Goal: Task Accomplishment & Management: Use online tool/utility

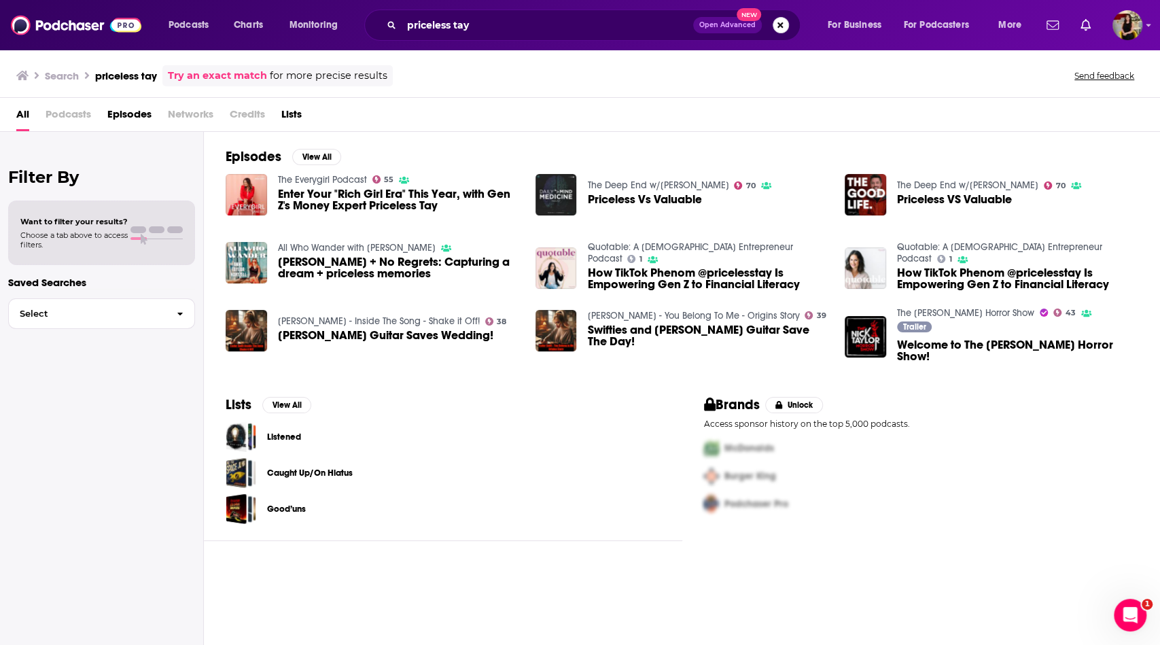
click at [785, 29] on button "Search podcasts, credits, & more..." at bounding box center [781, 25] width 16 height 16
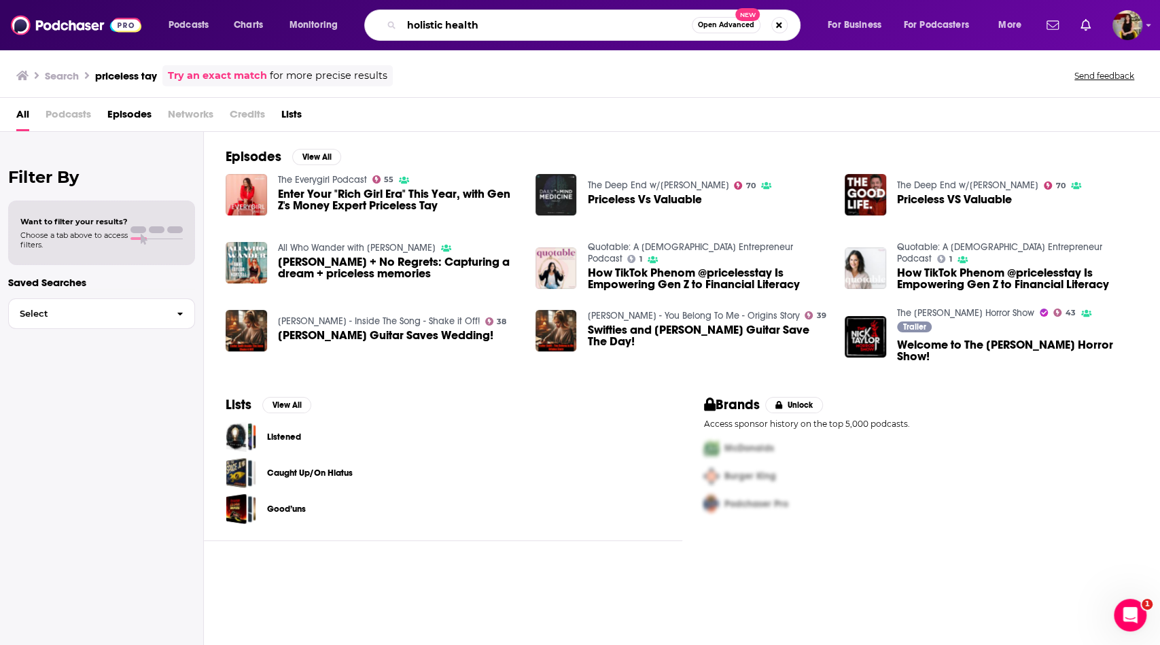
type input "holistic health"
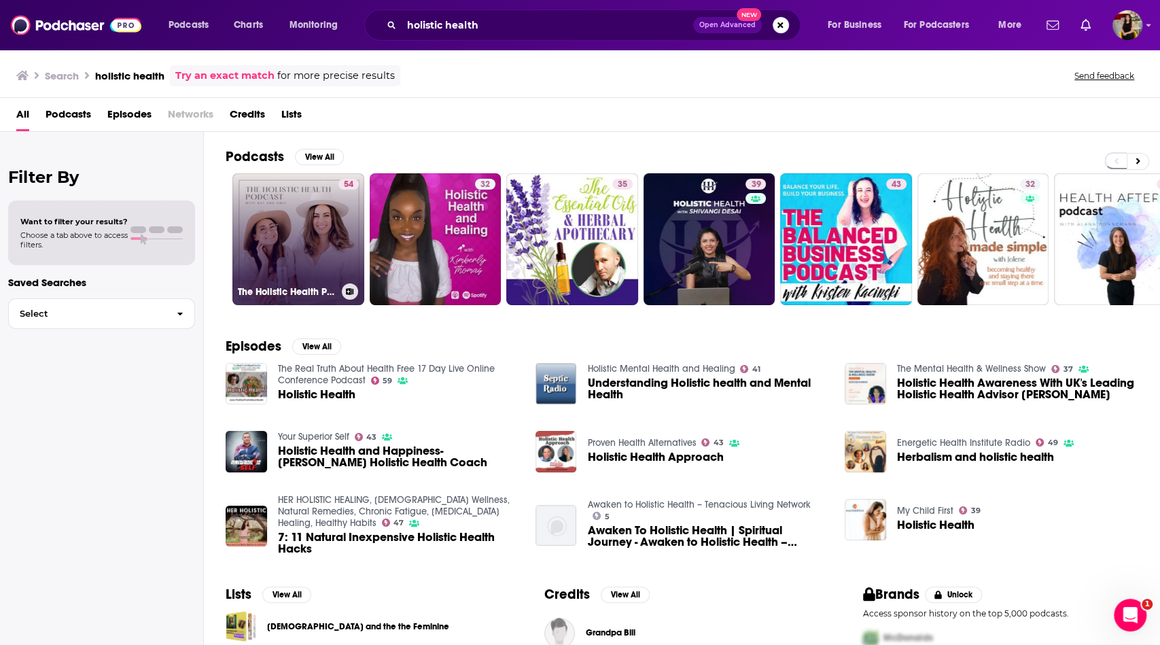
click at [282, 243] on link "54 The Holistic Health Podcast" at bounding box center [298, 239] width 132 height 132
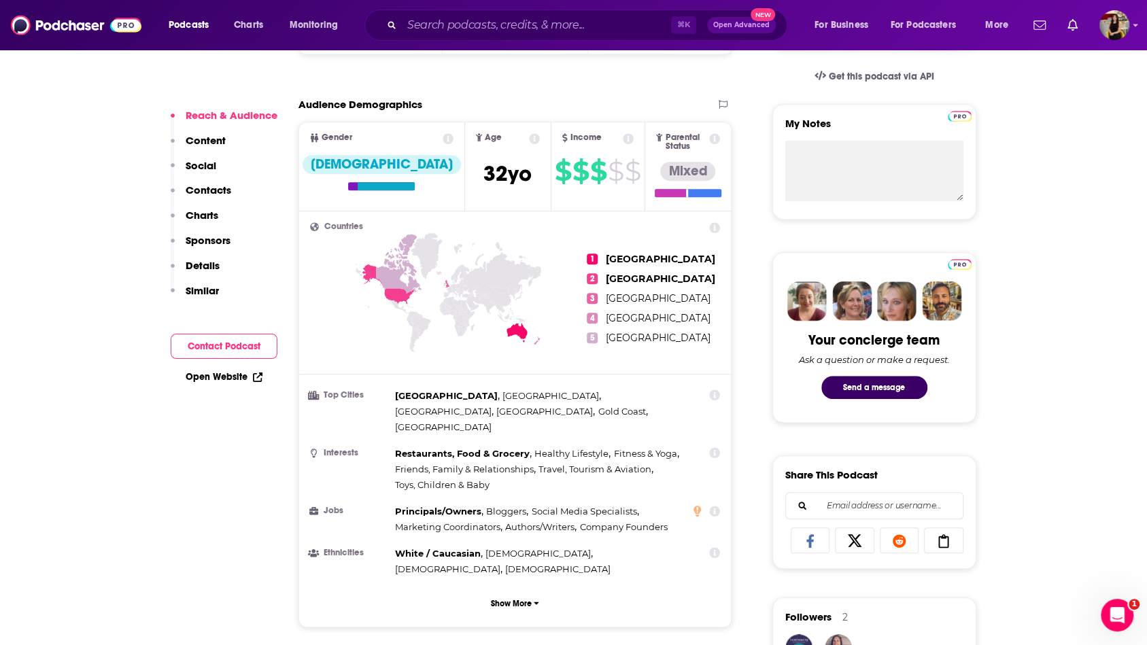
scroll to position [142, 0]
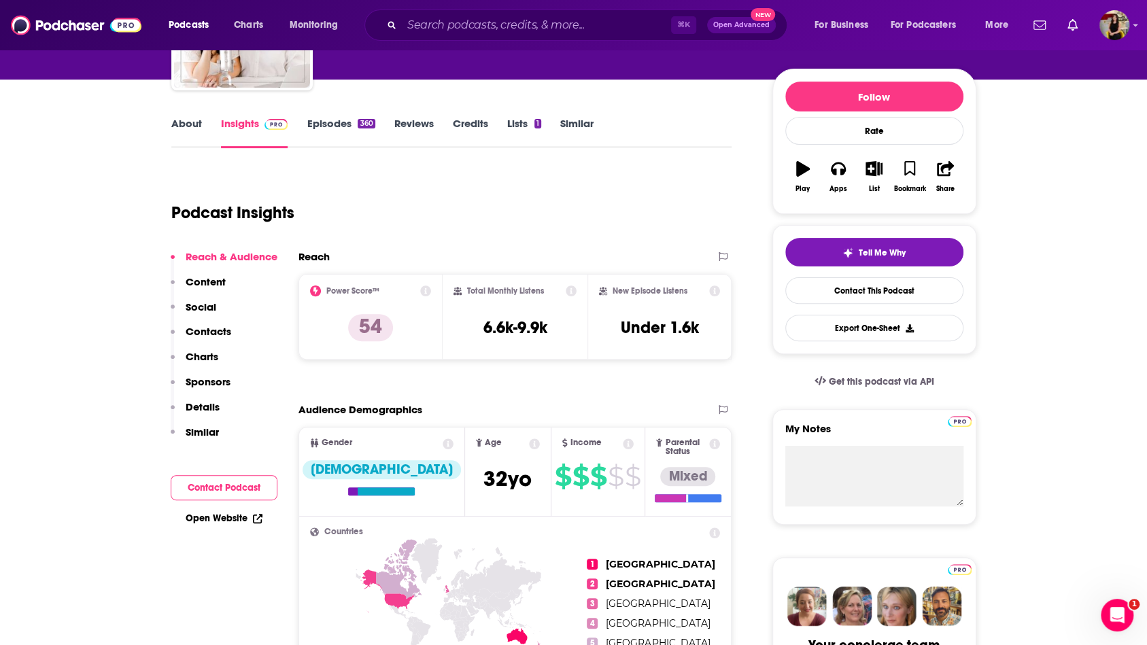
click at [188, 124] on link "About" at bounding box center [186, 132] width 31 height 31
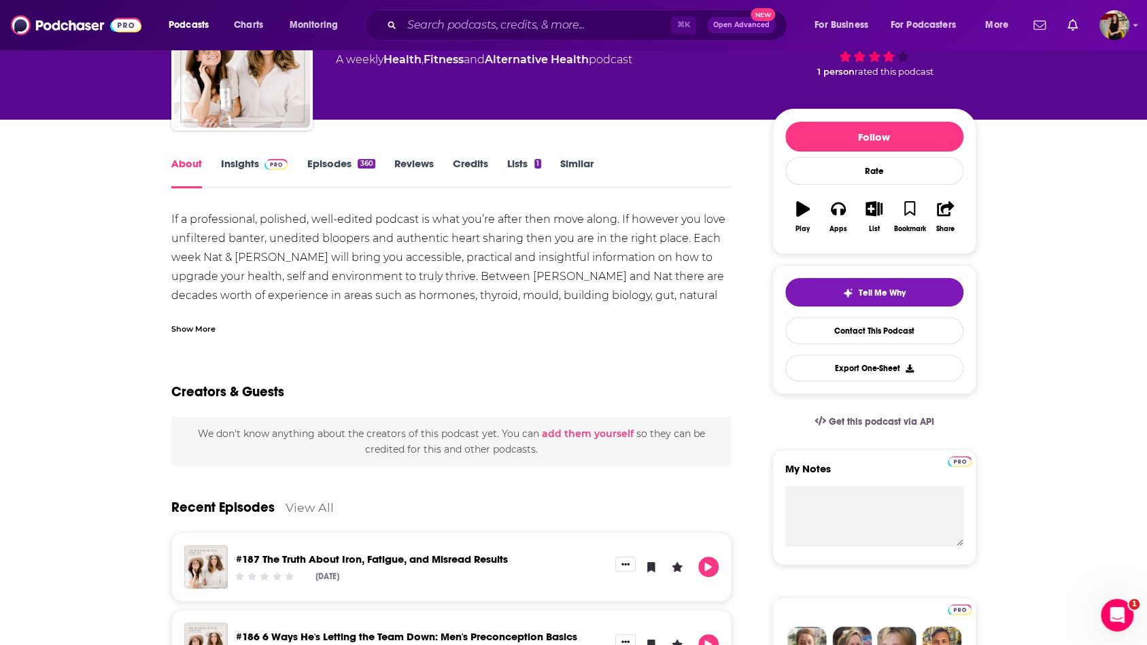
scroll to position [118, 0]
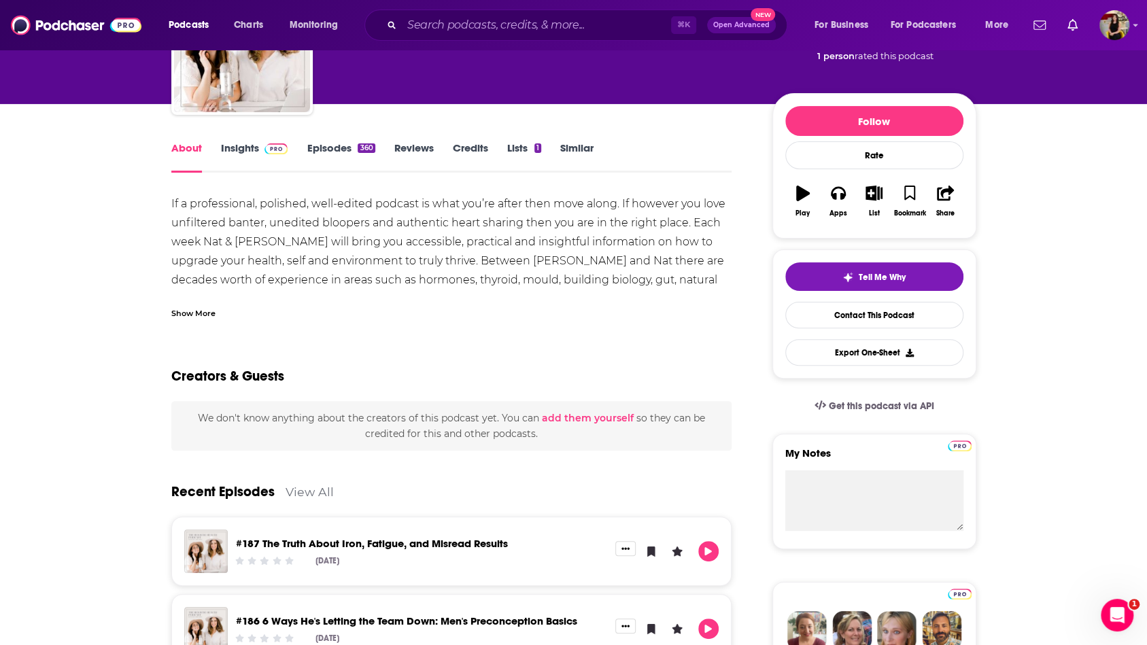
click at [234, 150] on link "Insights" at bounding box center [254, 156] width 67 height 31
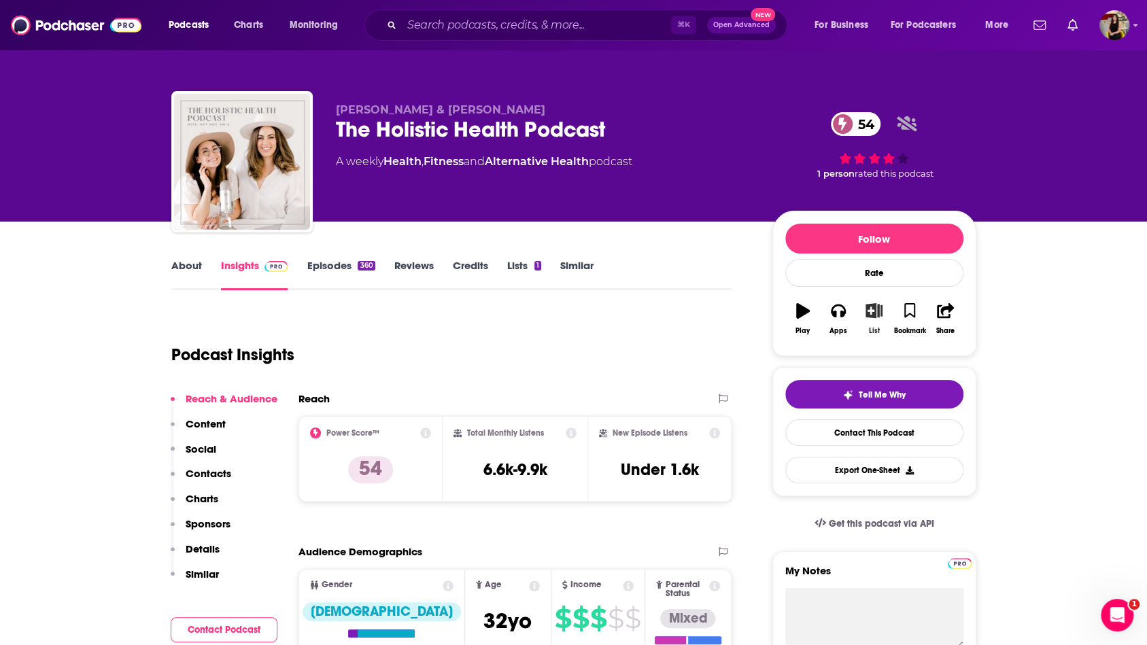
click at [873, 303] on icon "button" at bounding box center [873, 310] width 17 height 15
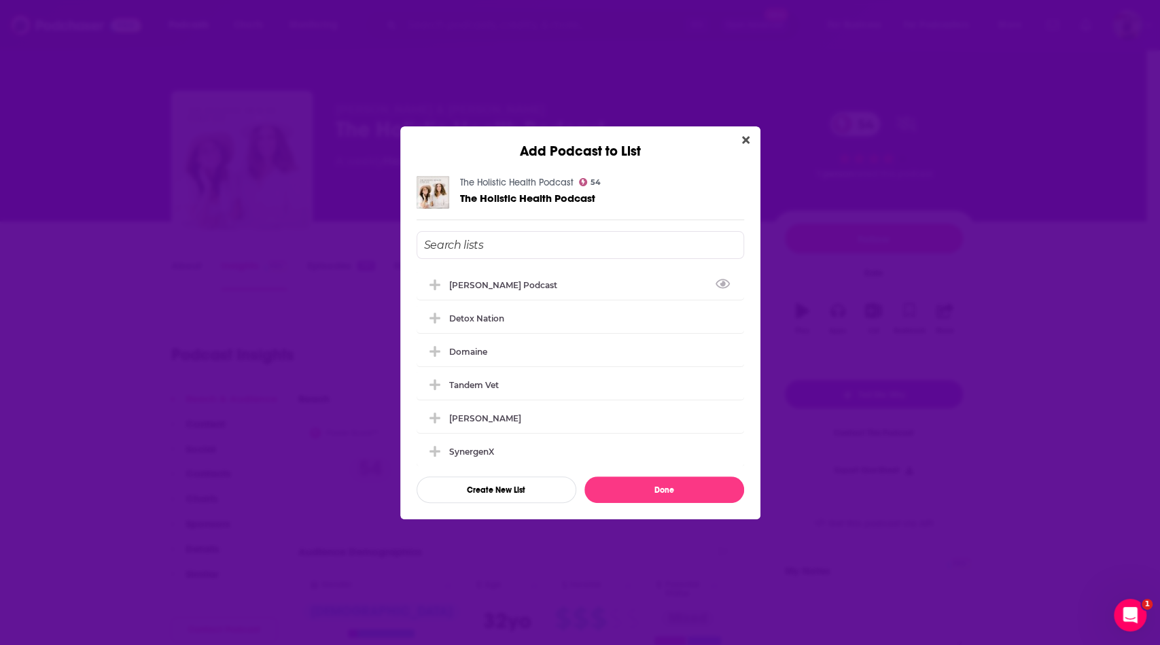
click at [513, 237] on input "Add Podcast To List" at bounding box center [581, 245] width 328 height 28
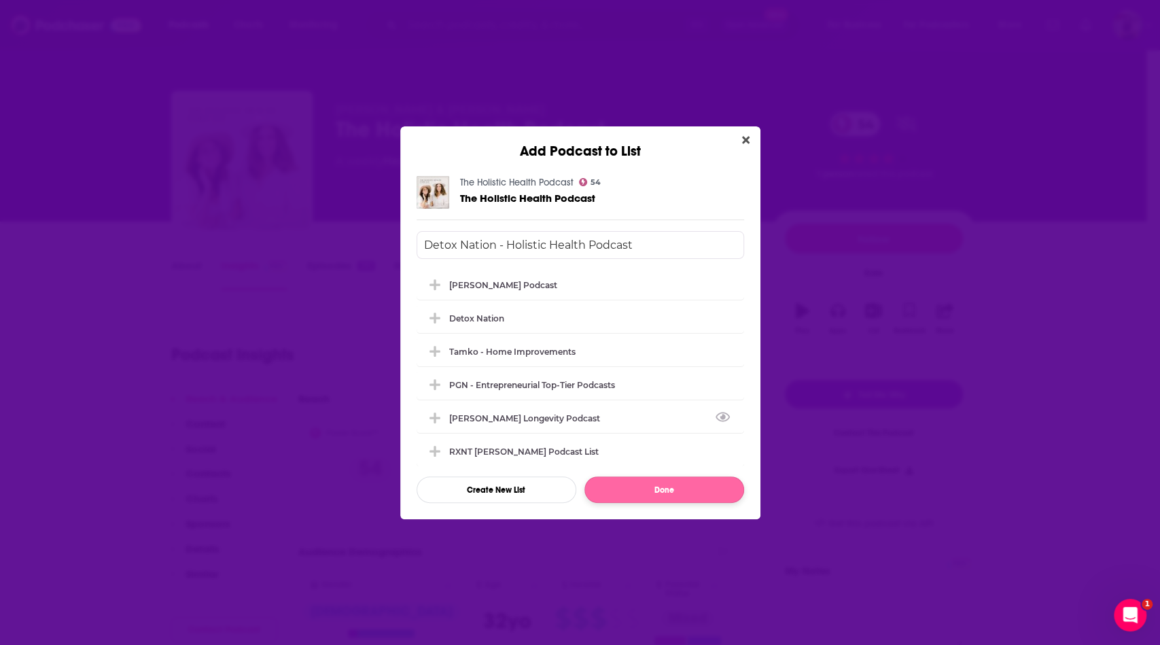
type input "Detox Nation - Holistic Health Podcast"
click at [625, 486] on button "Done" at bounding box center [665, 490] width 160 height 27
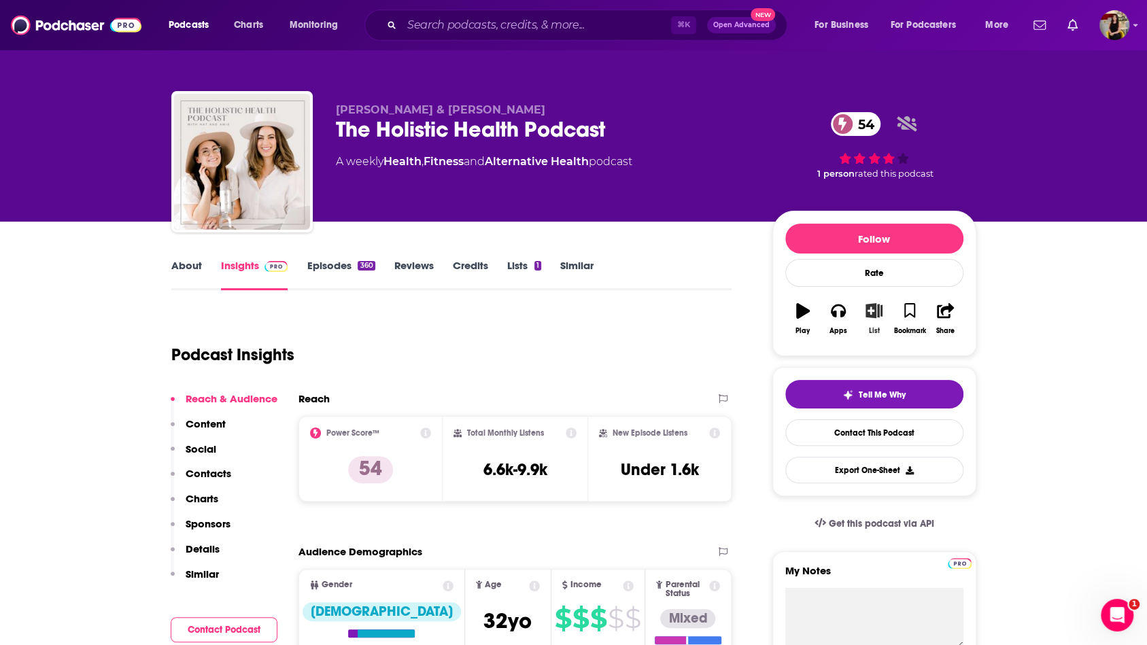
click at [878, 311] on icon "button" at bounding box center [873, 310] width 17 height 15
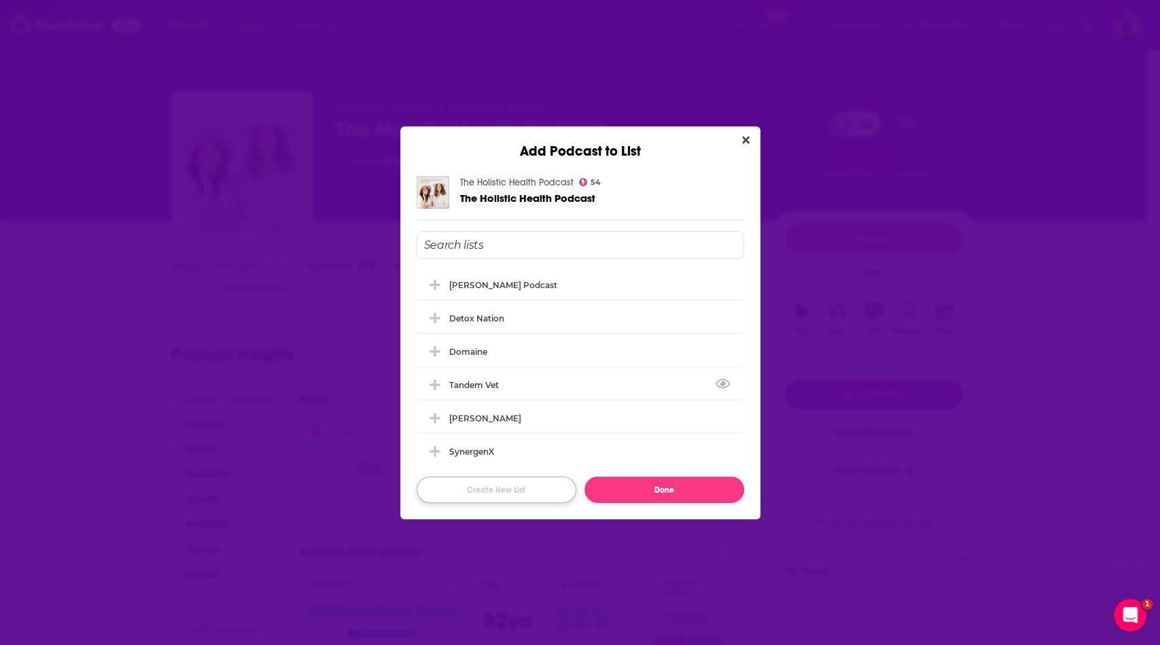
click at [548, 497] on button "Create New List" at bounding box center [497, 490] width 160 height 27
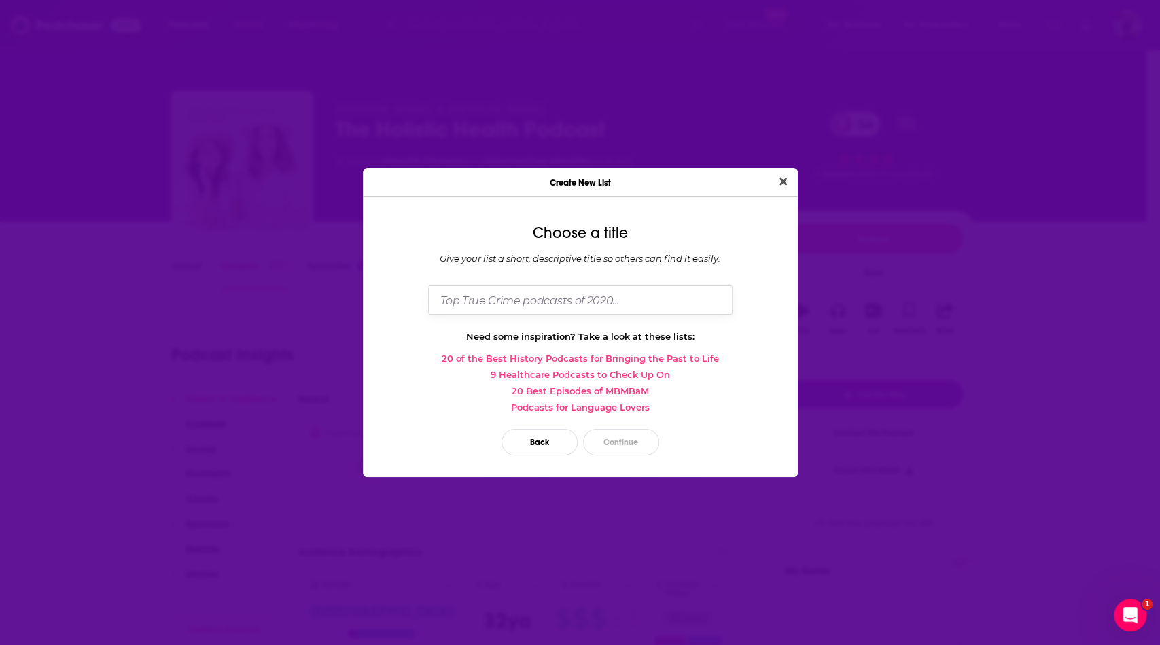
click at [569, 292] on input "Dialog" at bounding box center [580, 299] width 305 height 29
type input "Detox Nation - Holistic Health Podcasts"
click at [631, 451] on button "Continue" at bounding box center [621, 442] width 76 height 27
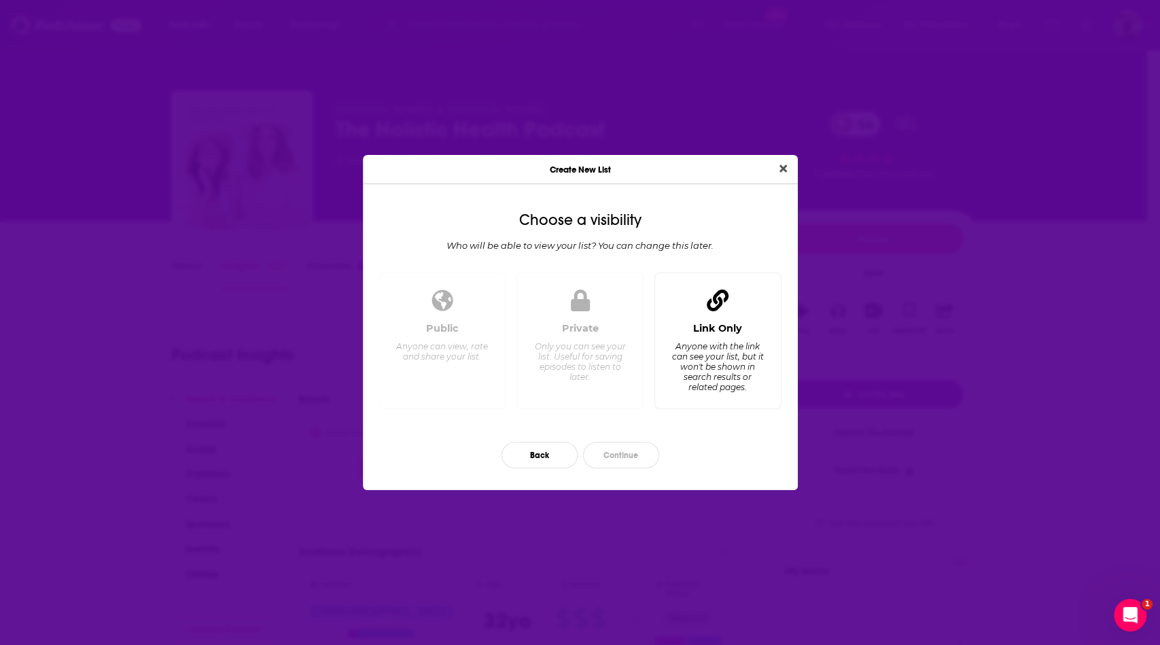
click at [727, 349] on div "Anyone with the link can see your list, but it won't be shown in search results…" at bounding box center [717, 366] width 93 height 51
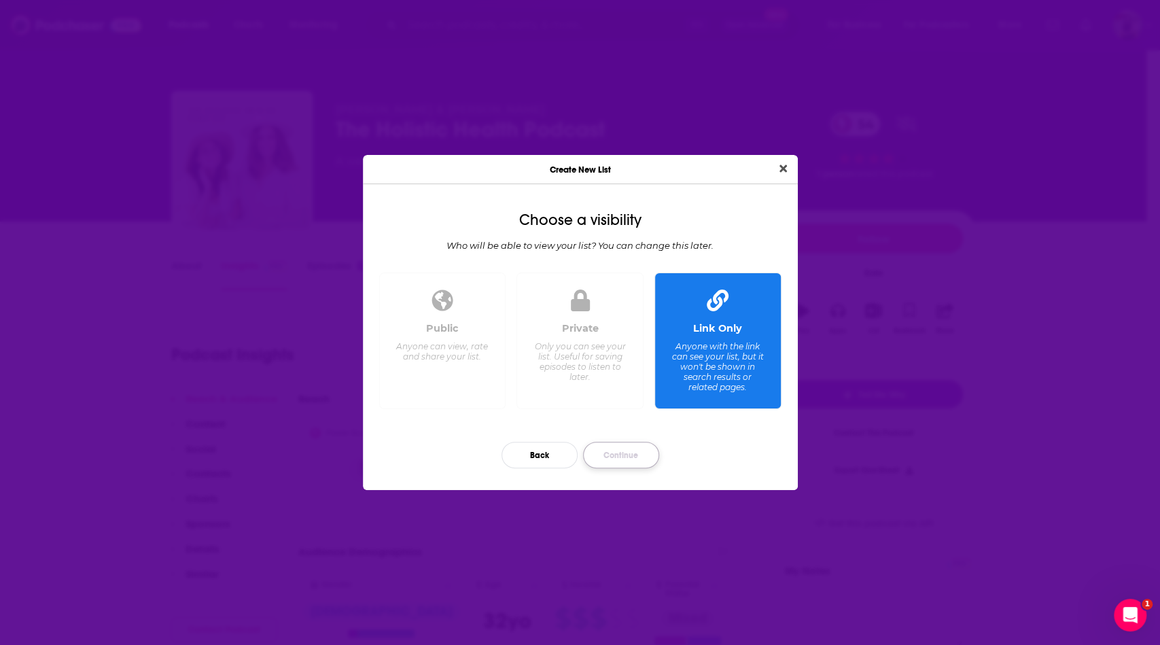
click at [612, 451] on button "Continue" at bounding box center [621, 455] width 76 height 27
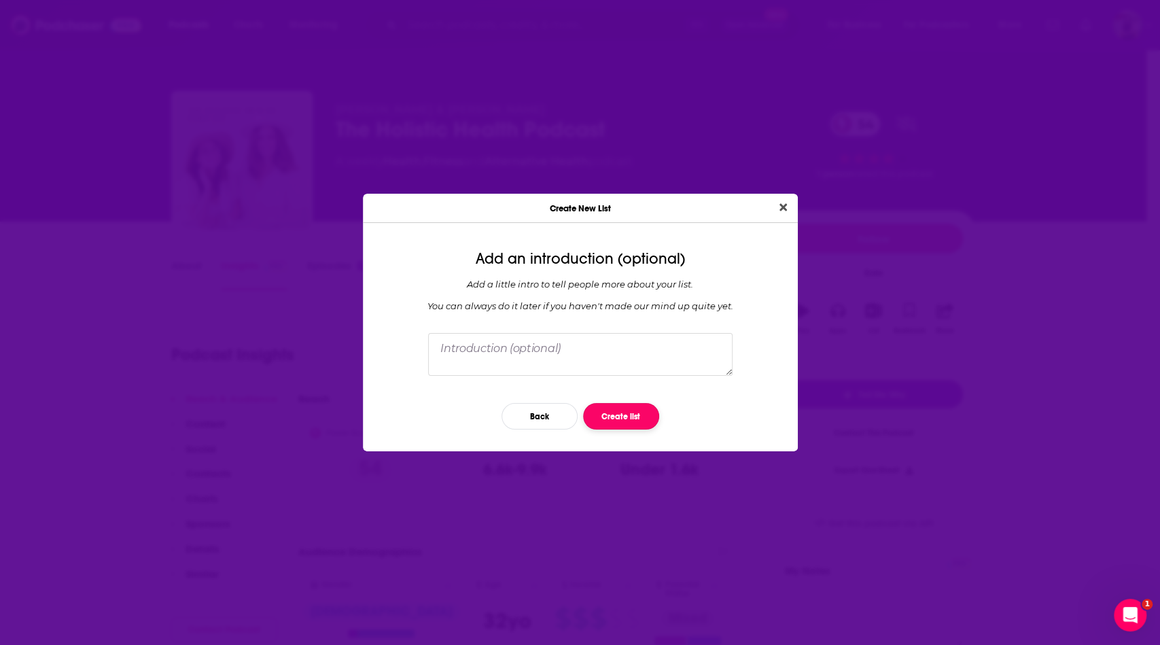
click at [632, 403] on button "Create list" at bounding box center [621, 416] width 76 height 27
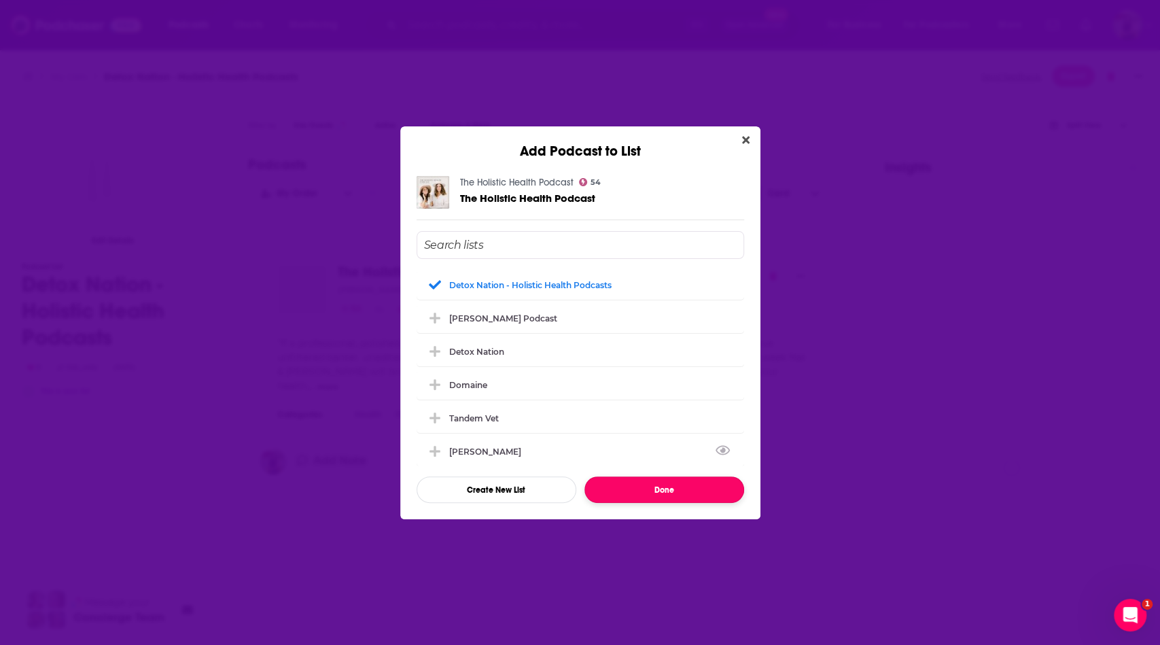
click at [682, 491] on button "Done" at bounding box center [665, 490] width 160 height 27
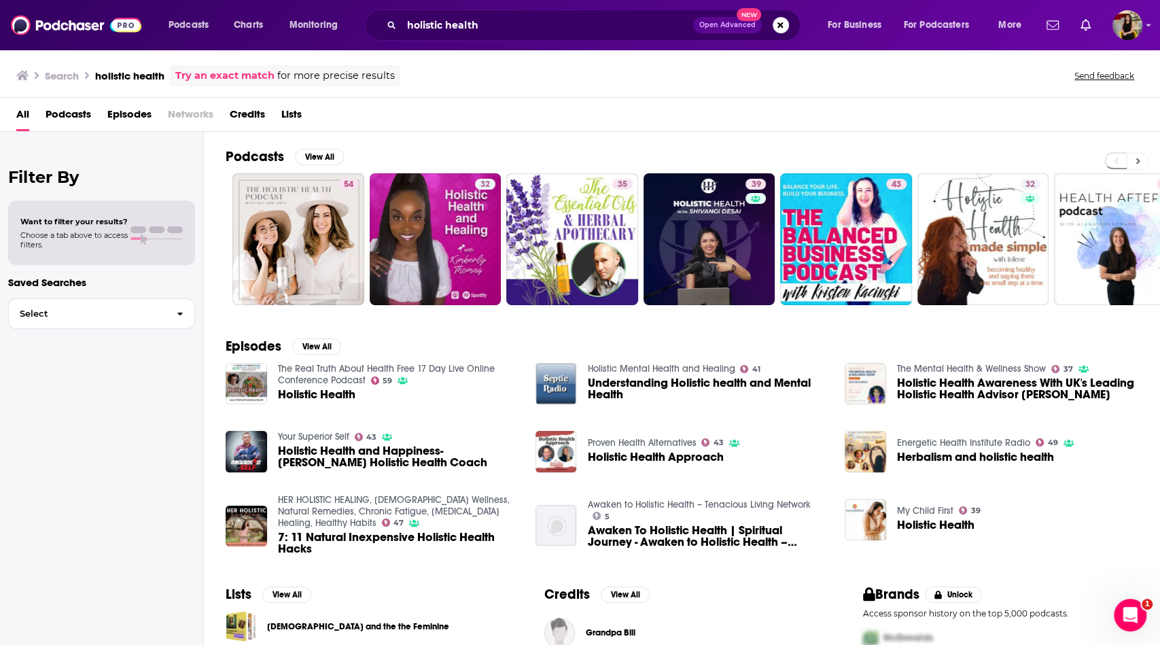
click at [1139, 157] on icon at bounding box center [1138, 161] width 5 height 10
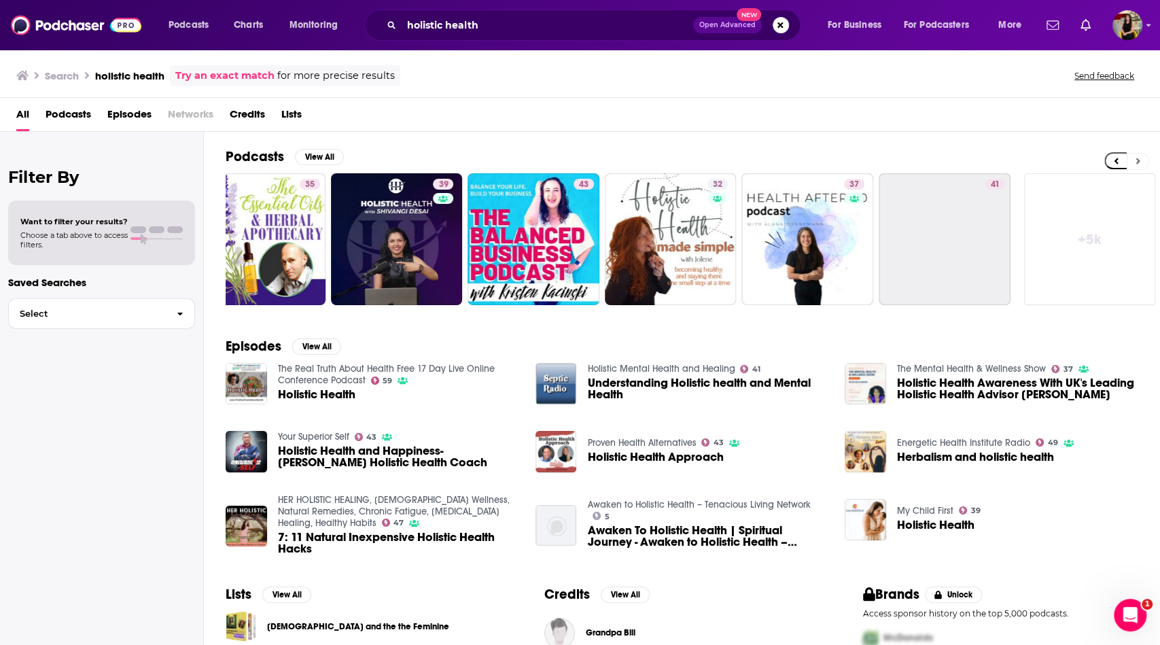
scroll to position [0, 314]
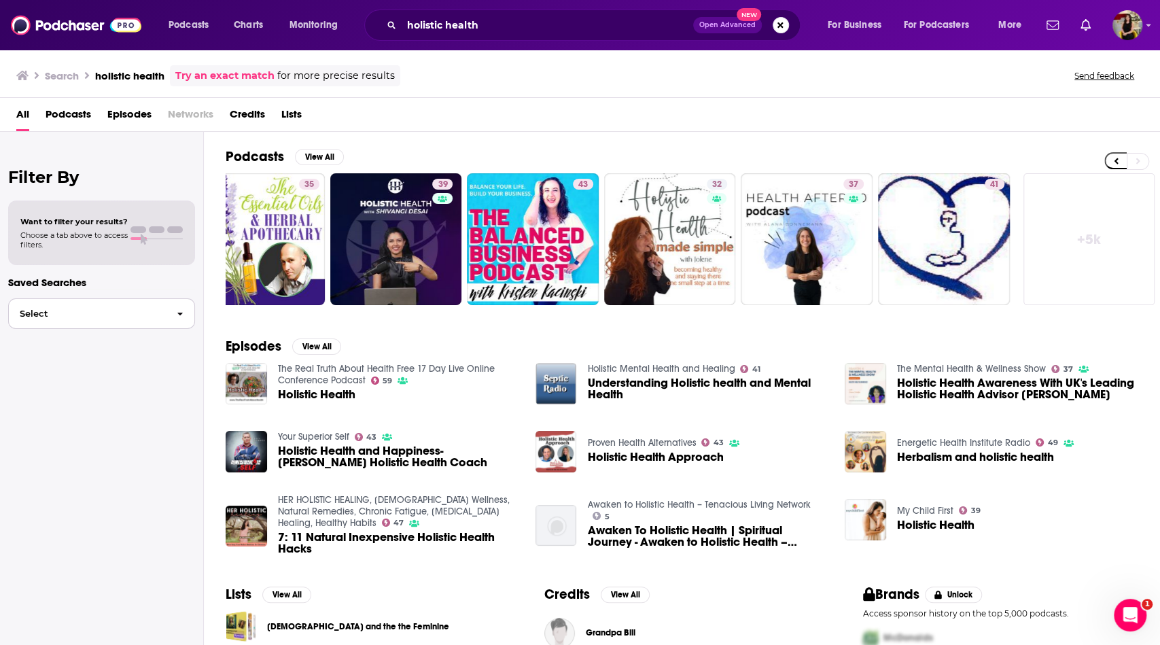
click at [109, 317] on span "Select" at bounding box center [87, 313] width 157 height 9
click at [144, 241] on div "Want to filter your results? Choose a tab above to access filters." at bounding box center [101, 233] width 162 height 33
click at [67, 239] on span "Choose a tab above to access filters." at bounding box center [73, 239] width 107 height 19
click at [74, 117] on span "Podcasts" at bounding box center [69, 117] width 46 height 28
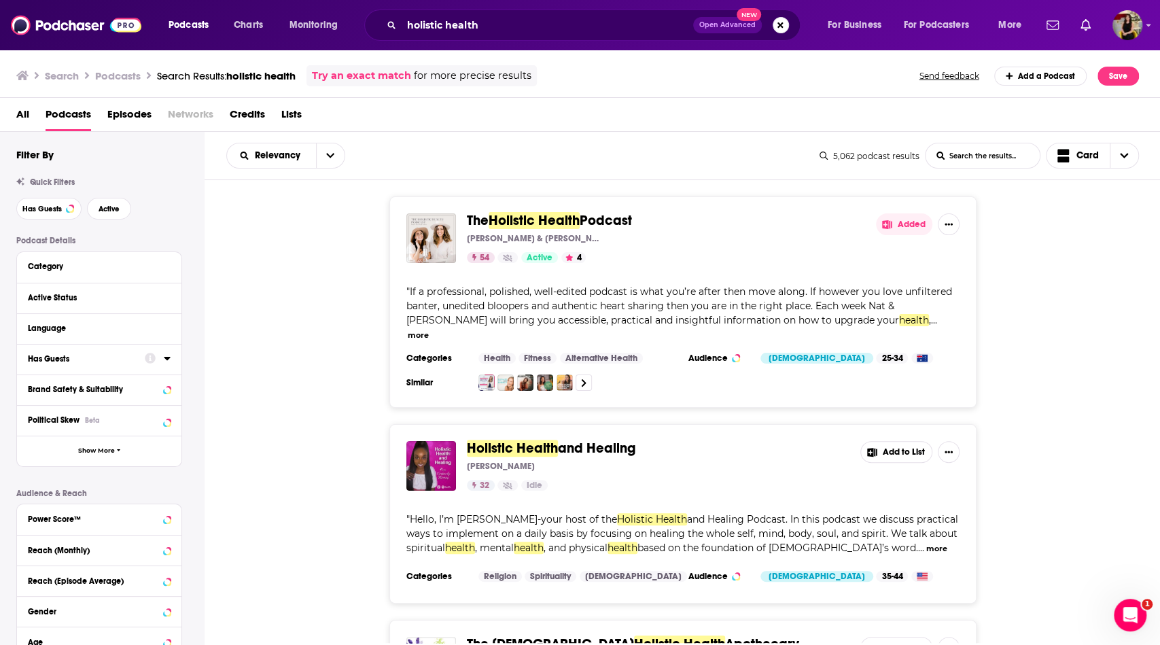
click at [99, 358] on div "Has Guests" at bounding box center [82, 359] width 108 height 10
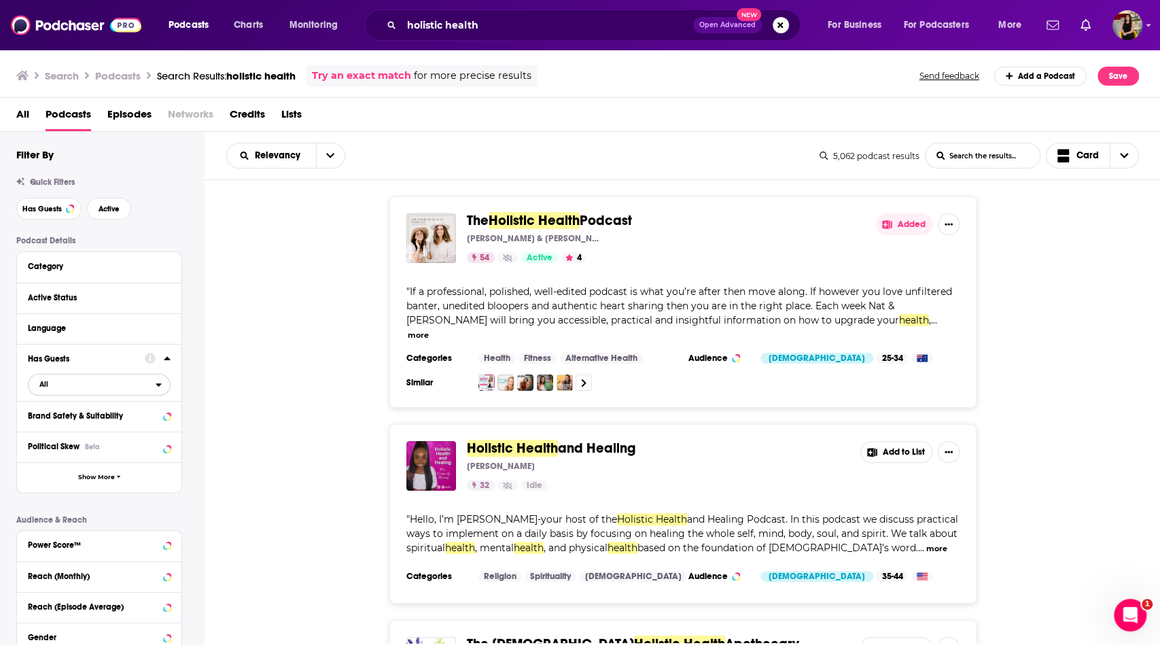
click at [97, 390] on span "All" at bounding box center [92, 384] width 127 height 18
click at [99, 428] on span "Has guests" at bounding box center [76, 429] width 82 height 7
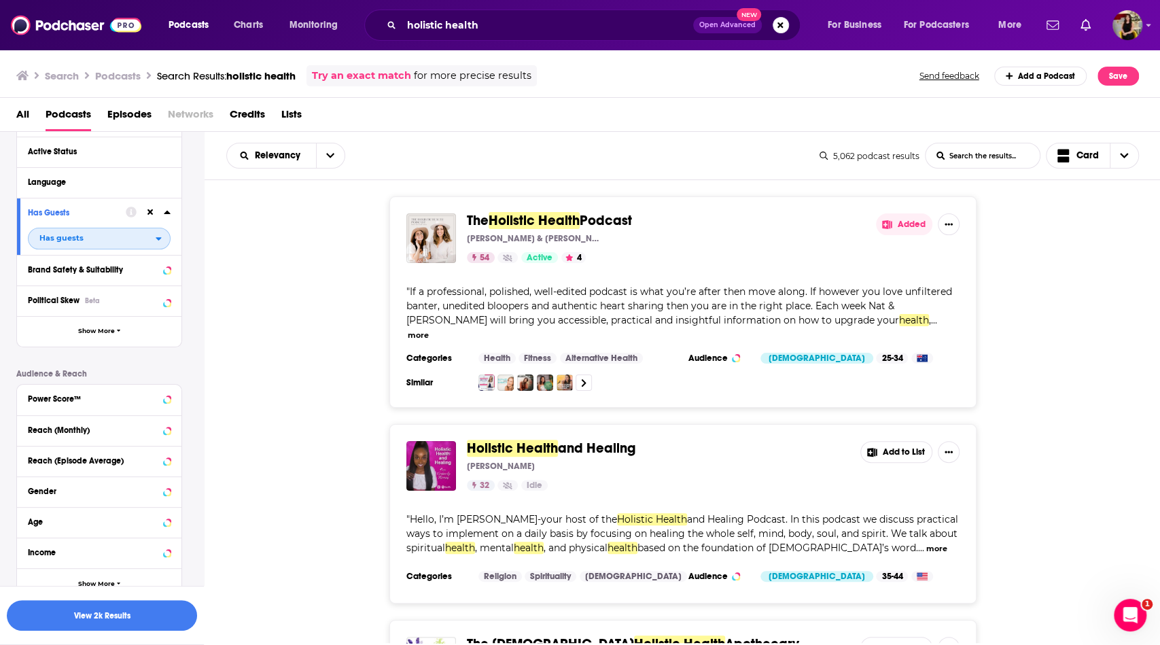
scroll to position [152, 0]
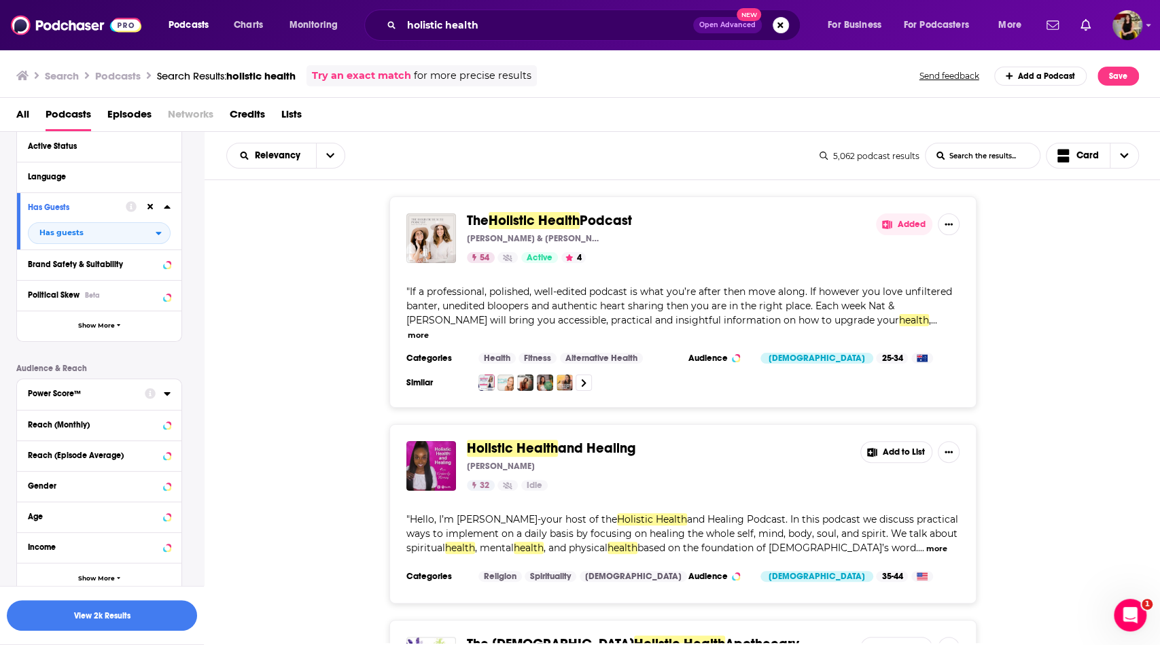
click at [101, 392] on div "Power Score™" at bounding box center [82, 394] width 108 height 10
click at [33, 513] on icon at bounding box center [33, 516] width 8 height 6
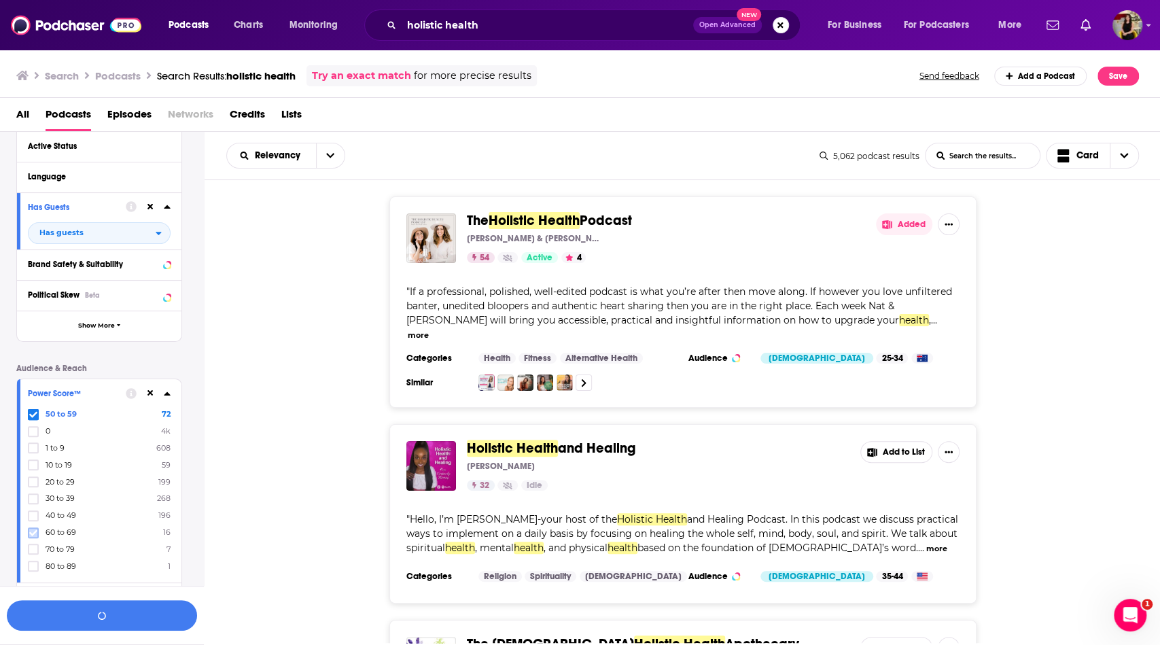
click at [35, 530] on icon at bounding box center [33, 533] width 8 height 8
click at [34, 547] on icon at bounding box center [33, 550] width 8 height 6
click at [34, 564] on icon at bounding box center [33, 567] width 8 height 6
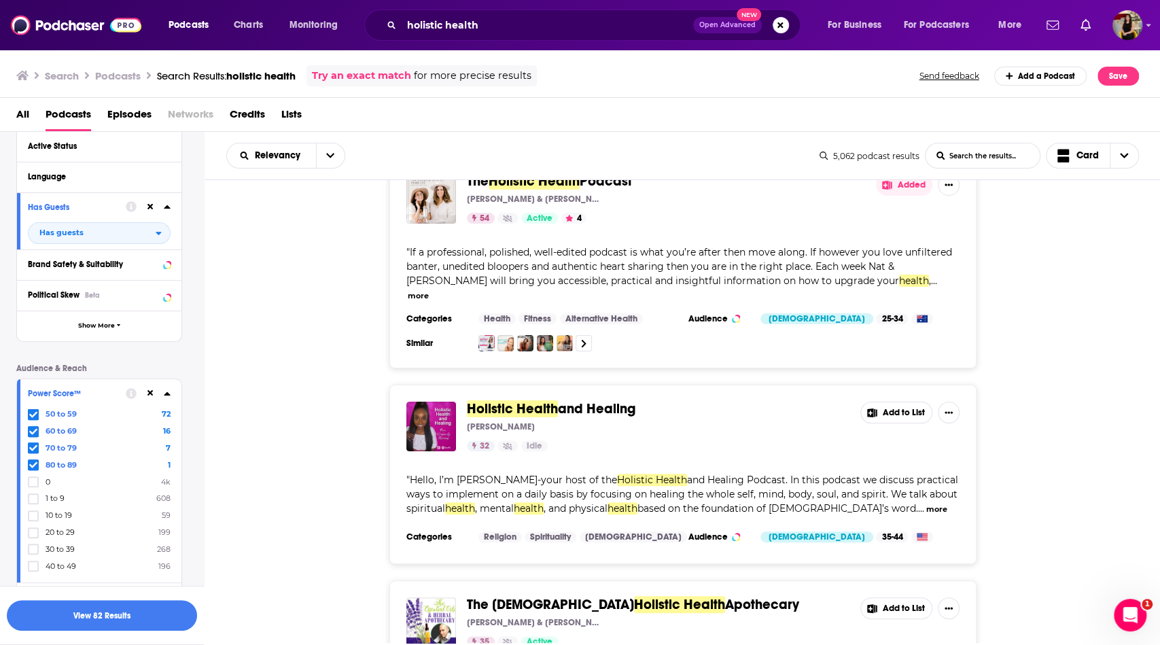
scroll to position [62, 0]
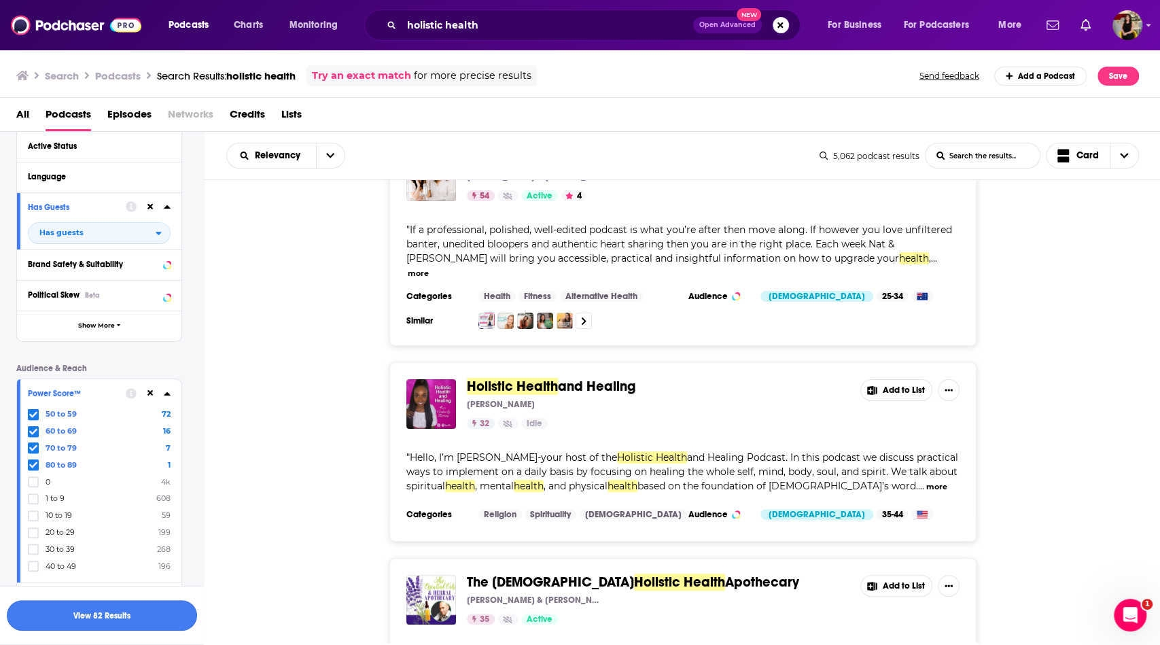
click at [148, 619] on button "View 82 Results" at bounding box center [102, 615] width 190 height 31
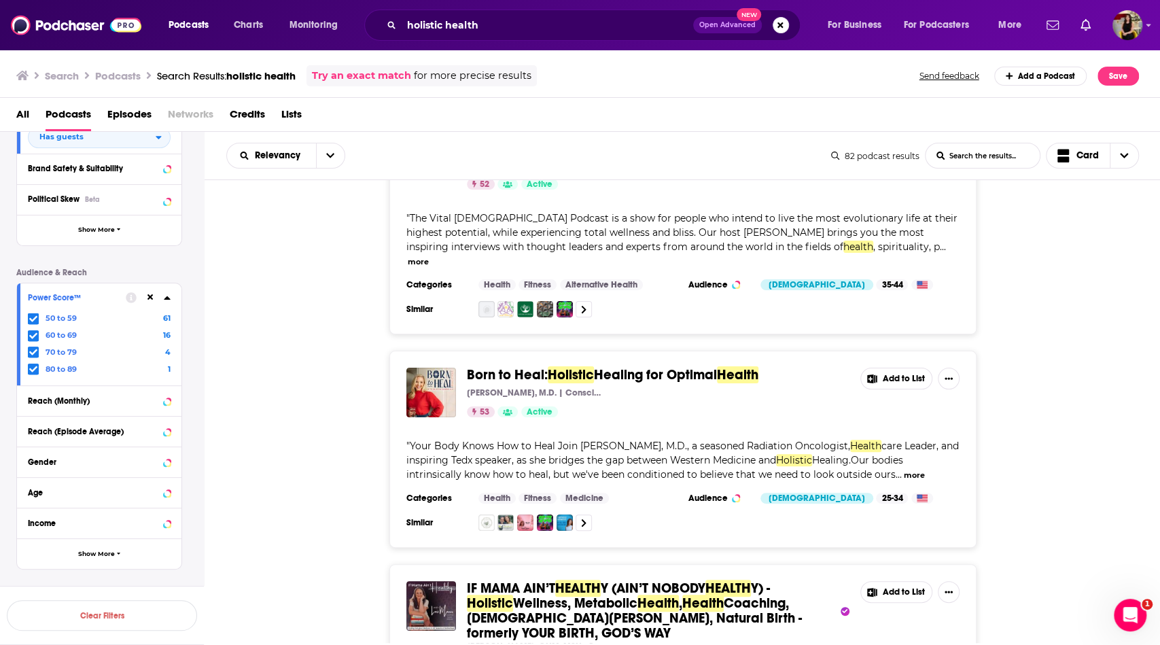
scroll to position [138, 0]
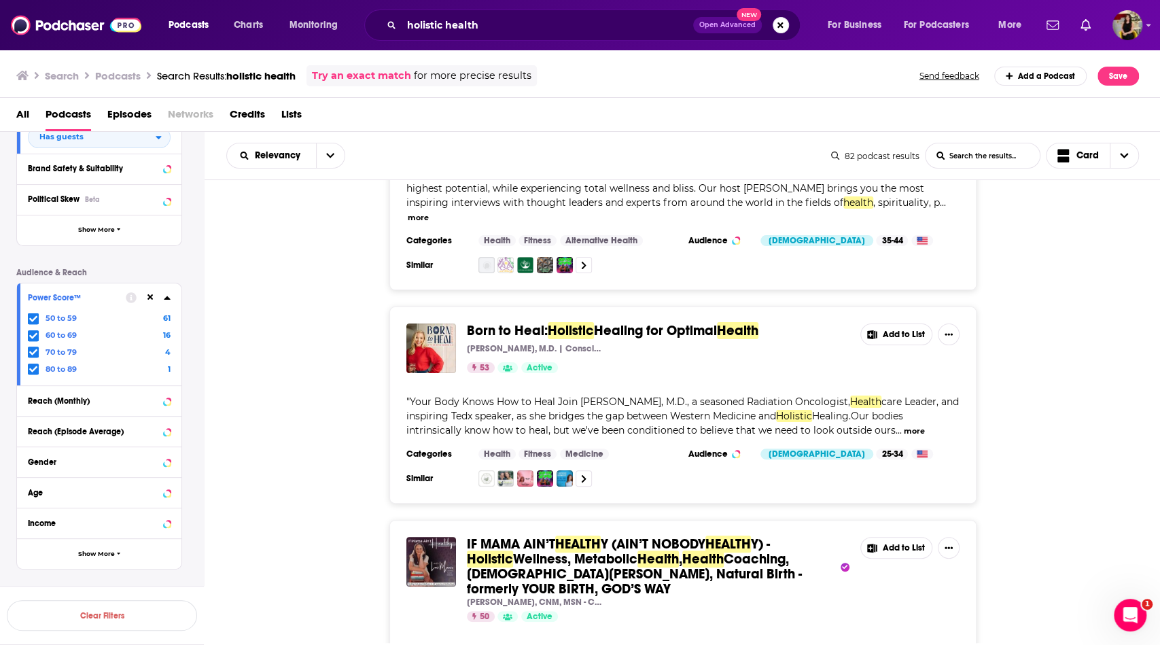
click at [890, 324] on button "Add to List" at bounding box center [897, 335] width 72 height 22
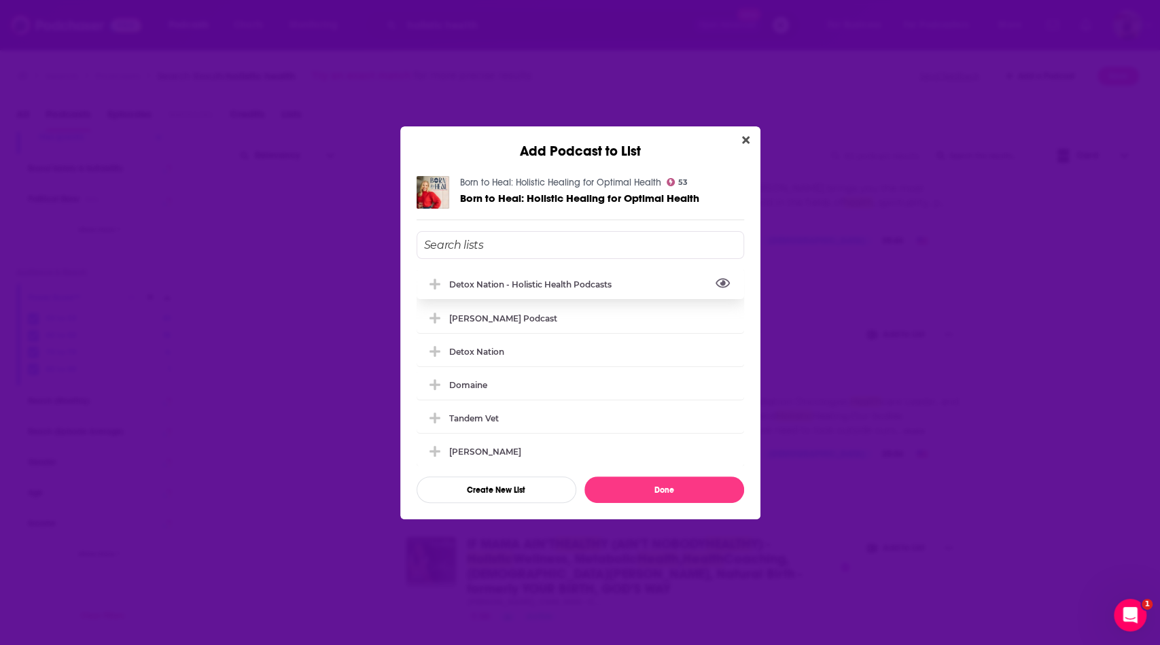
click at [619, 287] on button "View Link" at bounding box center [616, 287] width 8 height 1
click at [436, 282] on icon "Add Podcast To List" at bounding box center [435, 284] width 10 height 12
click at [657, 491] on button "Done" at bounding box center [665, 490] width 160 height 27
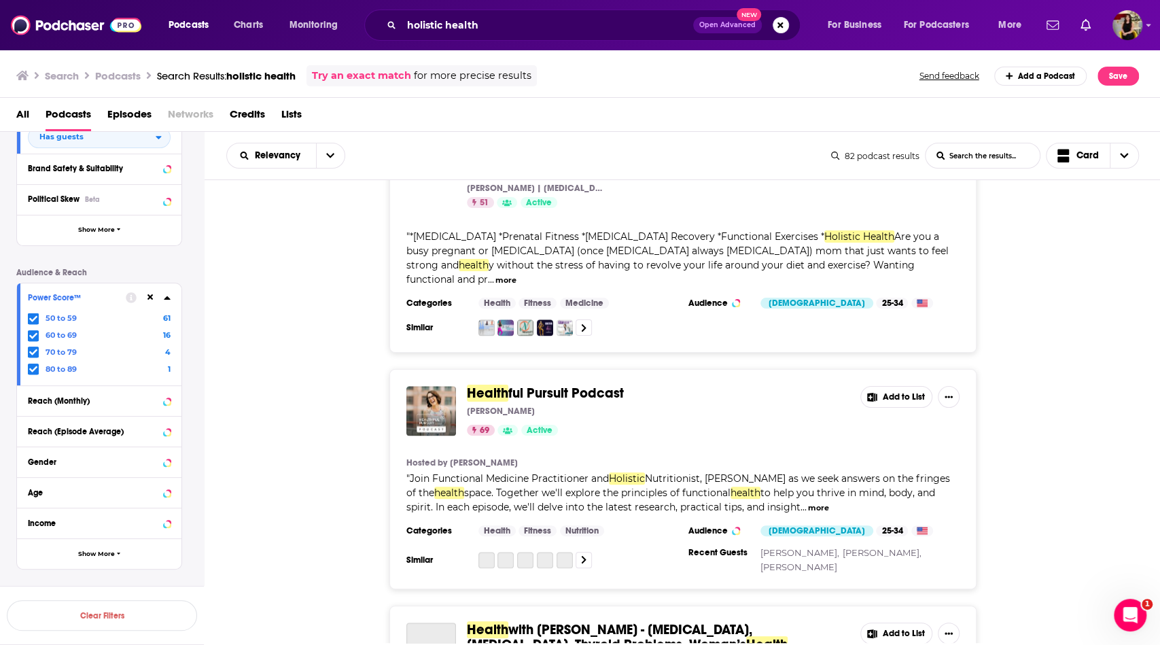
scroll to position [1349, 0]
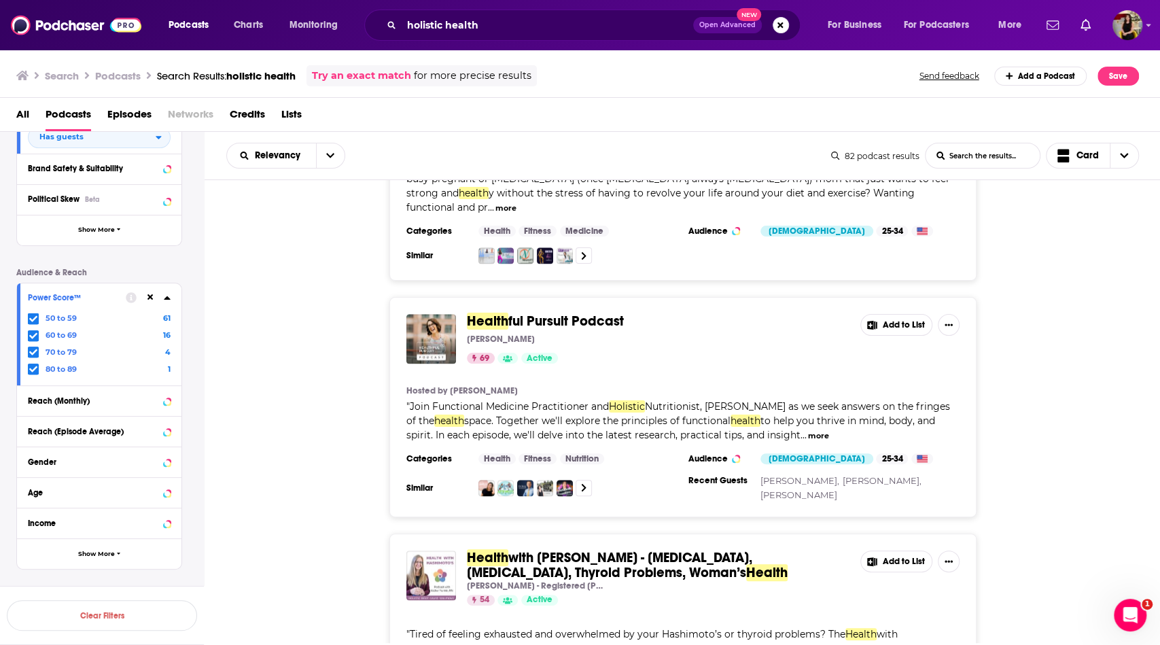
click at [897, 314] on button "Add to List" at bounding box center [897, 325] width 72 height 22
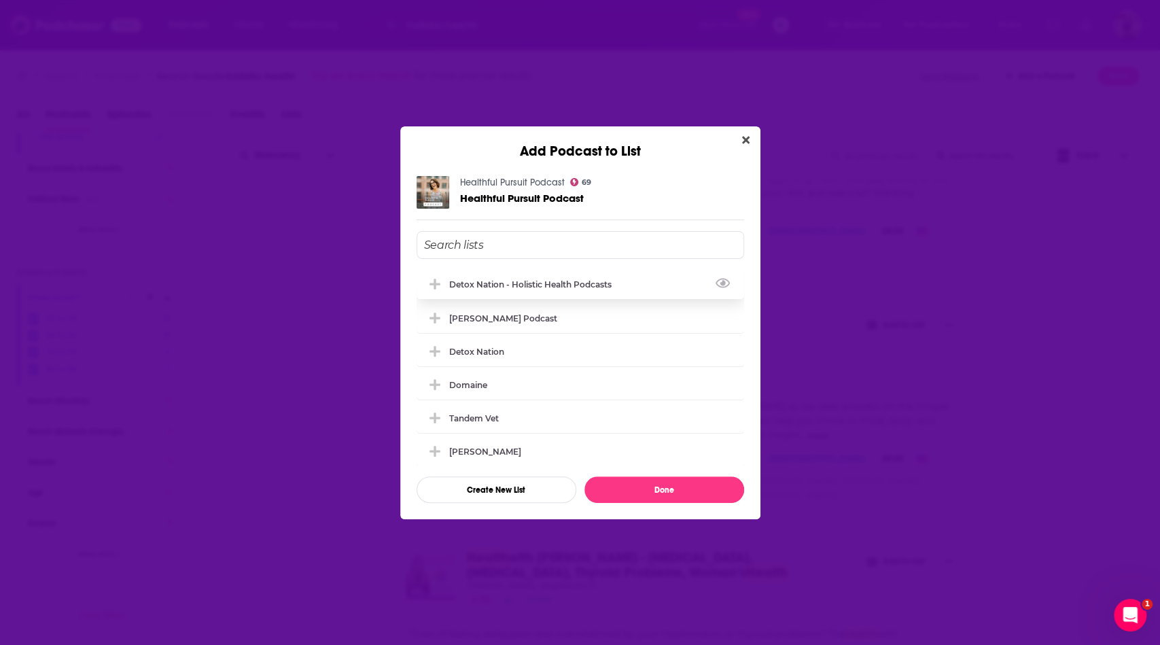
click at [578, 281] on div "Detox Nation - Holistic Health Podcasts" at bounding box center [534, 284] width 171 height 10
click at [678, 489] on button "Done" at bounding box center [665, 490] width 160 height 27
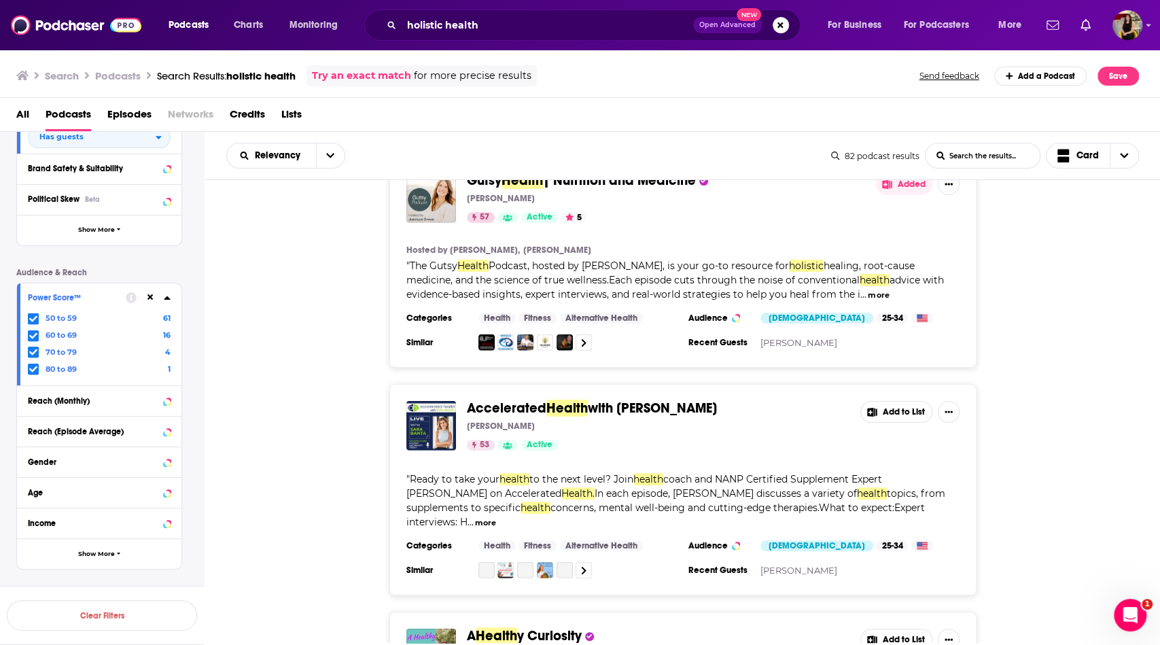
scroll to position [2410, 0]
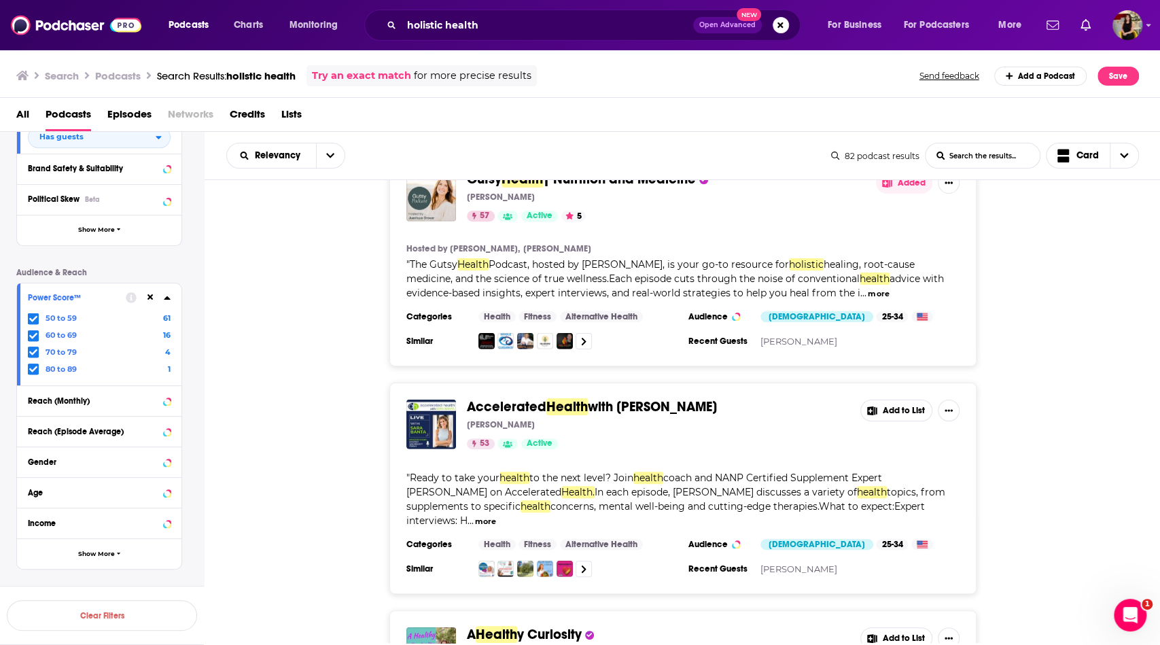
click at [886, 400] on button "Add to List" at bounding box center [897, 411] width 72 height 22
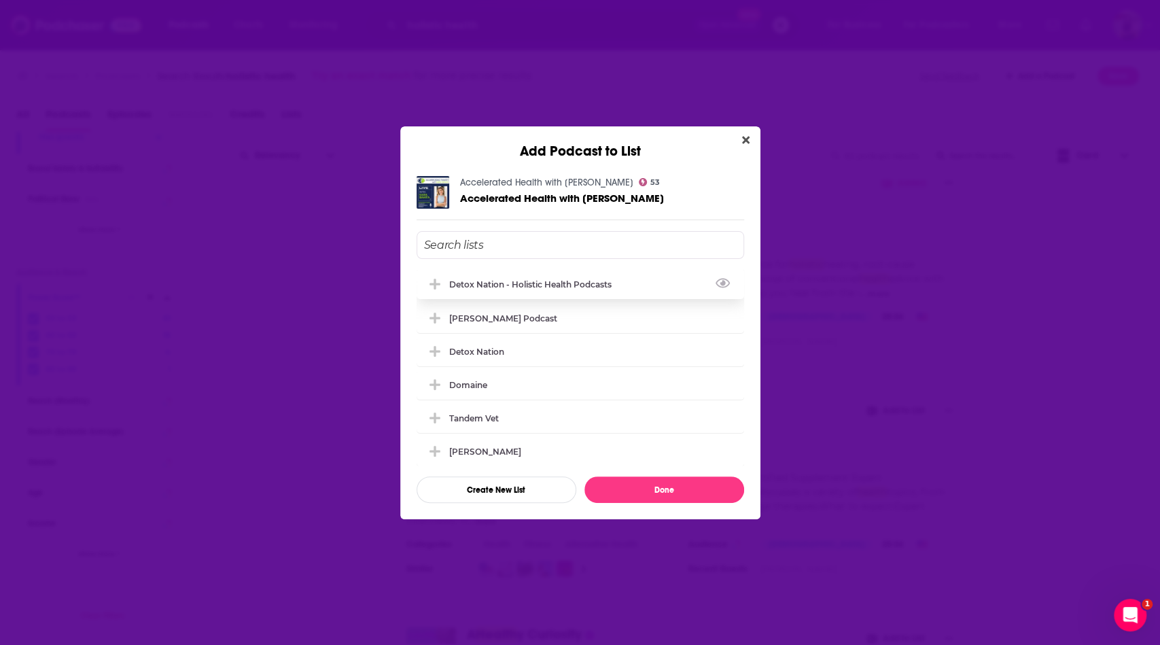
click at [610, 285] on div "Detox Nation - Holistic Health Podcasts" at bounding box center [534, 284] width 171 height 10
click at [676, 499] on button "Done" at bounding box center [665, 490] width 160 height 27
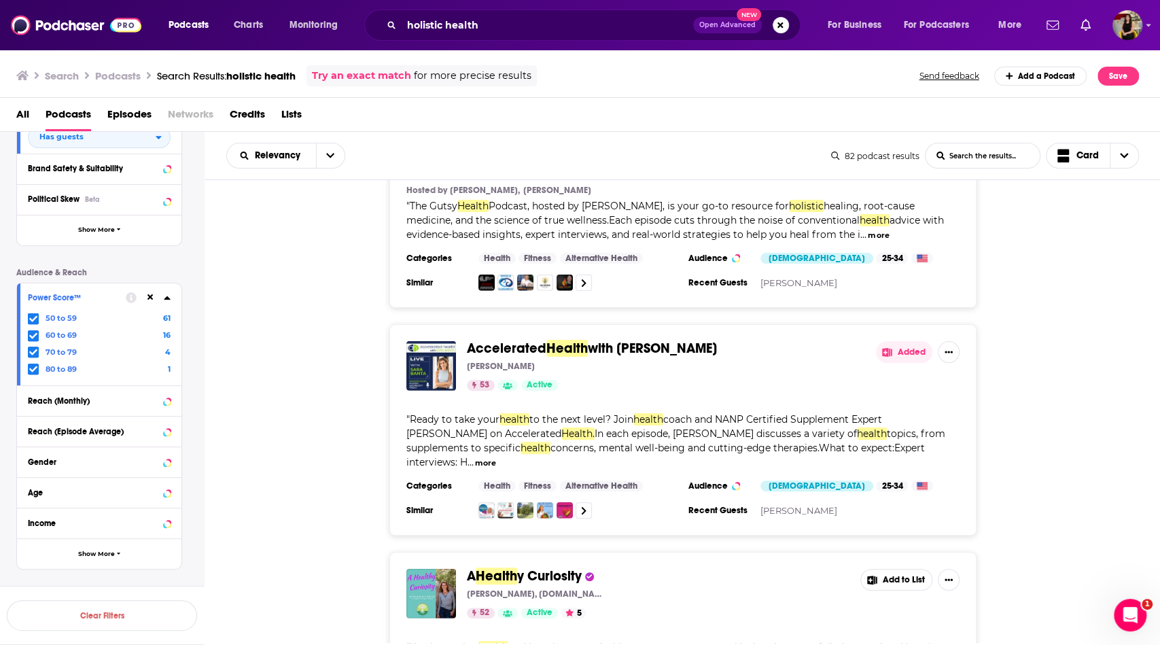
scroll to position [2690, 0]
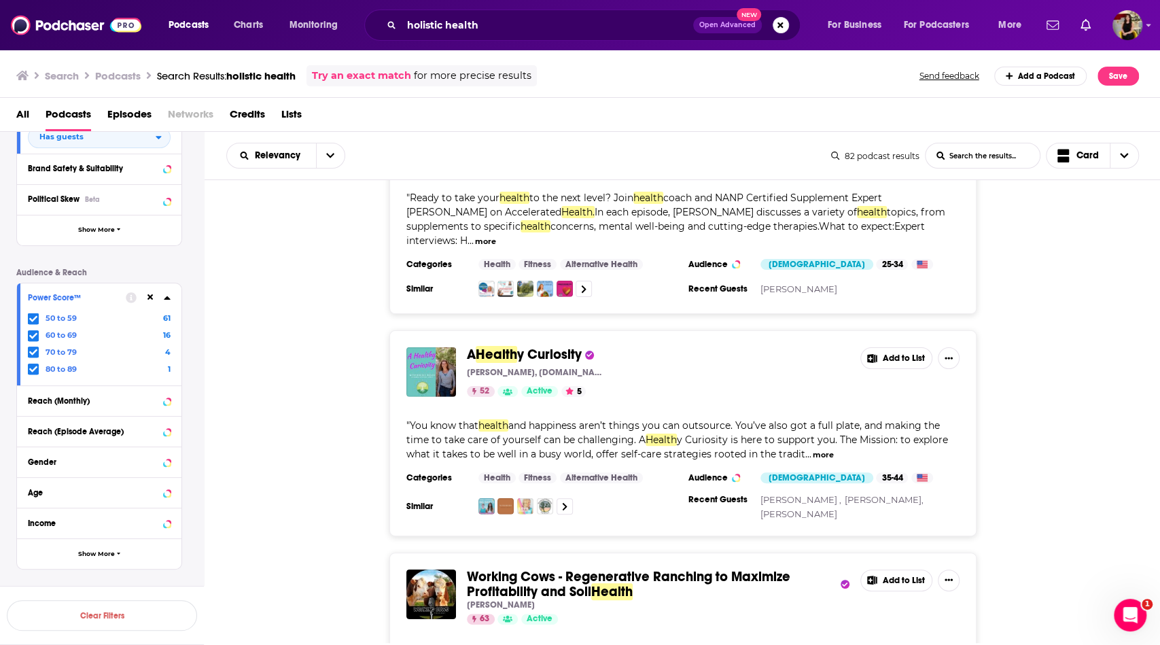
click at [882, 347] on button "Add to List" at bounding box center [897, 358] width 72 height 22
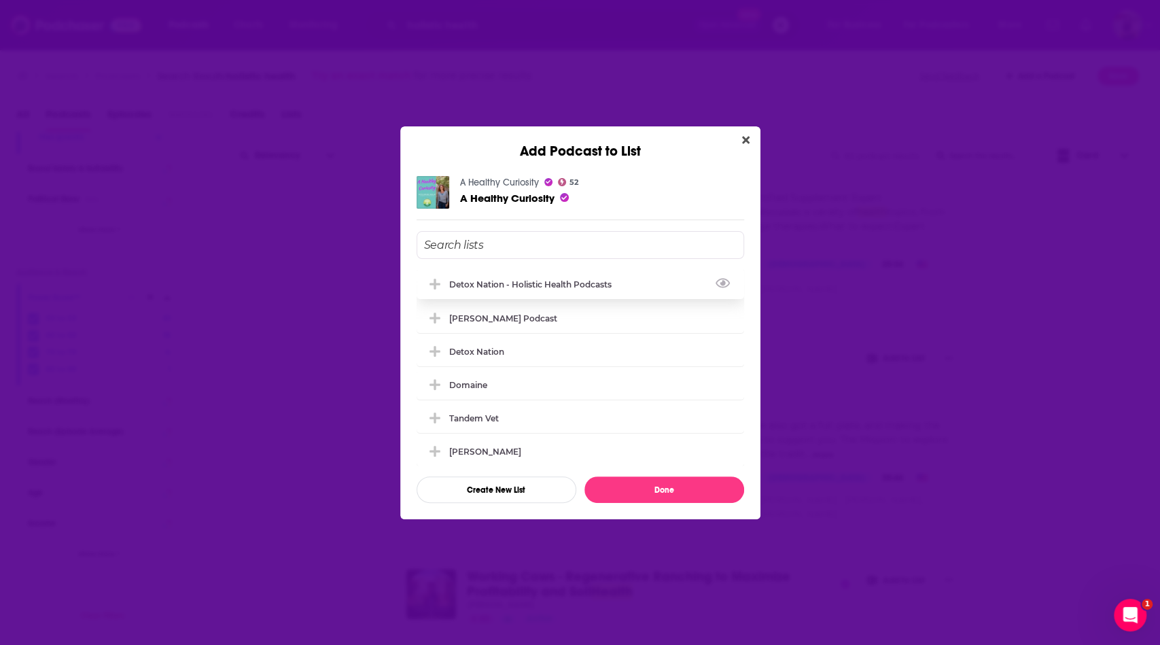
click at [551, 285] on div "Detox Nation - Holistic Health Podcasts" at bounding box center [534, 284] width 171 height 10
click at [678, 484] on button "Done" at bounding box center [665, 490] width 160 height 27
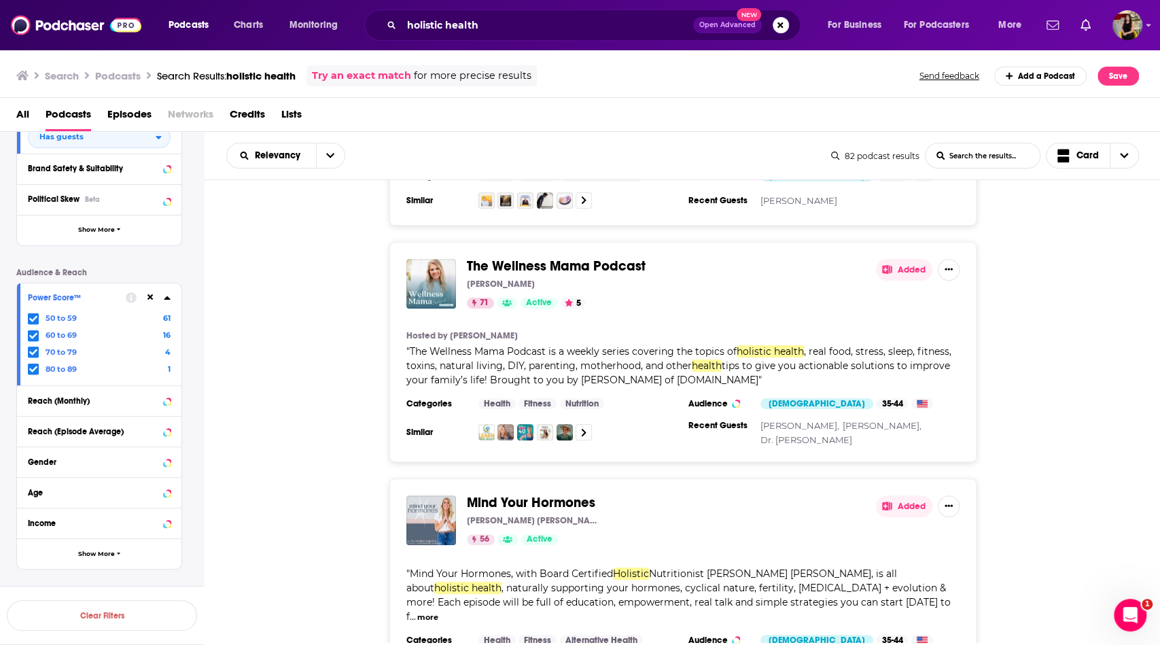
scroll to position [4606, 0]
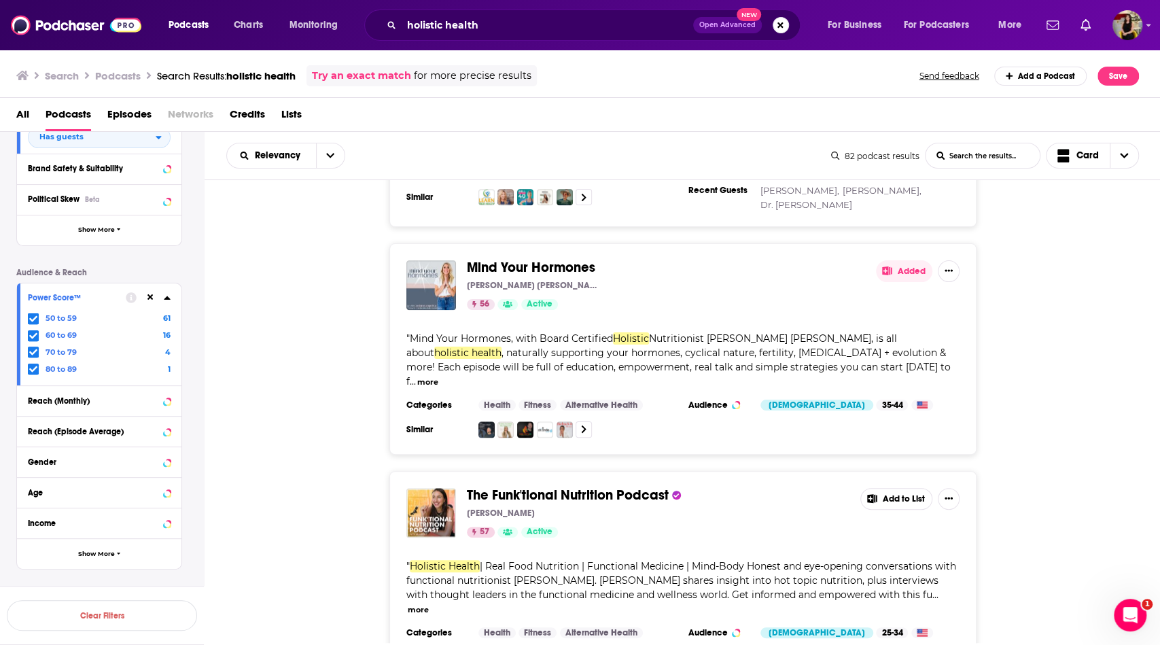
click at [903, 488] on button "Add to List" at bounding box center [897, 499] width 72 height 22
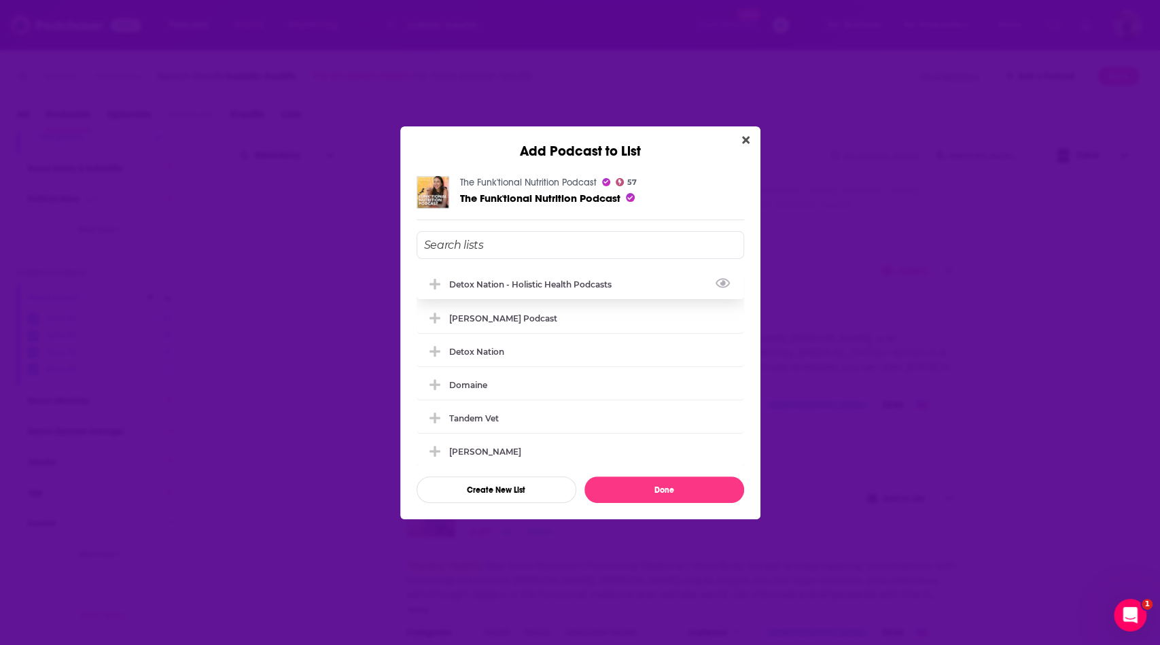
click at [576, 279] on div "Detox Nation - Holistic Health Podcasts" at bounding box center [534, 284] width 171 height 10
click at [672, 488] on button "Done" at bounding box center [665, 490] width 160 height 27
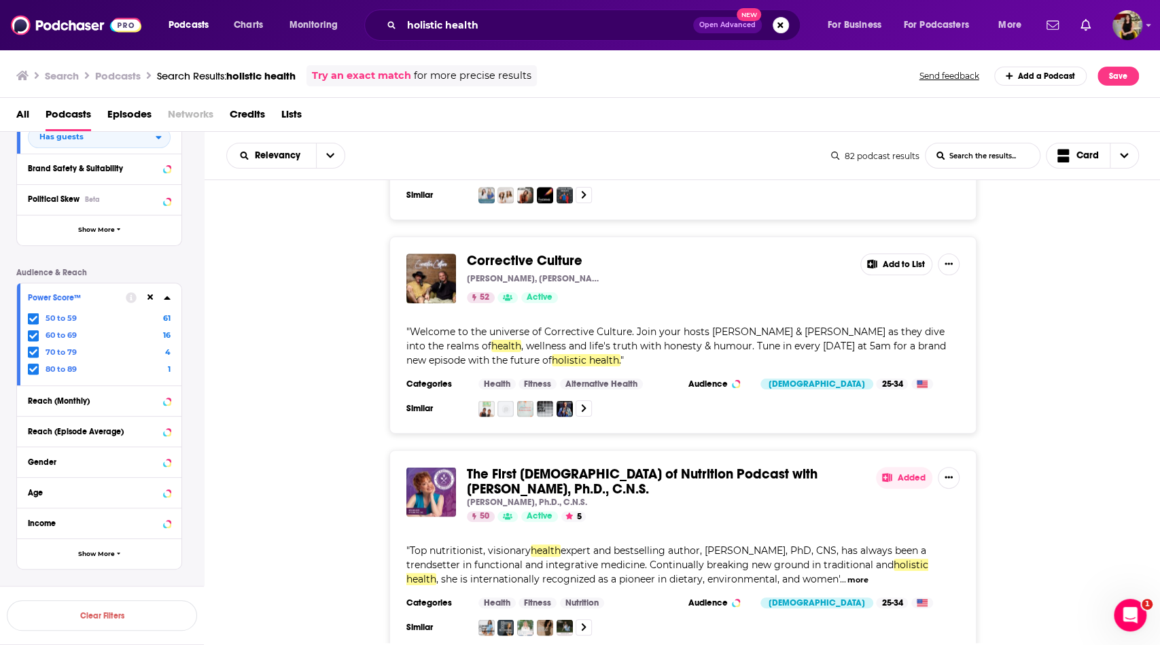
scroll to position [5158, 0]
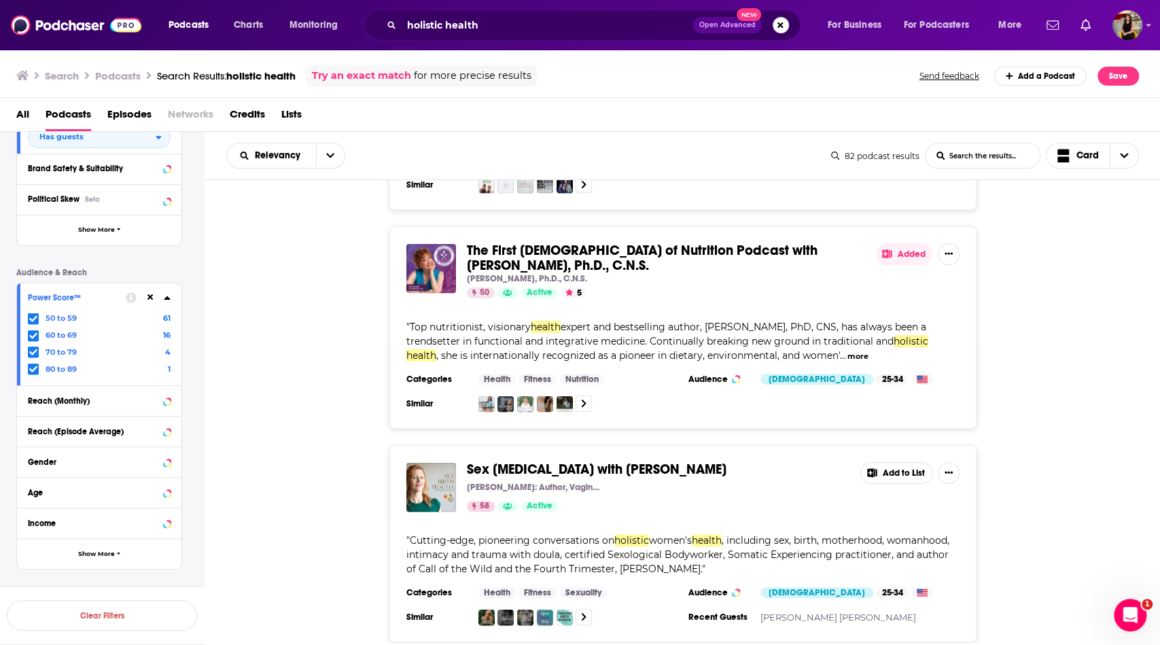
scroll to position [5471, 0]
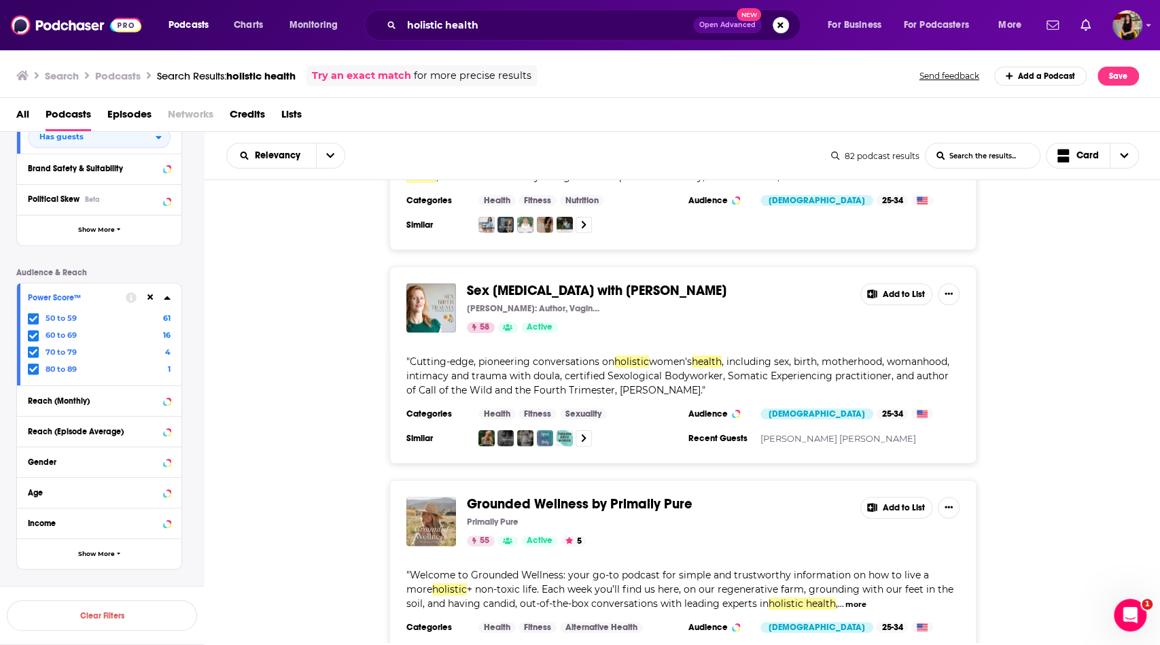
click at [875, 503] on icon at bounding box center [872, 507] width 10 height 9
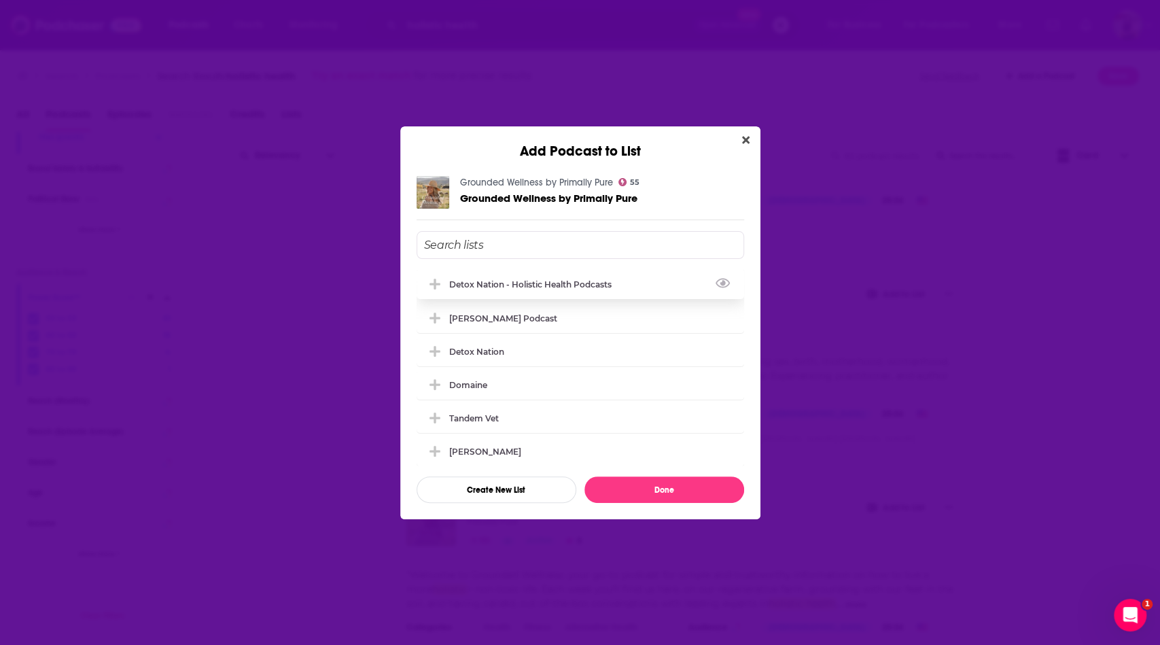
click at [582, 283] on div "Detox Nation - Holistic Health Podcasts" at bounding box center [534, 284] width 171 height 10
click at [661, 492] on button "Done" at bounding box center [665, 490] width 160 height 27
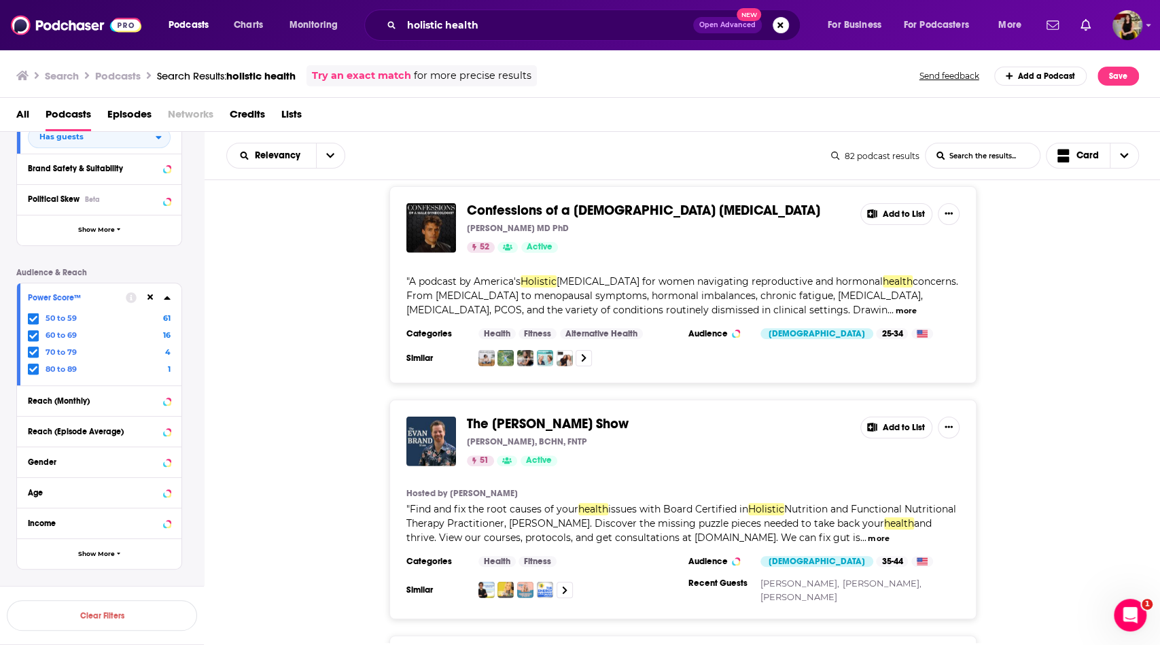
scroll to position [5976, 0]
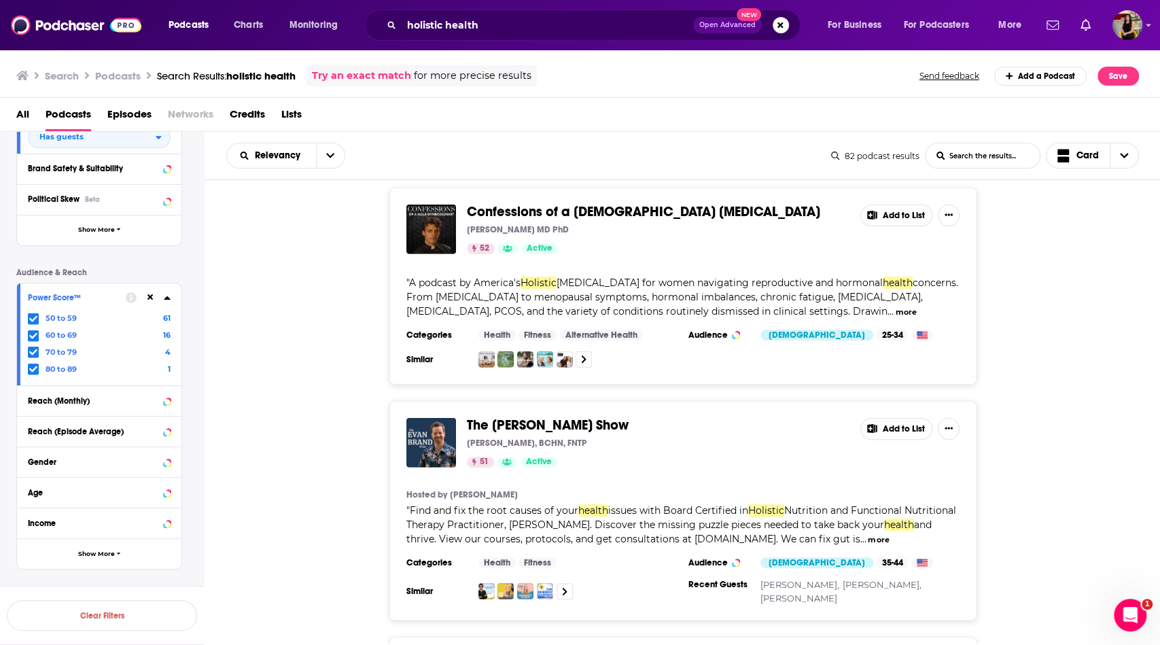
click at [897, 418] on button "Add to List" at bounding box center [897, 429] width 72 height 22
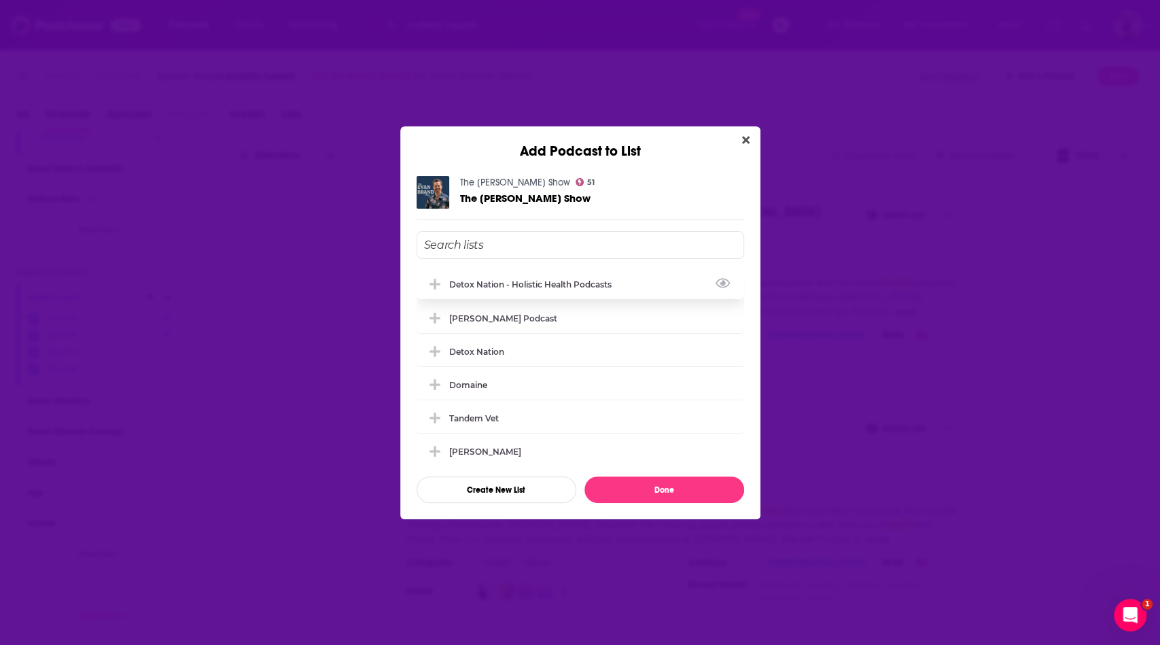
click at [598, 285] on div "Detox Nation - Holistic Health Podcasts" at bounding box center [534, 284] width 171 height 10
click at [672, 488] on button "Done" at bounding box center [665, 490] width 160 height 27
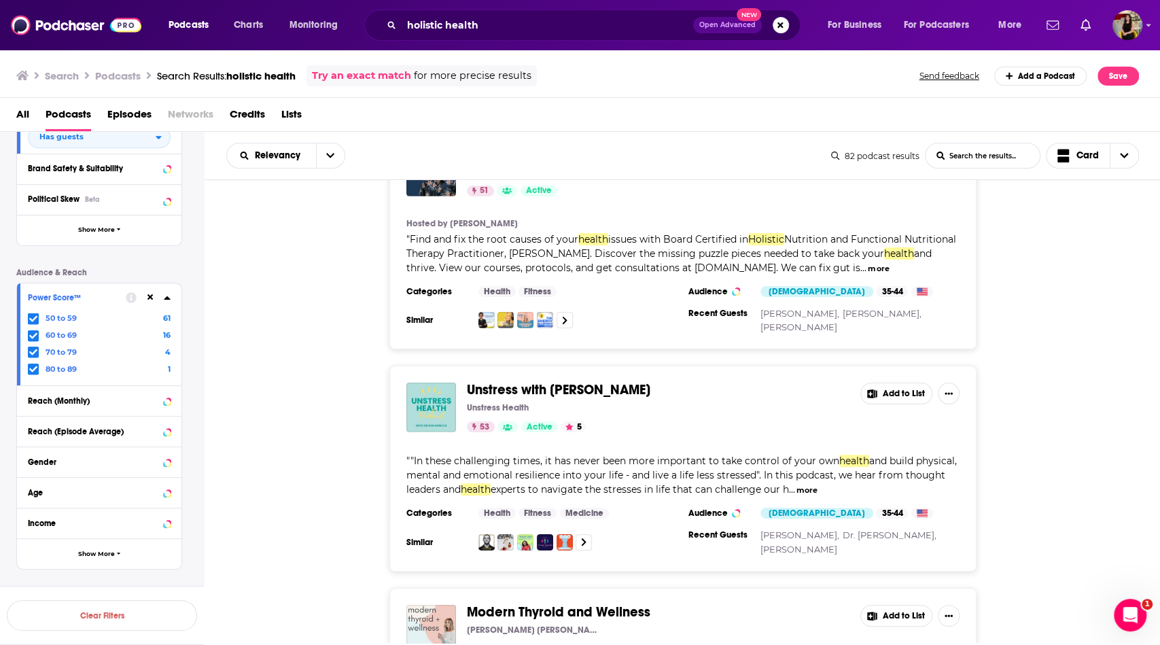
scroll to position [6215, 0]
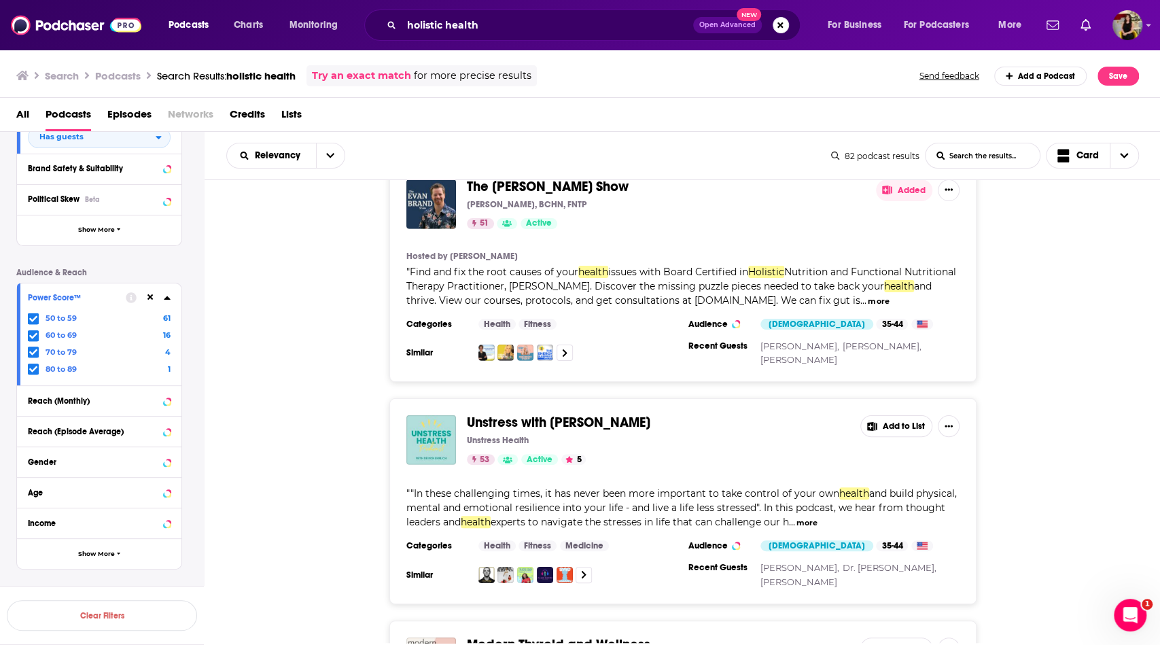
click at [880, 415] on button "Add to List" at bounding box center [897, 426] width 72 height 22
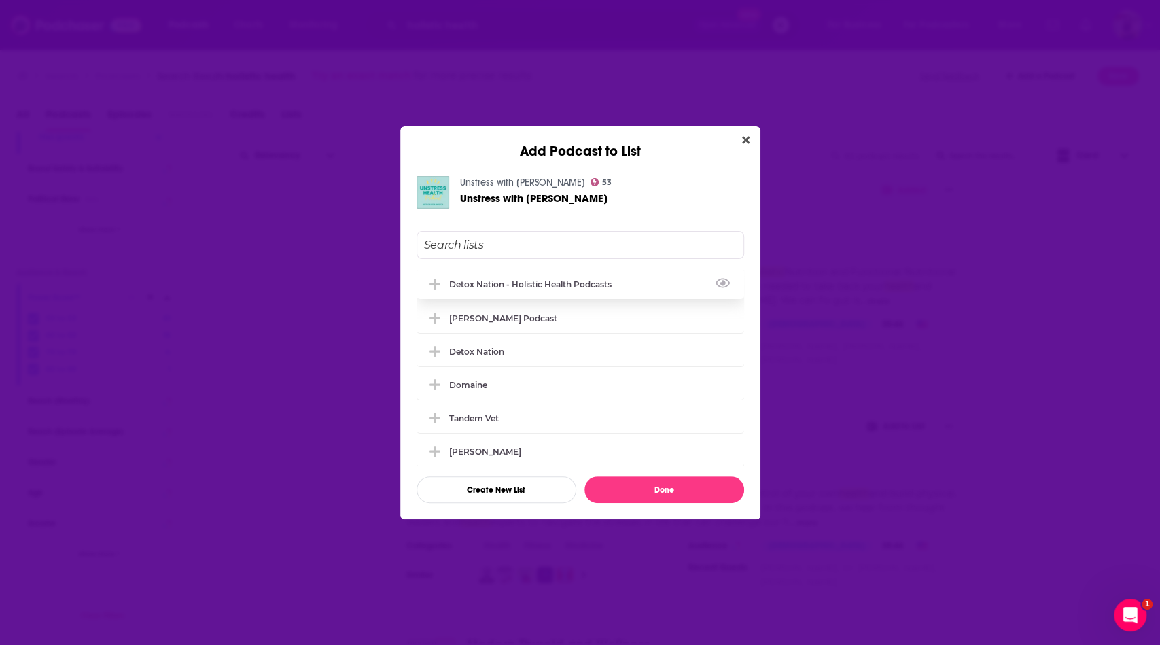
click at [596, 285] on div "Detox Nation - Holistic Health Podcasts" at bounding box center [534, 284] width 171 height 10
click at [667, 495] on button "Done" at bounding box center [665, 490] width 160 height 27
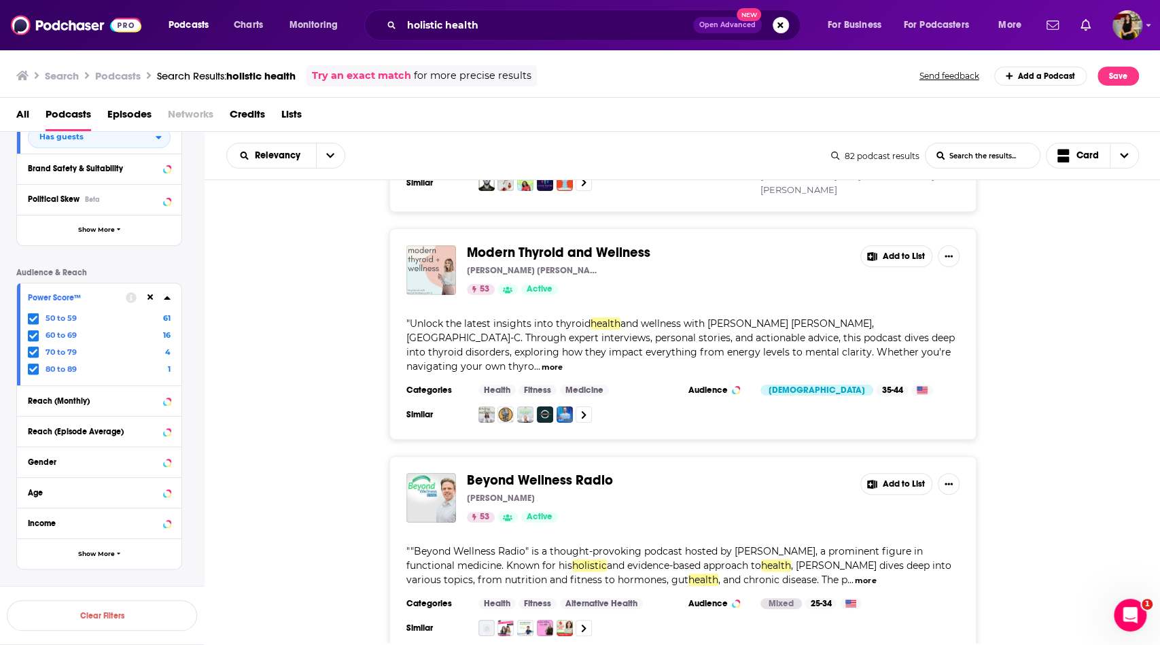
scroll to position [6611, 0]
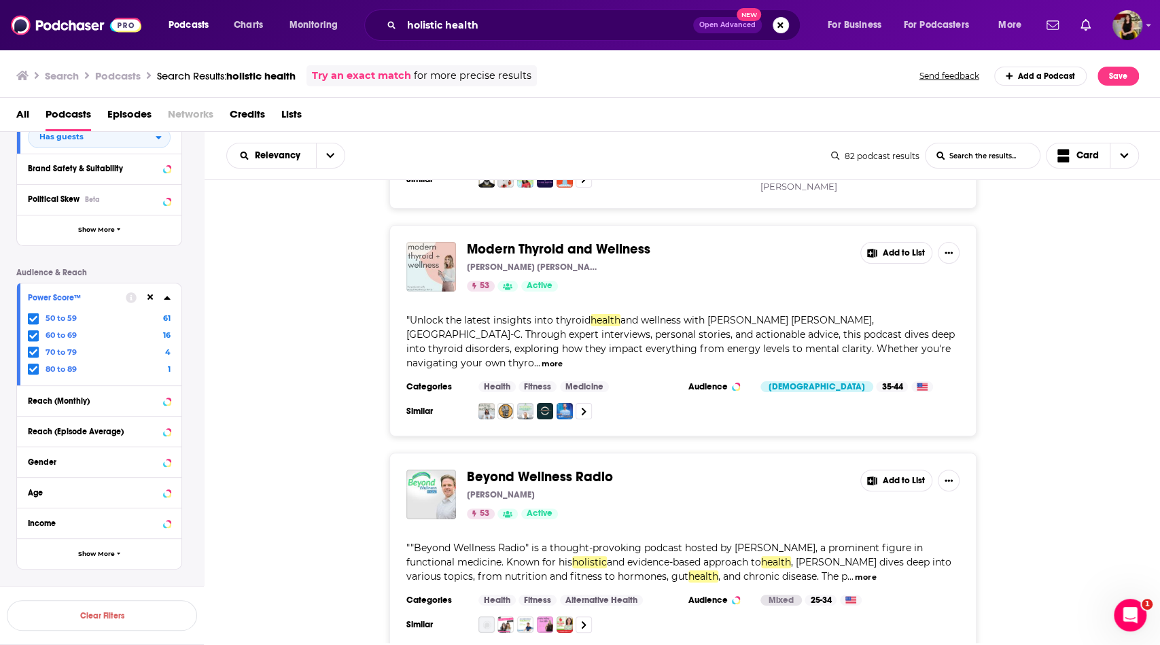
click at [897, 470] on button "Add to List" at bounding box center [897, 481] width 72 height 22
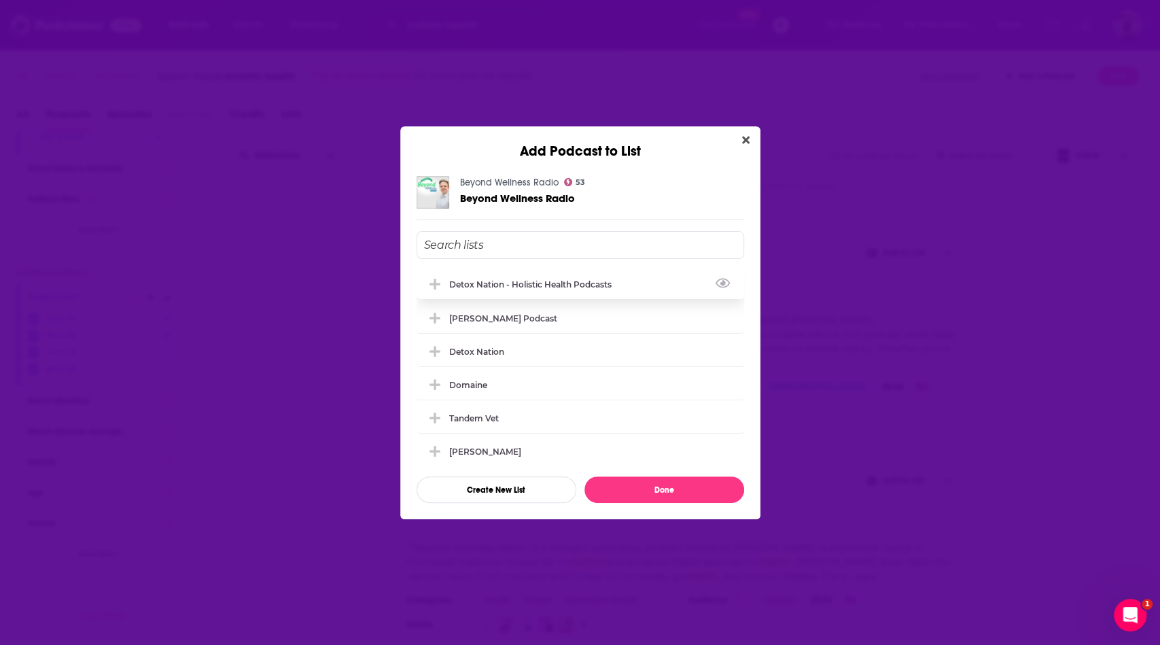
click at [629, 281] on div "Detox Nation - Holistic Health Podcasts" at bounding box center [581, 284] width 328 height 30
click at [670, 494] on button "Done" at bounding box center [665, 490] width 160 height 27
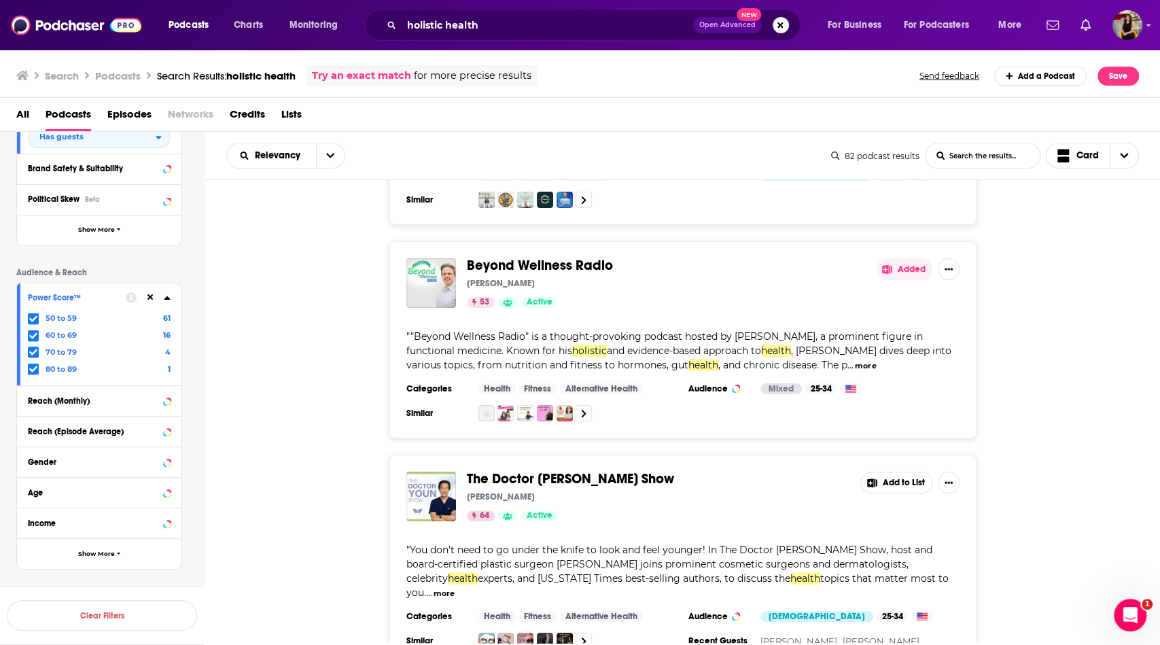
scroll to position [6839, 0]
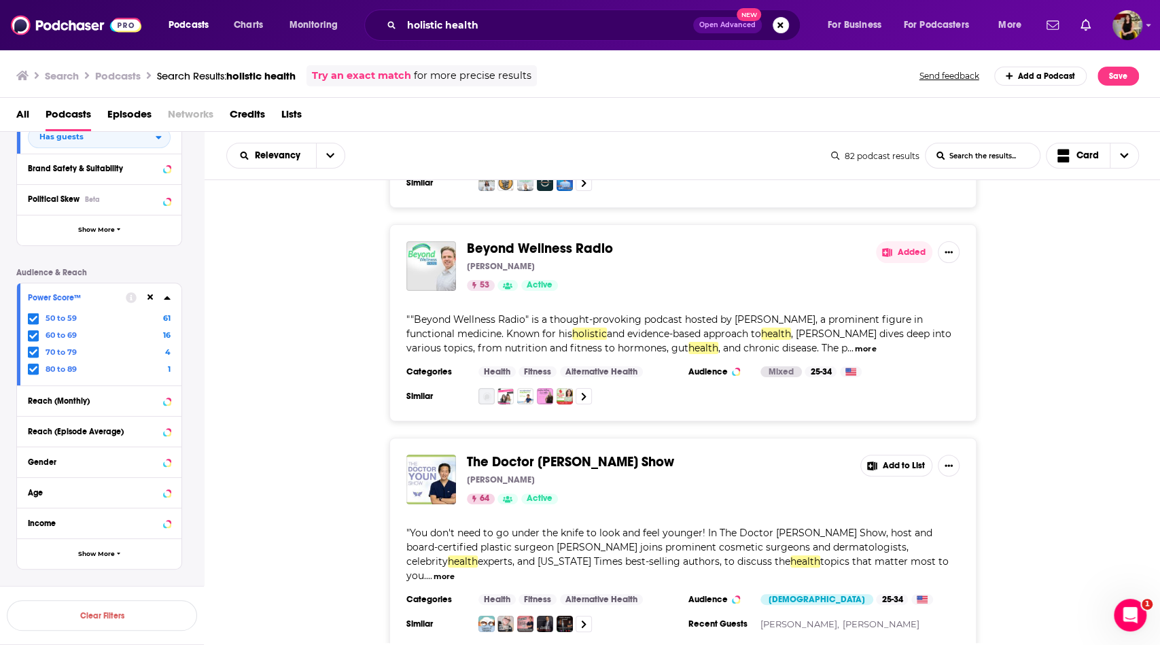
click at [891, 455] on button "Add to List" at bounding box center [897, 466] width 72 height 22
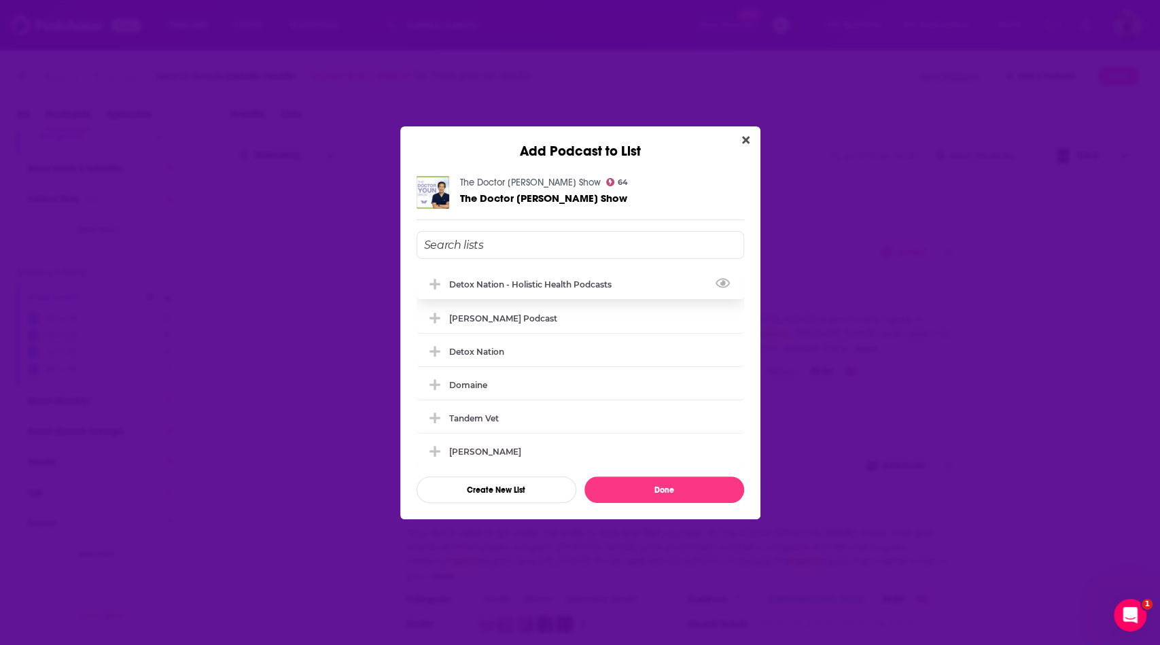
click at [578, 285] on div "Detox Nation - Holistic Health Podcasts" at bounding box center [534, 284] width 171 height 10
click at [672, 495] on button "Done" at bounding box center [665, 490] width 160 height 27
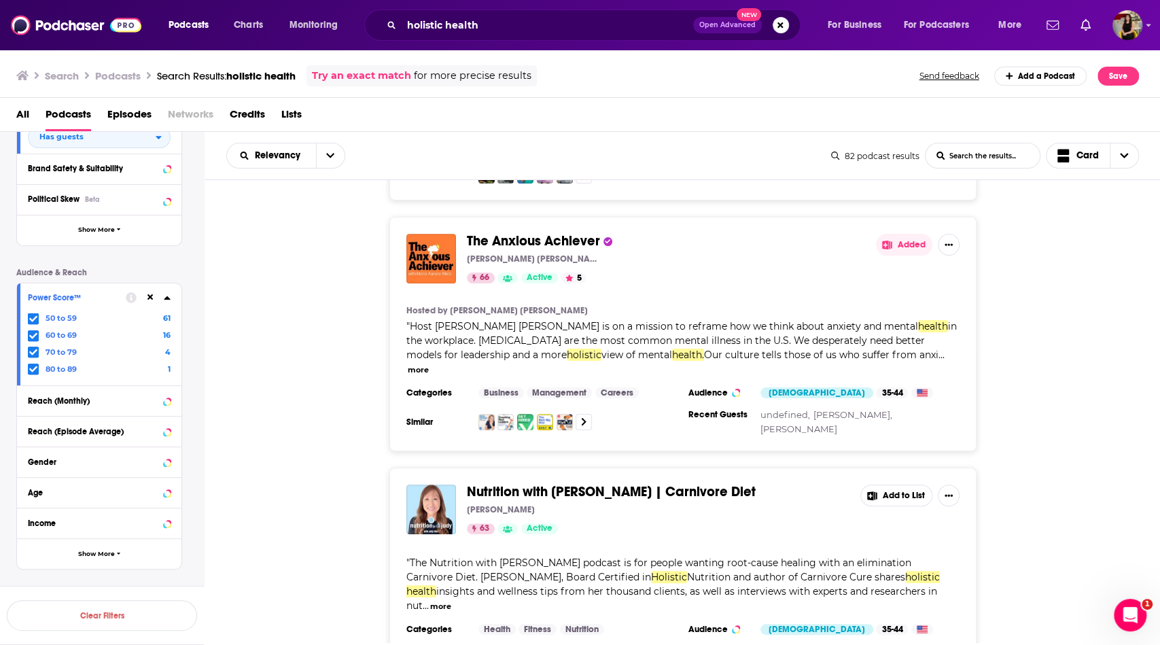
scroll to position [7516, 0]
click at [886, 484] on button "Add to List" at bounding box center [897, 495] width 72 height 22
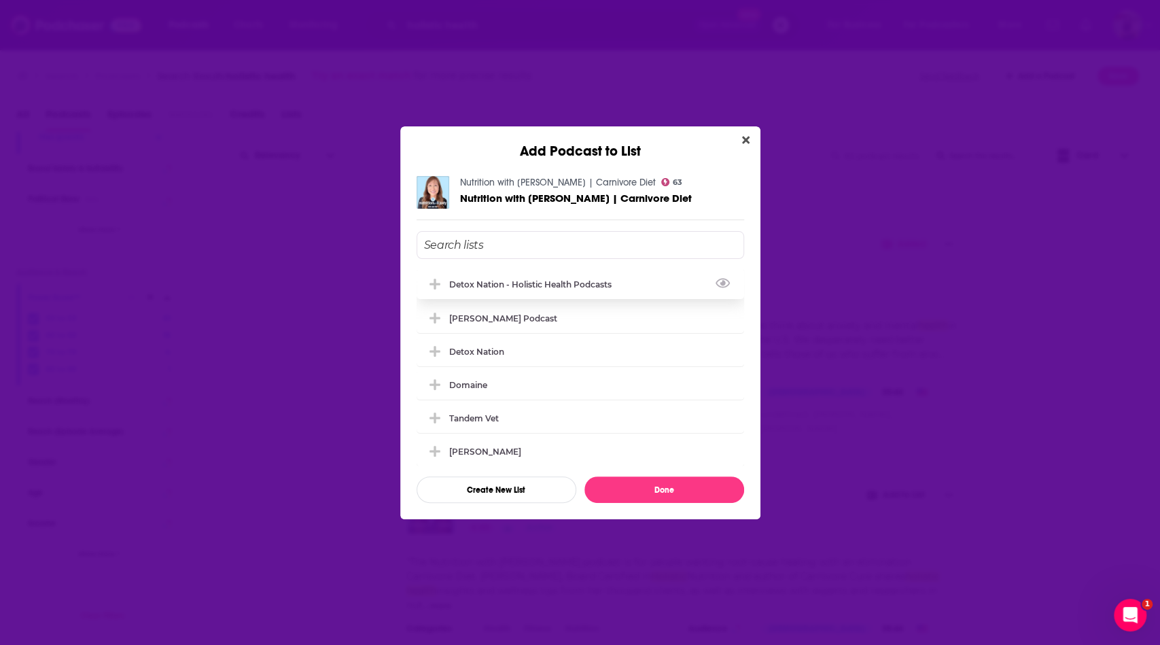
click at [581, 281] on div "Detox Nation - Holistic Health Podcasts" at bounding box center [534, 284] width 171 height 10
drag, startPoint x: 663, startPoint y: 488, endPoint x: 746, endPoint y: 421, distance: 106.4
click at [663, 488] on button "Done" at bounding box center [665, 490] width 160 height 27
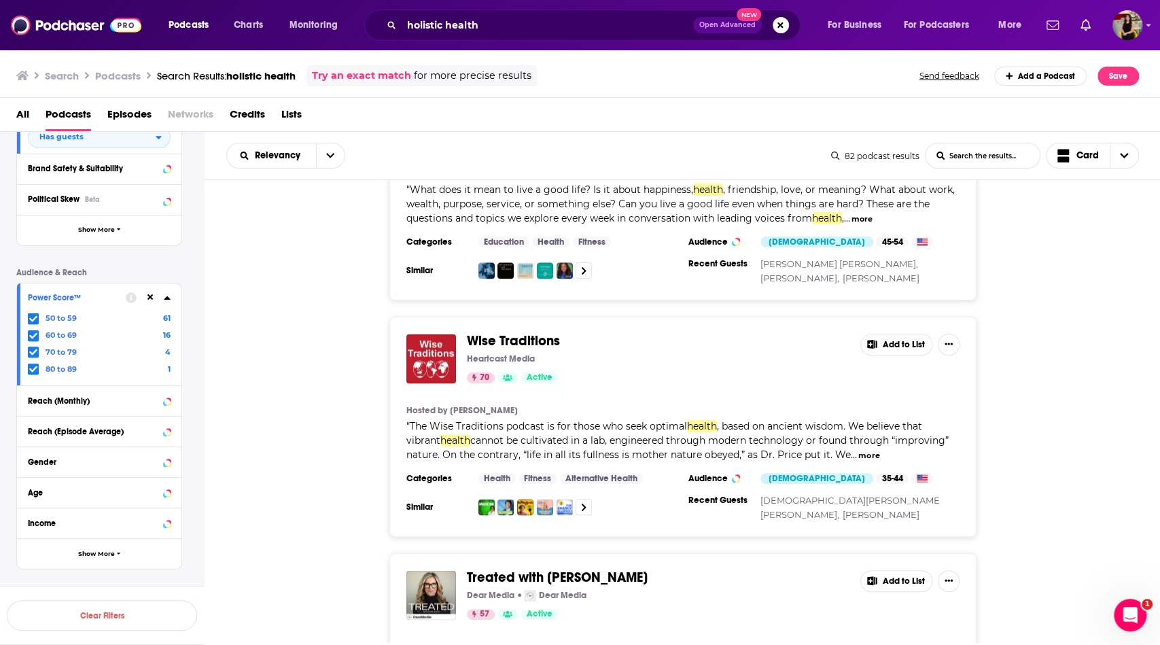
scroll to position [8588, 0]
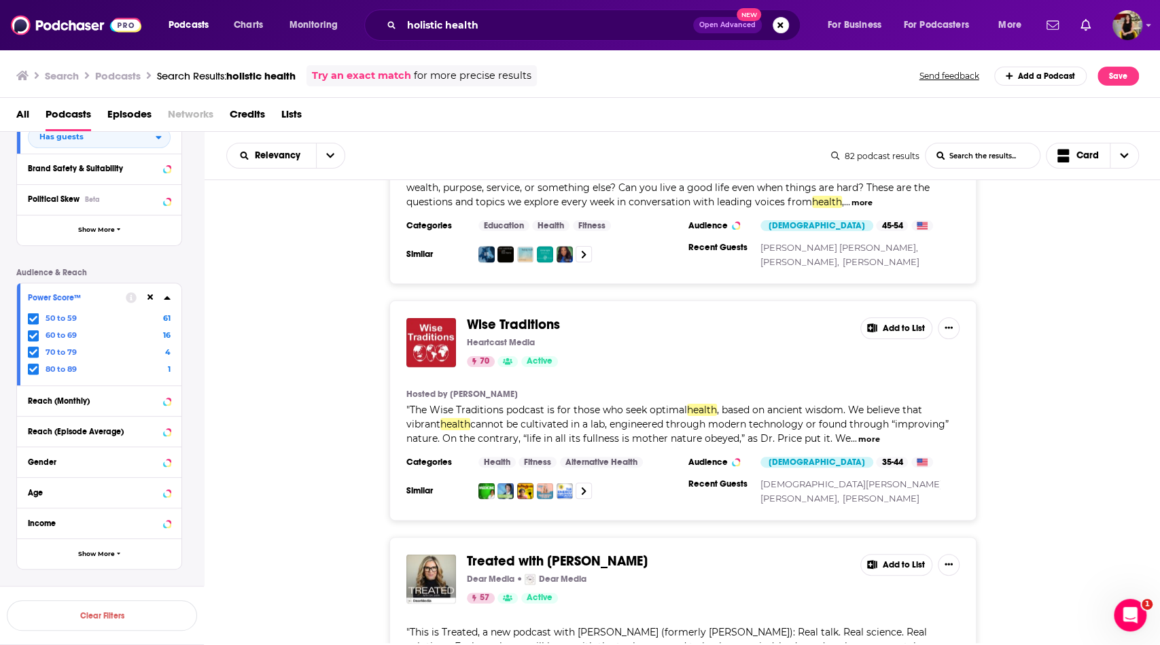
click at [897, 554] on button "Add to List" at bounding box center [897, 565] width 72 height 22
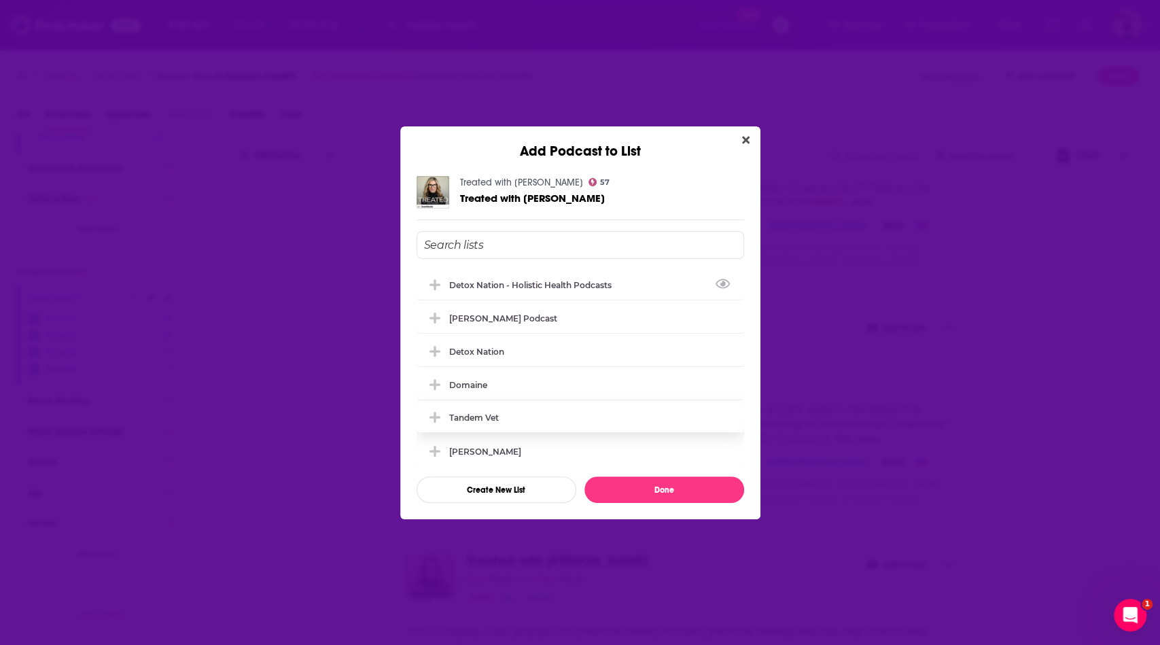
drag, startPoint x: 579, startPoint y: 284, endPoint x: 674, endPoint y: 412, distance: 159.3
click at [579, 284] on div "Detox Nation - Holistic Health Podcasts" at bounding box center [534, 285] width 171 height 10
click at [678, 479] on button "Done" at bounding box center [665, 490] width 160 height 27
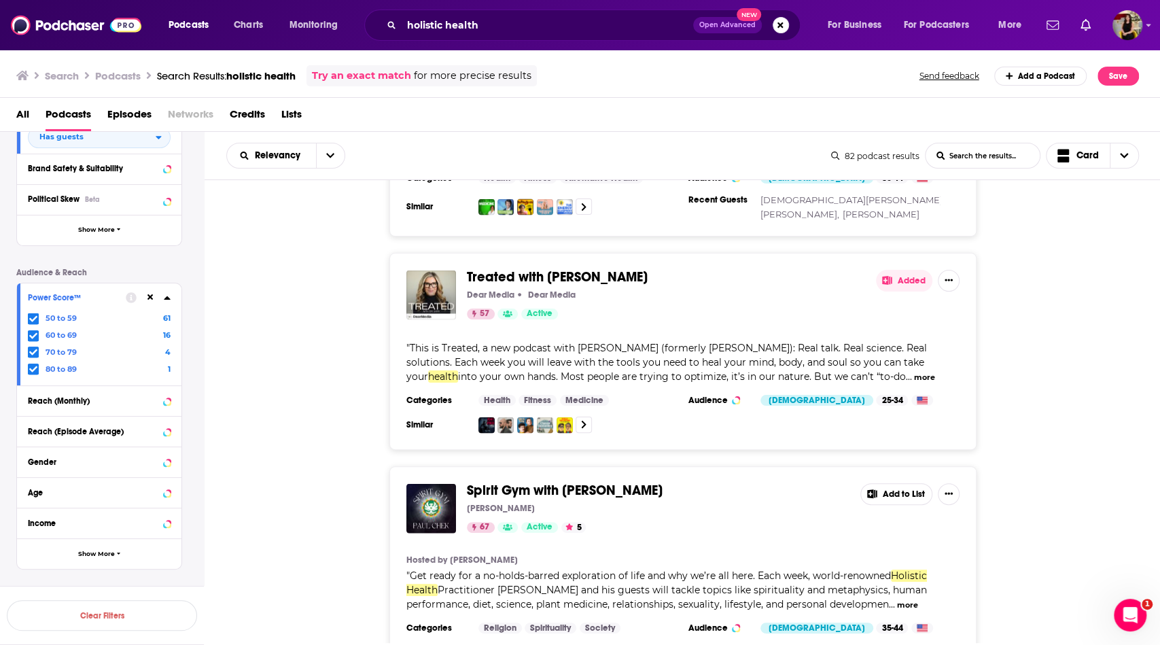
scroll to position [9018, 0]
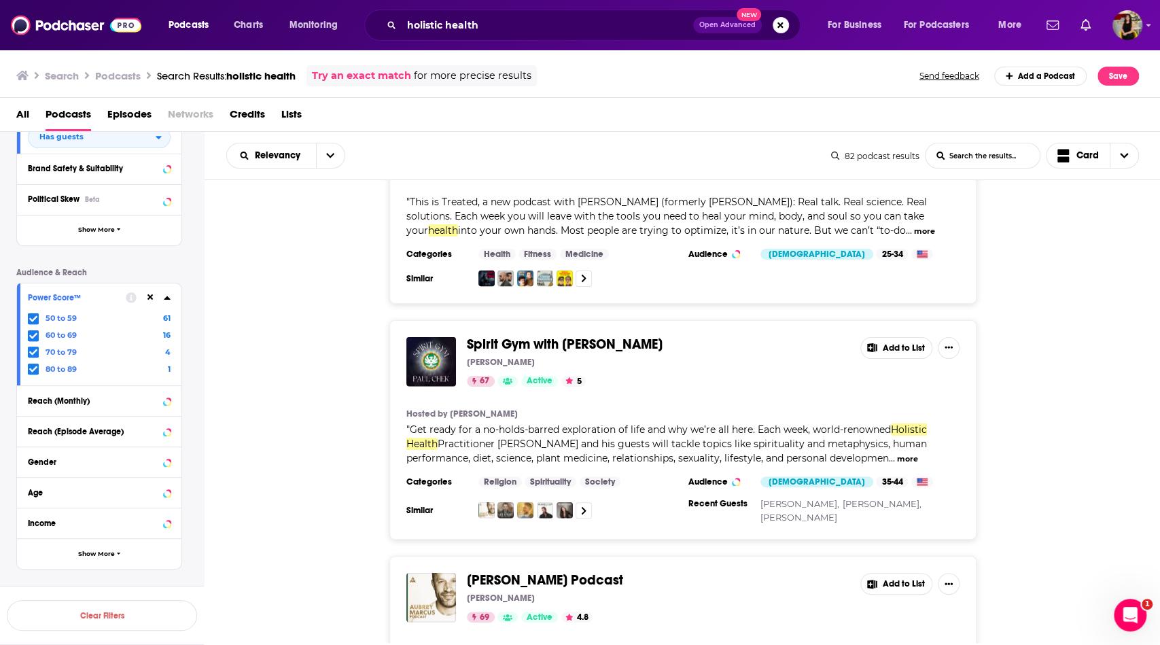
click at [894, 573] on button "Add to List" at bounding box center [897, 584] width 72 height 22
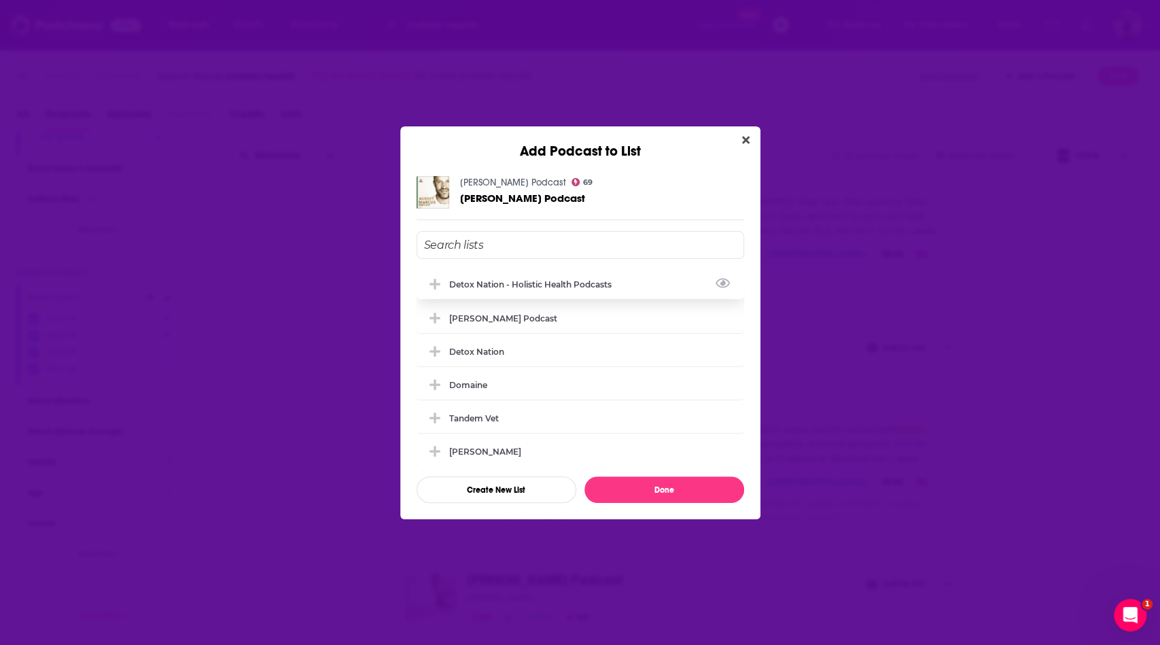
click at [560, 281] on div "Detox Nation - Holistic Health Podcasts" at bounding box center [534, 284] width 171 height 10
click at [696, 487] on button "Done" at bounding box center [665, 490] width 160 height 27
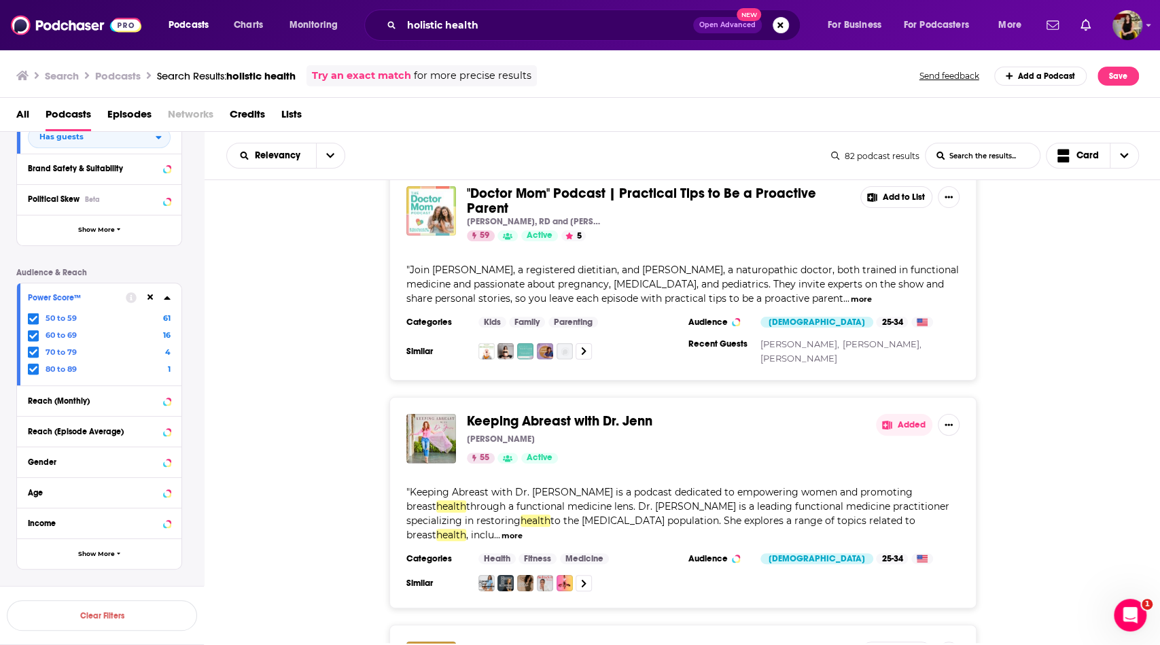
scroll to position [9653, 0]
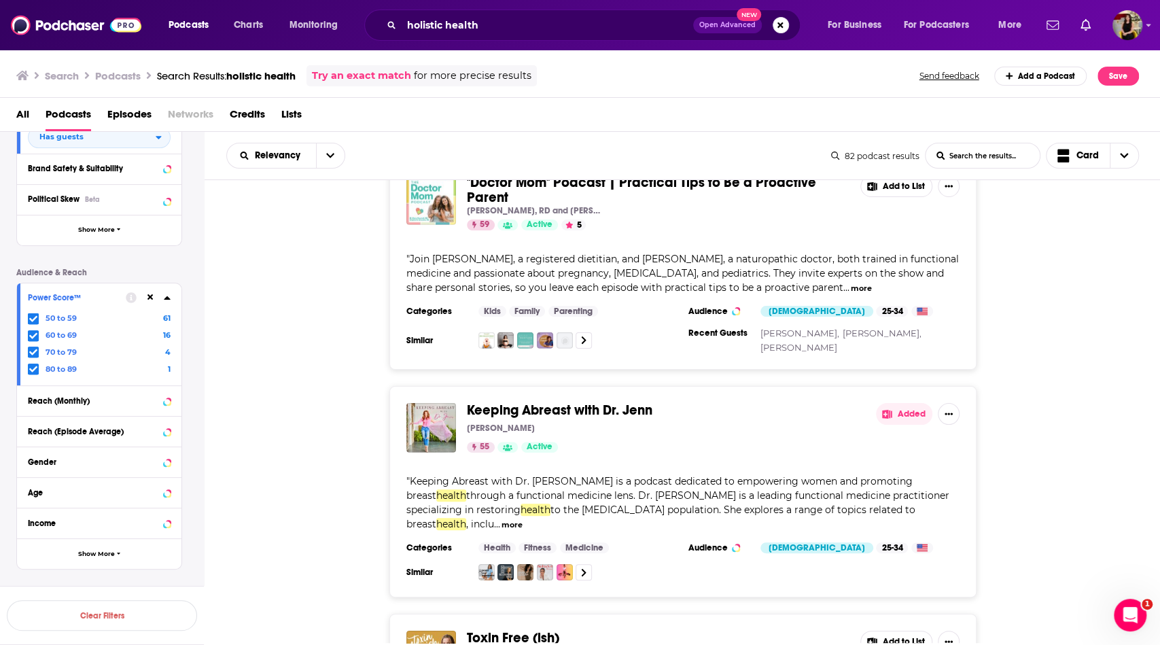
click at [883, 631] on button "Add to List" at bounding box center [897, 642] width 72 height 22
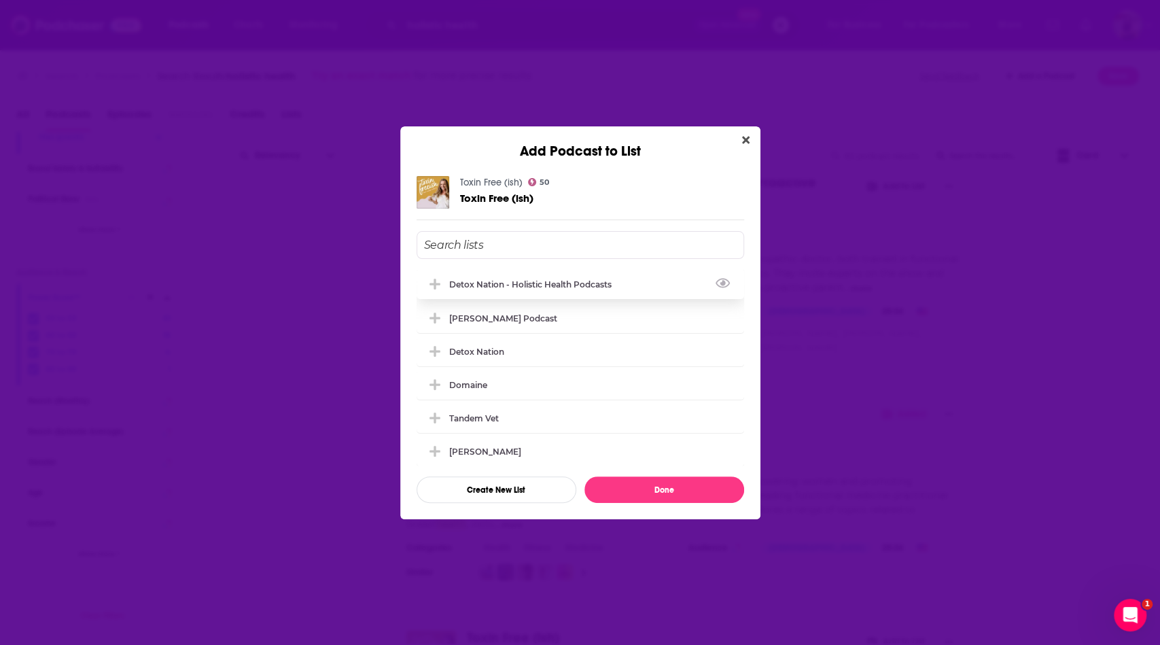
click at [570, 285] on div "Detox Nation - Holistic Health Podcasts" at bounding box center [534, 284] width 171 height 10
click at [694, 485] on button "Done" at bounding box center [665, 490] width 160 height 27
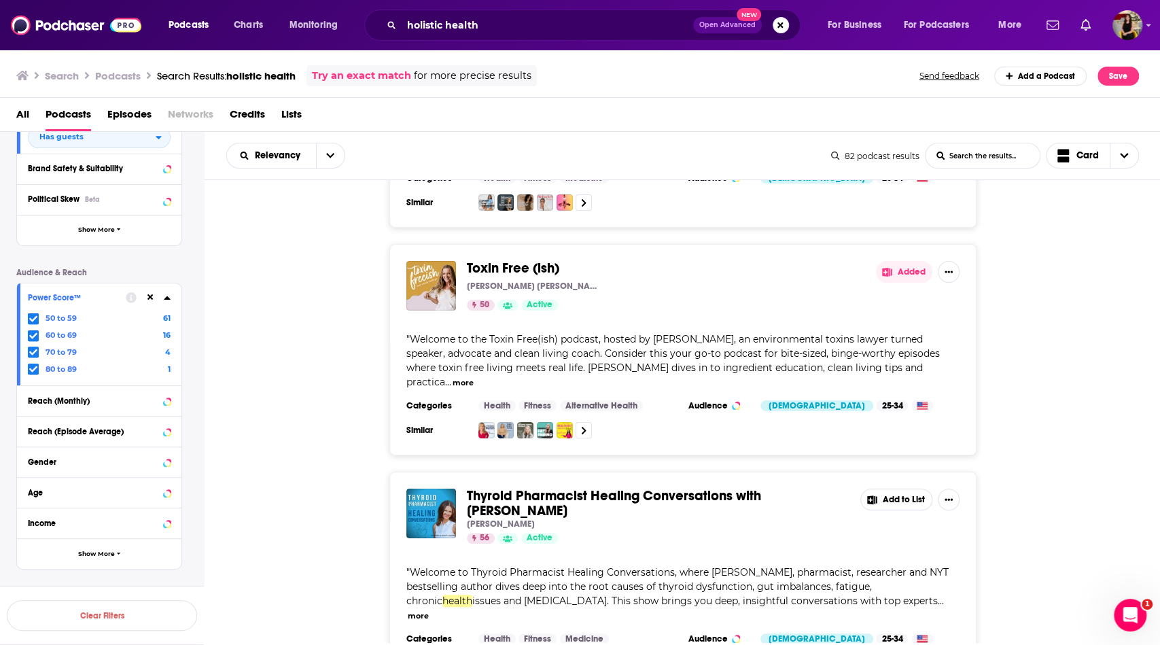
scroll to position [10160, 0]
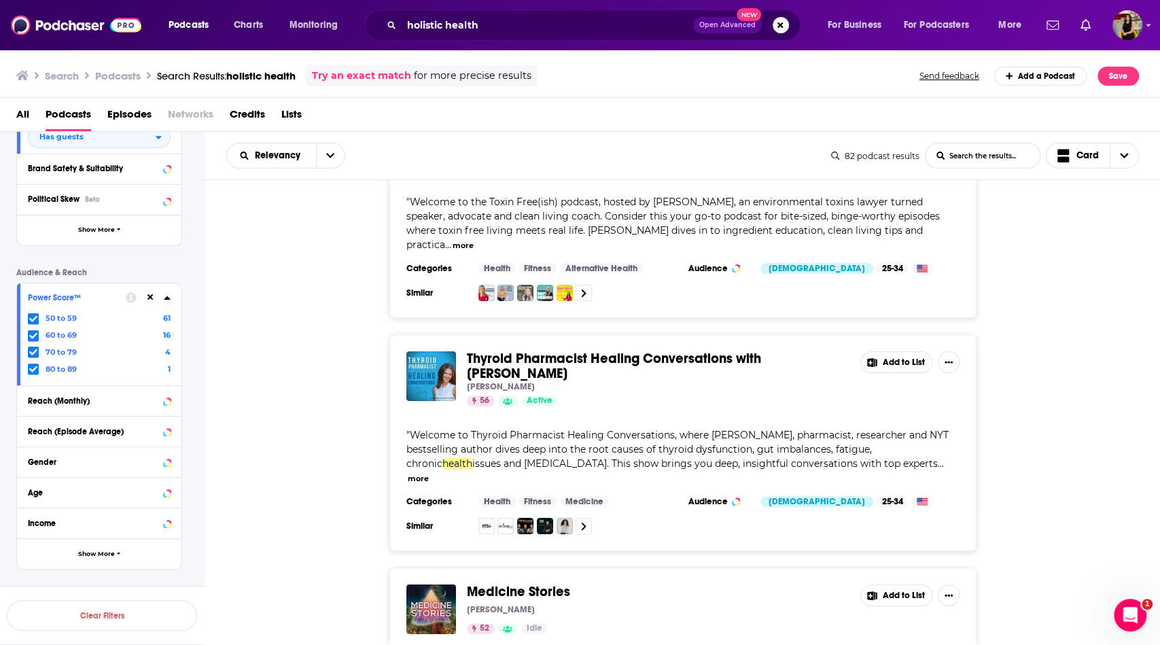
click at [888, 585] on button "Add to List" at bounding box center [897, 596] width 72 height 22
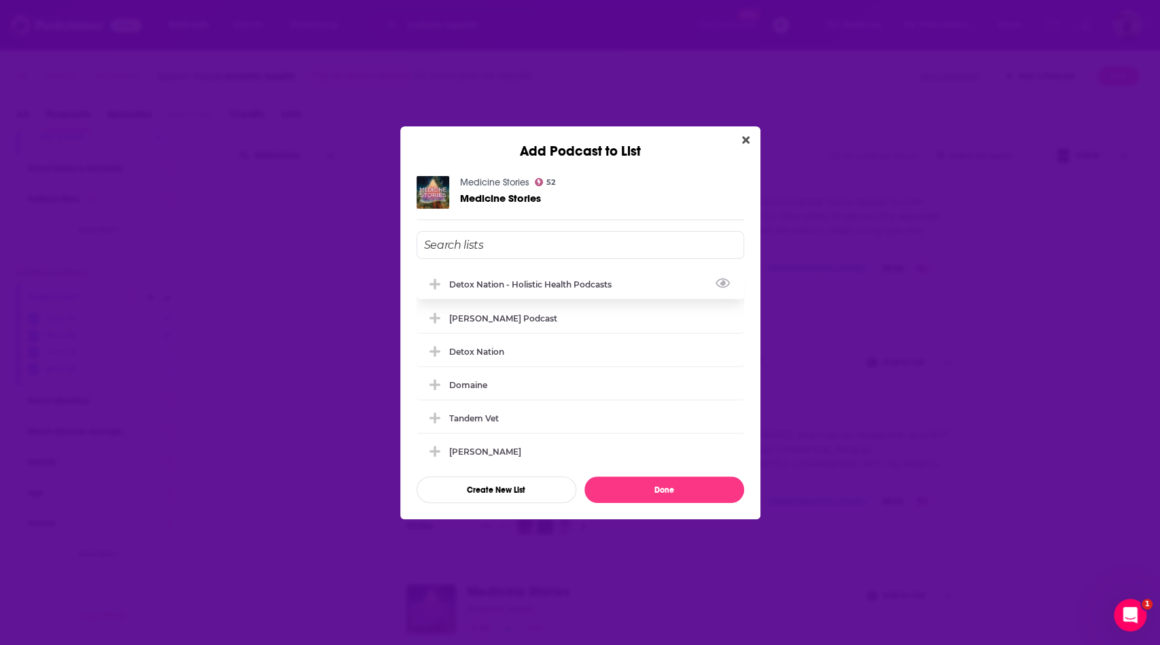
click at [612, 290] on div "Detox Nation - Holistic Health Podcasts" at bounding box center [581, 284] width 328 height 30
click at [668, 487] on button "Done" at bounding box center [665, 490] width 160 height 27
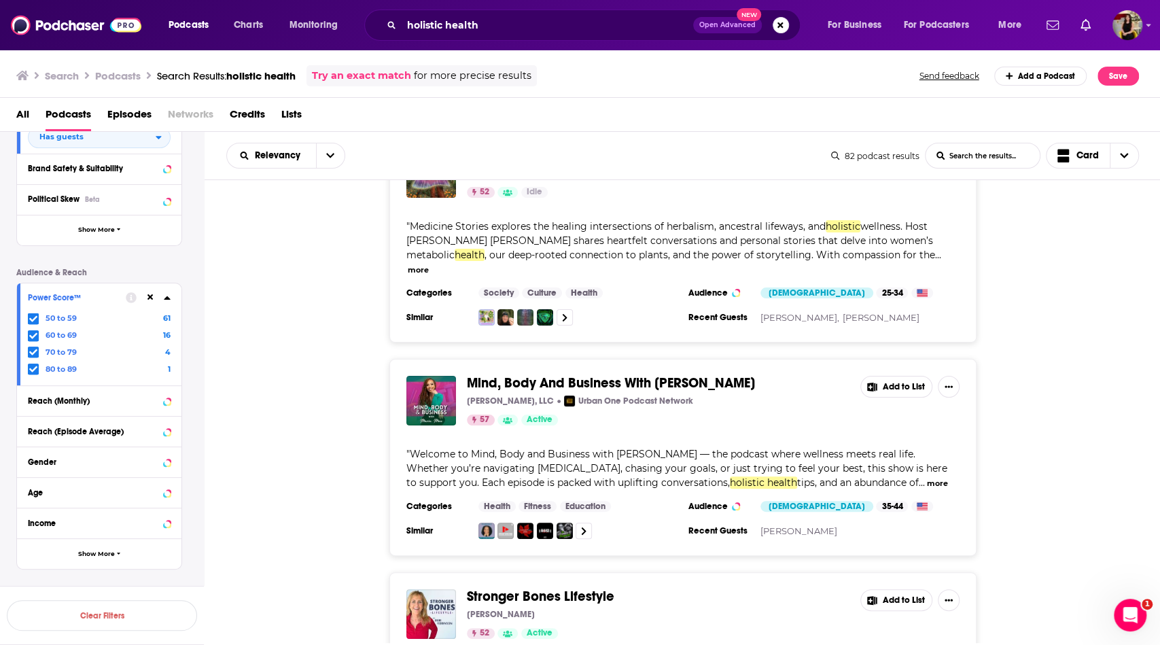
scroll to position [10640, 0]
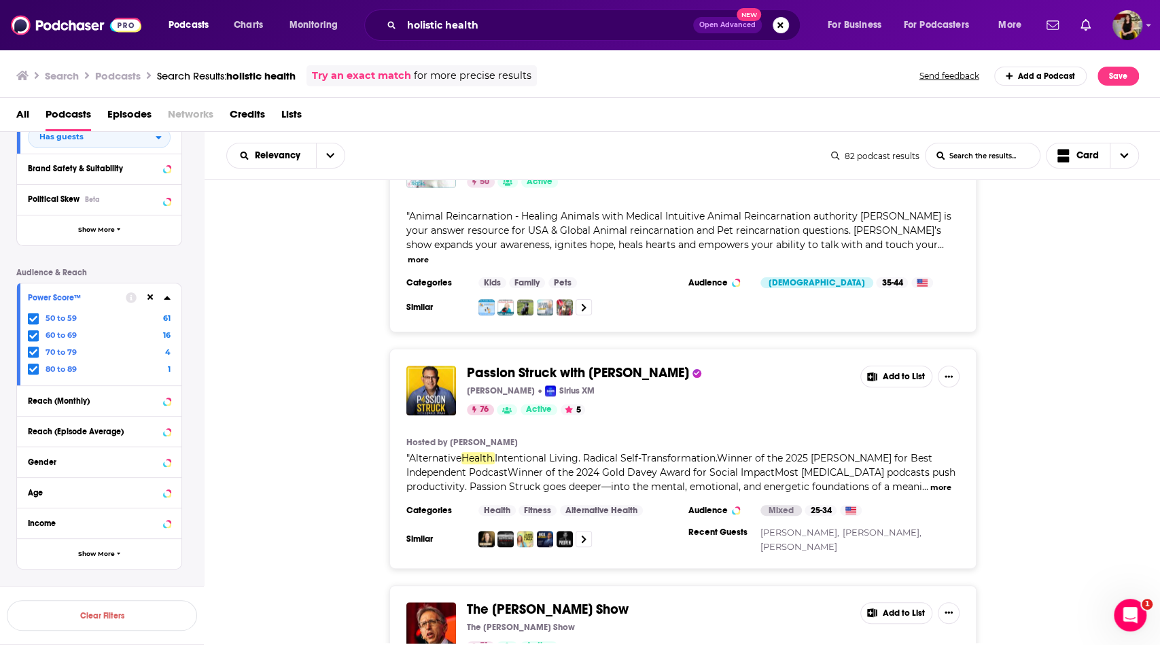
scroll to position [11699, 0]
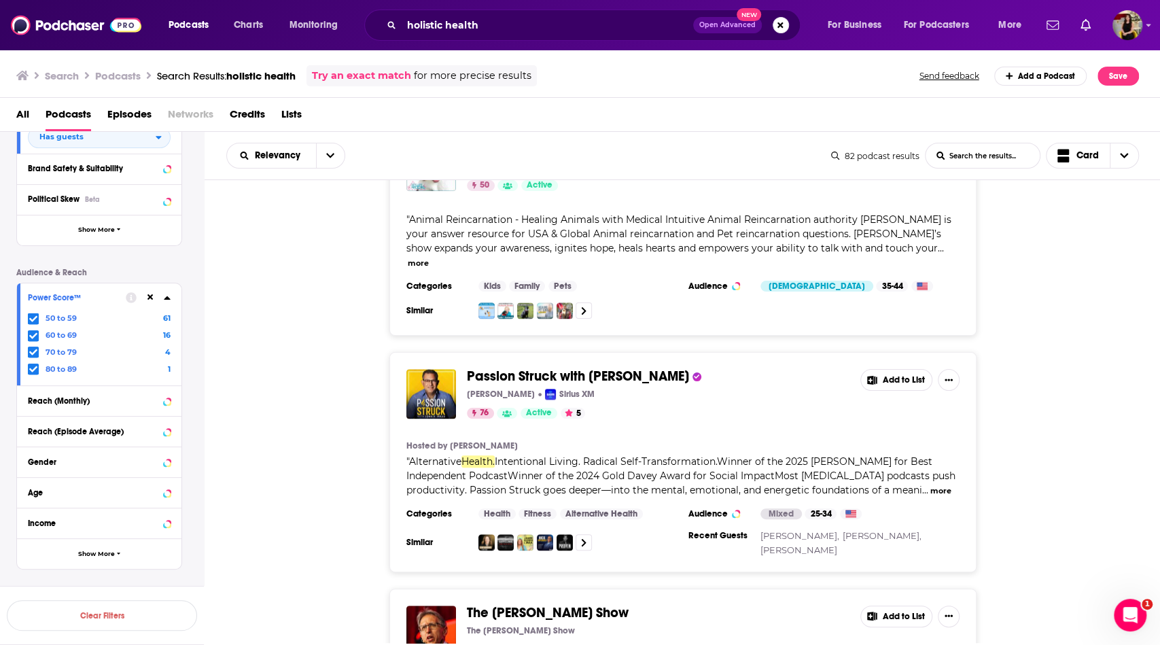
click at [899, 606] on button "Add to List" at bounding box center [897, 617] width 72 height 22
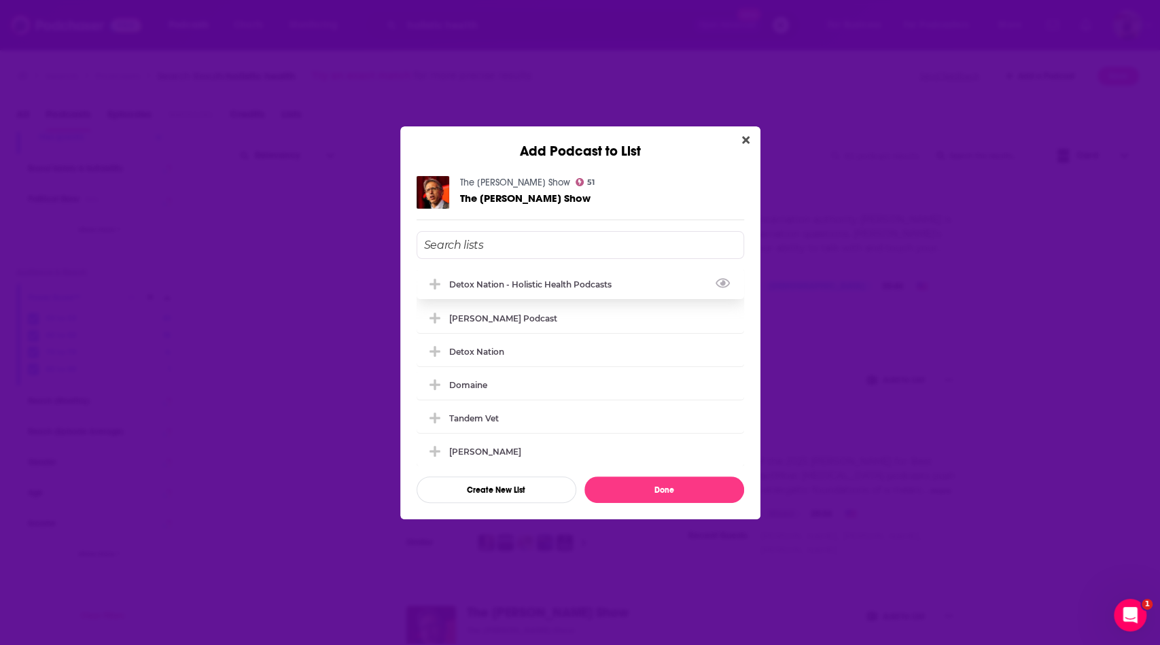
click at [572, 284] on div "Detox Nation - Holistic Health Podcasts" at bounding box center [534, 284] width 171 height 10
click at [661, 485] on button "Done" at bounding box center [665, 490] width 160 height 27
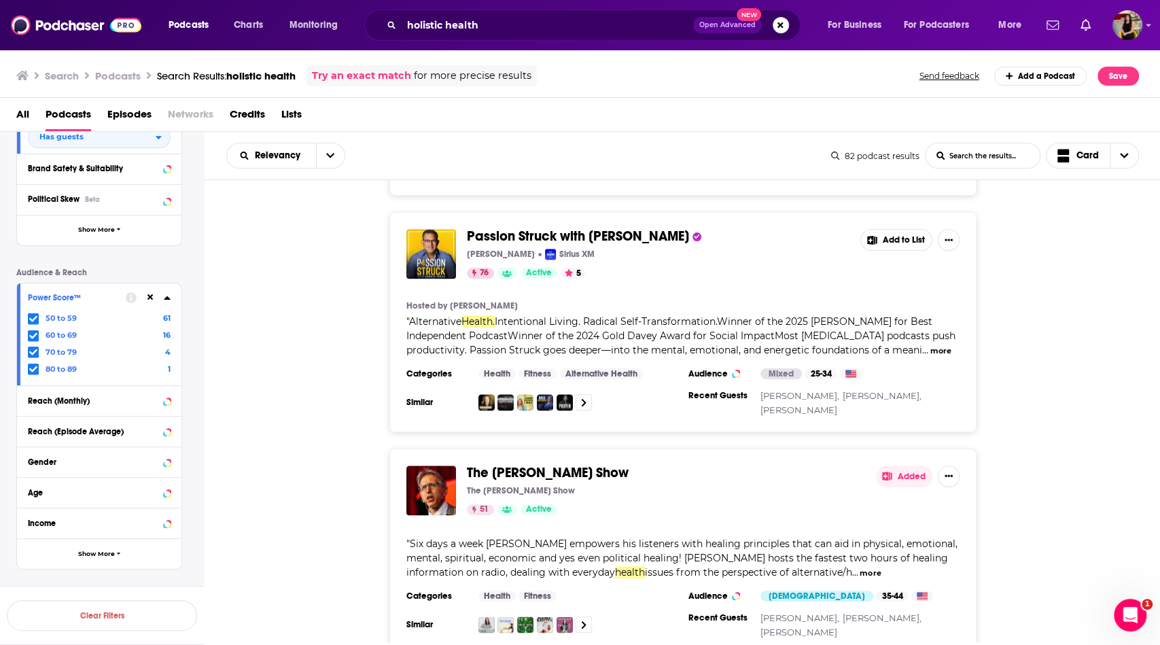
scroll to position [11900, 0]
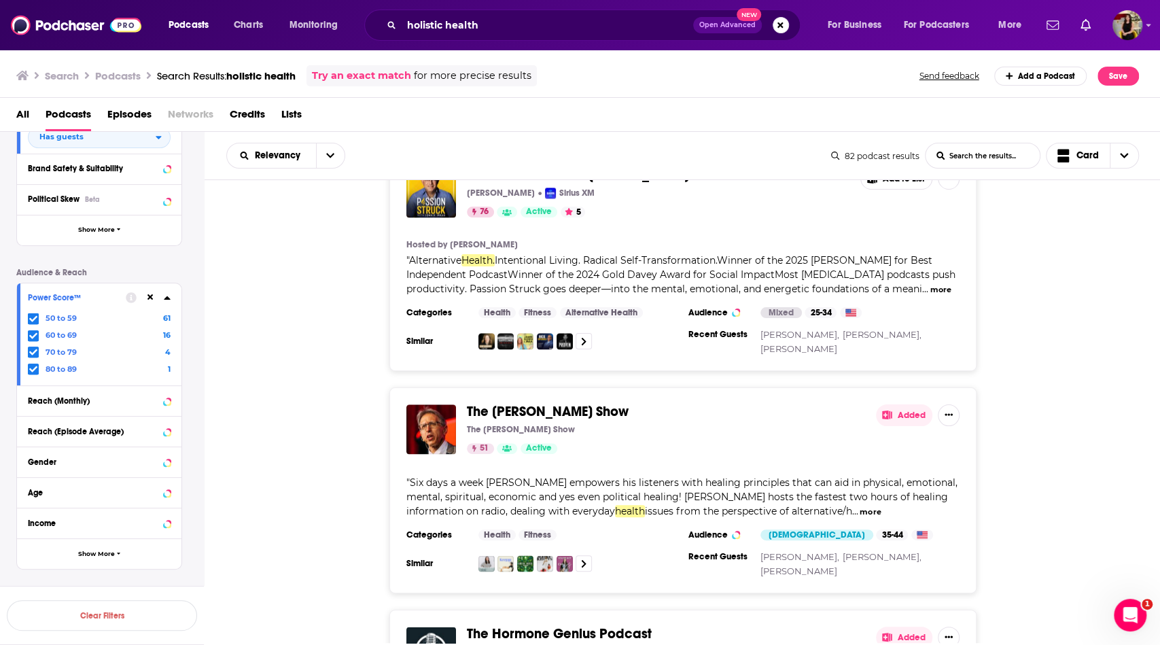
click at [895, 627] on button "Added" at bounding box center [904, 638] width 56 height 22
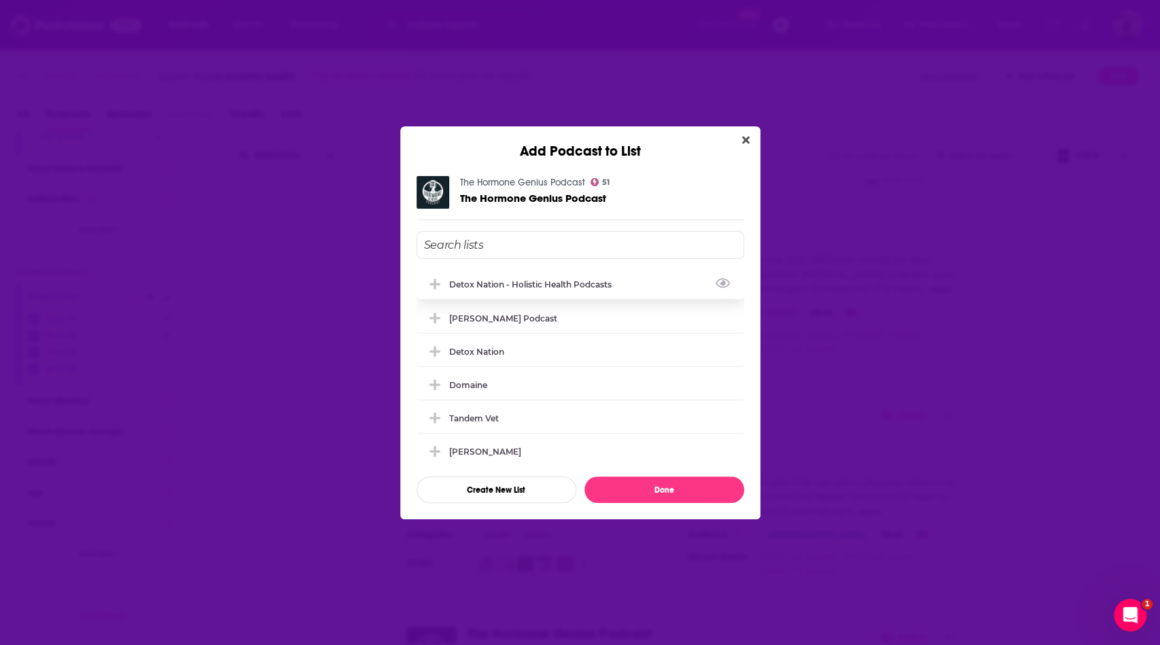
click at [611, 285] on div "Detox Nation - Holistic Health Podcasts" at bounding box center [534, 284] width 171 height 10
click at [641, 491] on button "Done" at bounding box center [665, 490] width 160 height 27
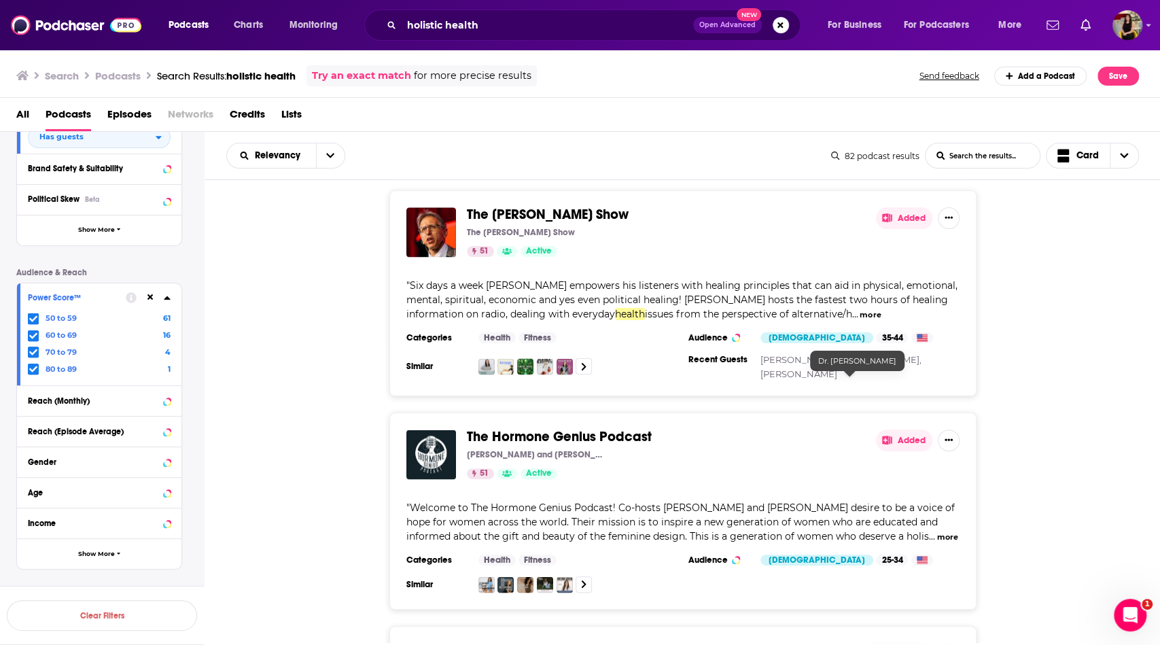
scroll to position [12098, 0]
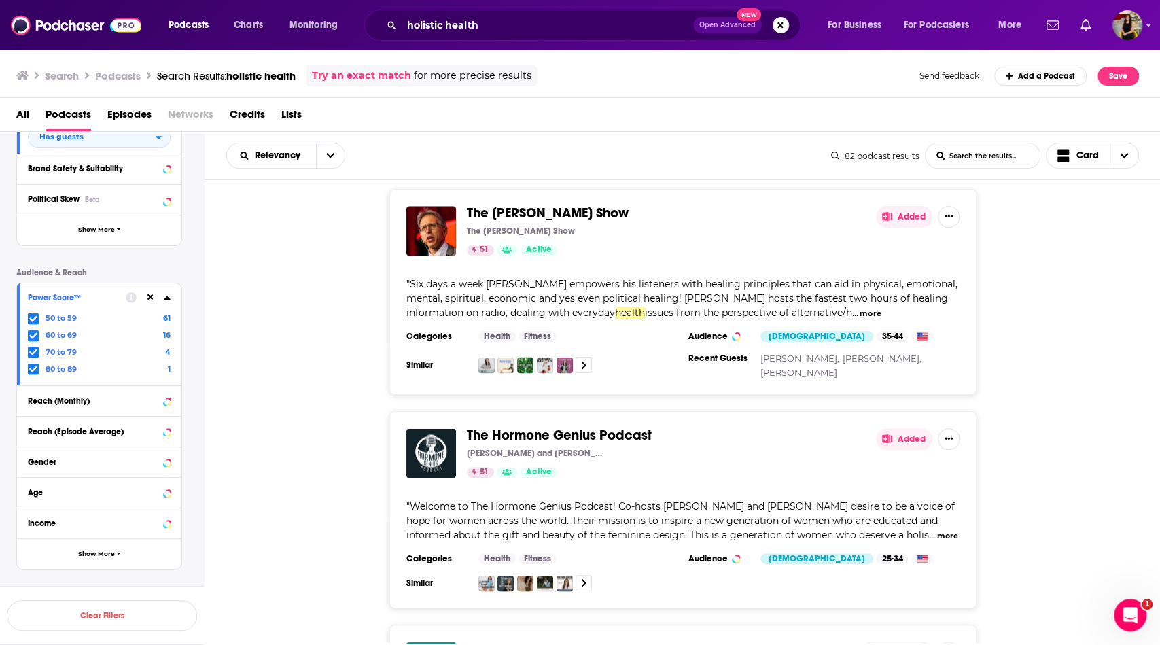
click at [898, 642] on button "Add to List" at bounding box center [897, 653] width 72 height 22
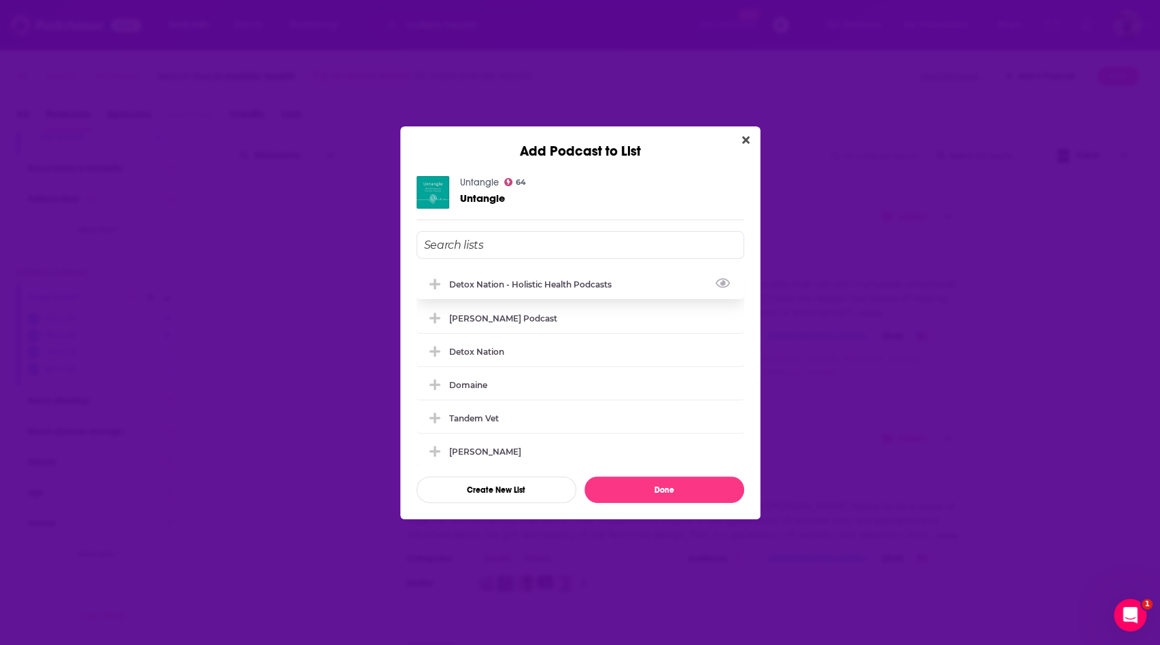
click at [592, 283] on div "Detox Nation - Holistic Health Podcasts" at bounding box center [534, 284] width 171 height 10
click at [693, 495] on button "Done" at bounding box center [665, 490] width 160 height 27
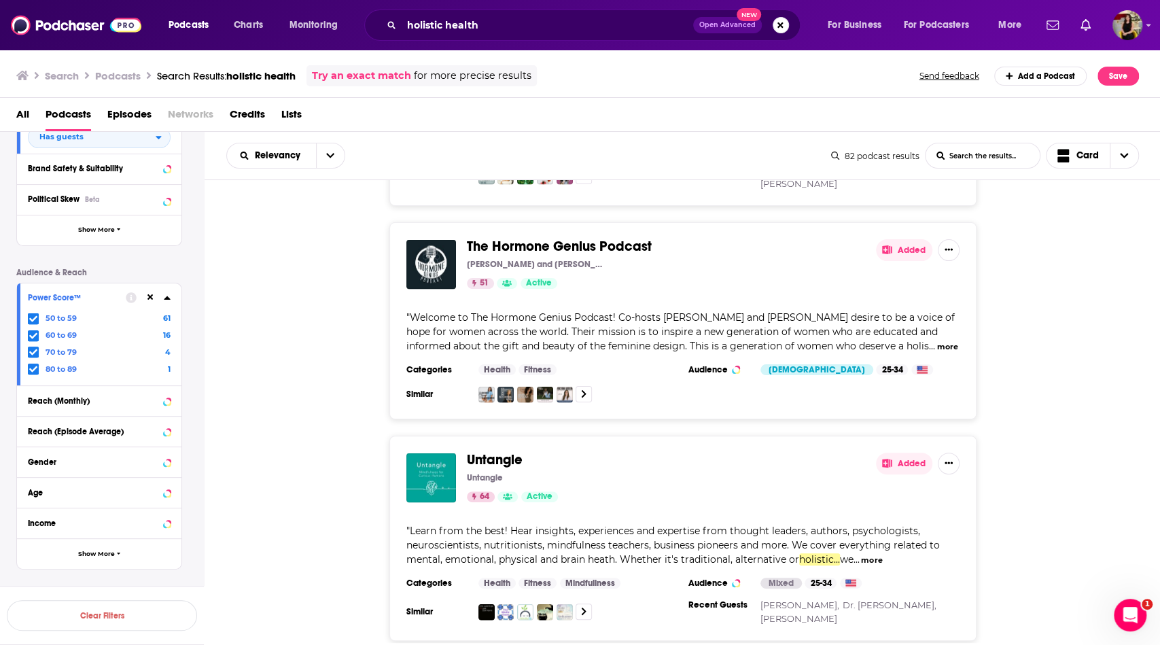
scroll to position [12332, 0]
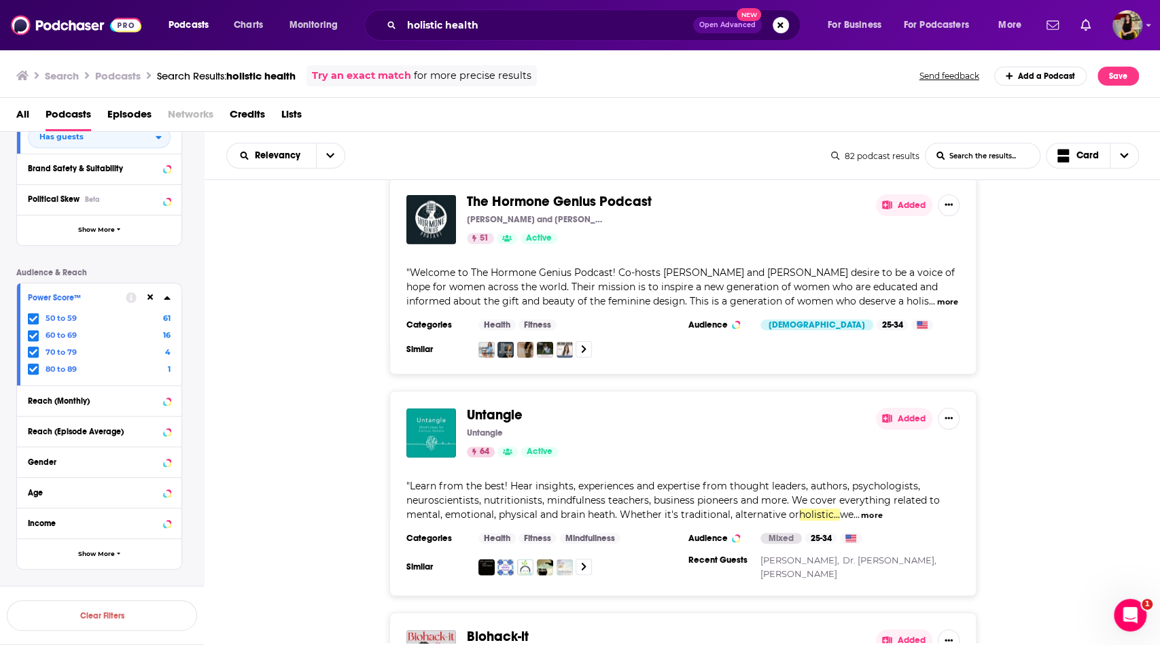
click at [906, 629] on button "Added" at bounding box center [904, 640] width 56 height 22
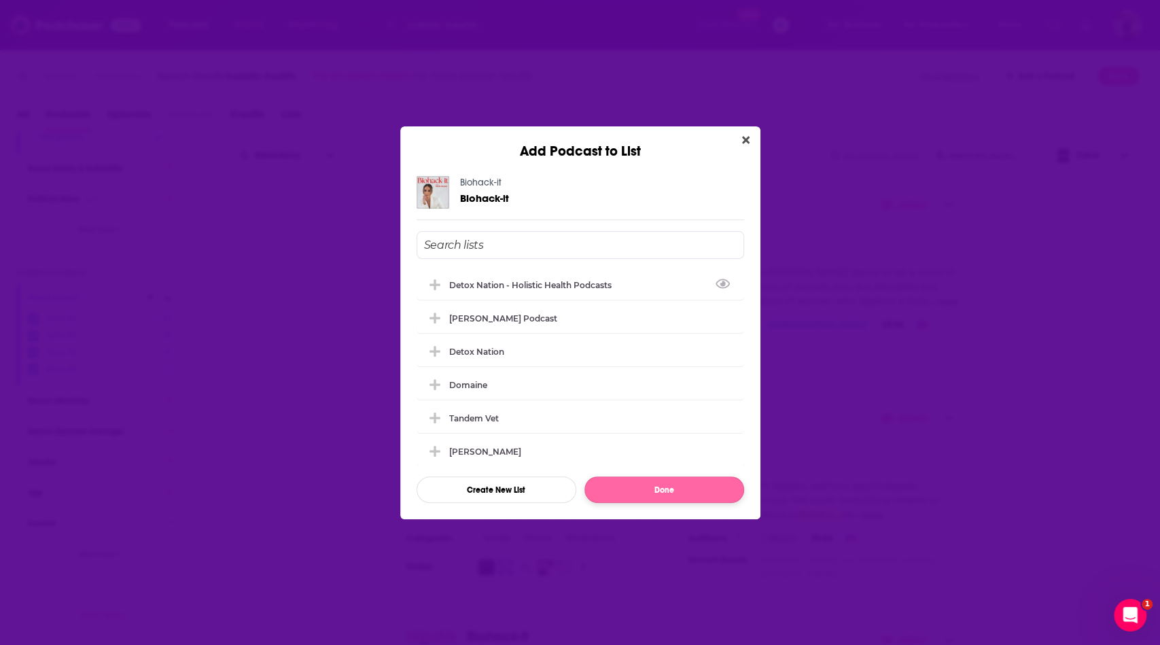
click at [600, 285] on div "Detox Nation - Holistic Health Podcasts" at bounding box center [534, 285] width 171 height 10
click at [683, 493] on button "Done" at bounding box center [665, 490] width 160 height 27
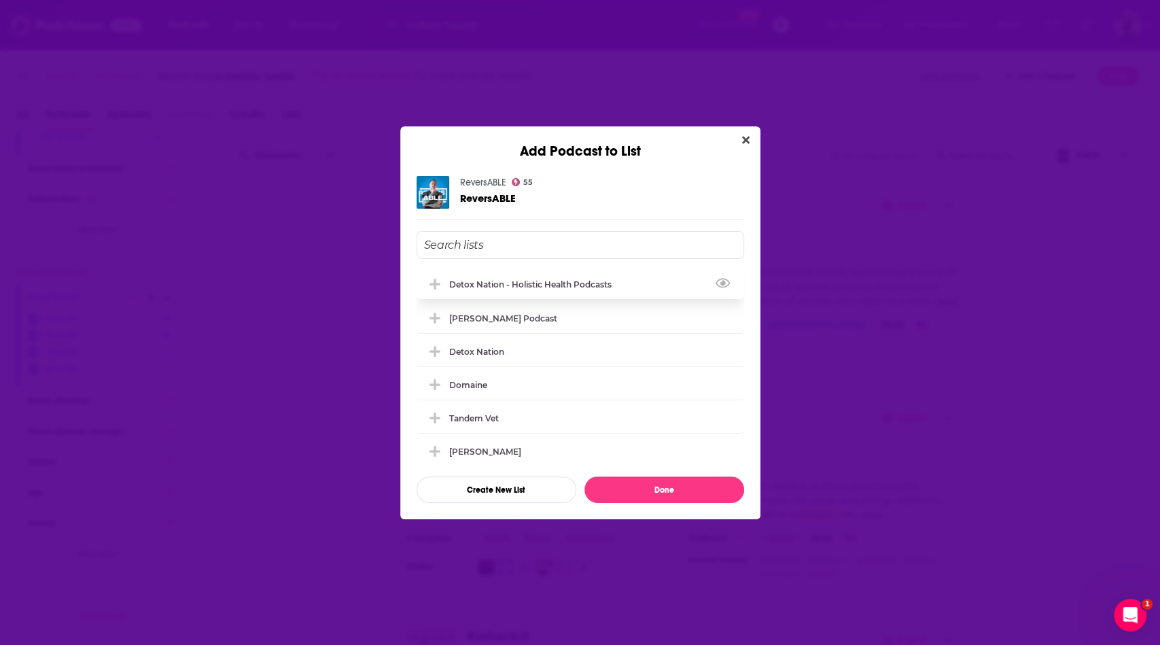
click at [549, 279] on div "Detox Nation - Holistic Health Podcasts" at bounding box center [534, 284] width 171 height 10
drag, startPoint x: 659, startPoint y: 491, endPoint x: 671, endPoint y: 481, distance: 15.9
click at [659, 491] on button "Done" at bounding box center [665, 490] width 160 height 27
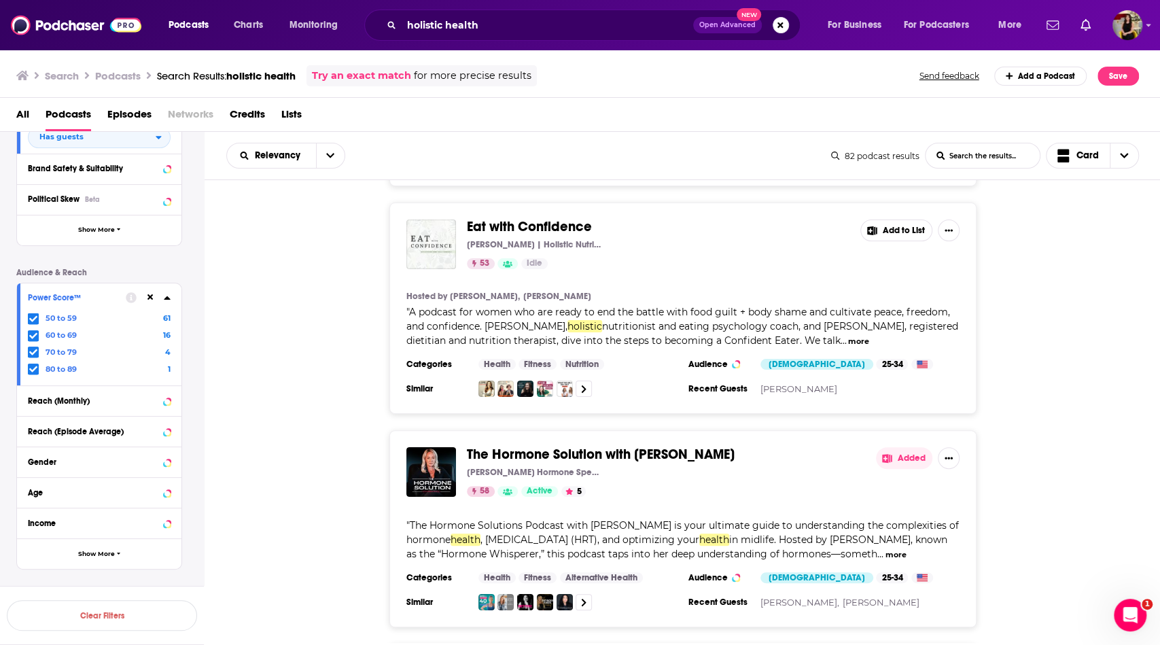
scroll to position [13622, 0]
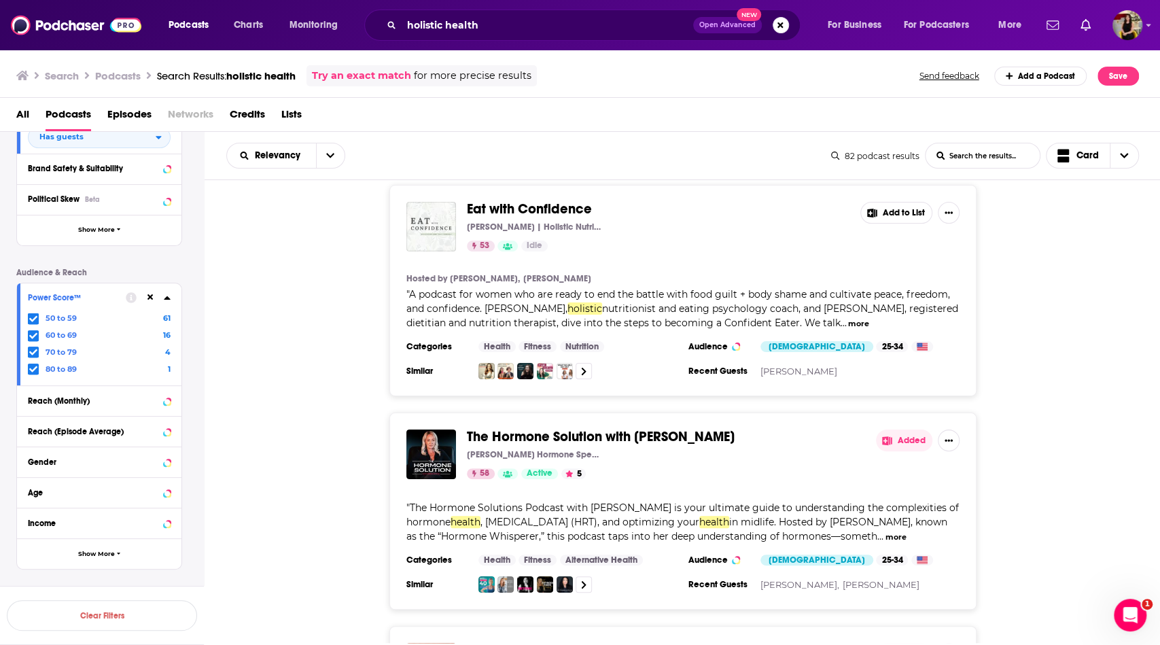
click at [914, 643] on button "Added" at bounding box center [904, 654] width 56 height 22
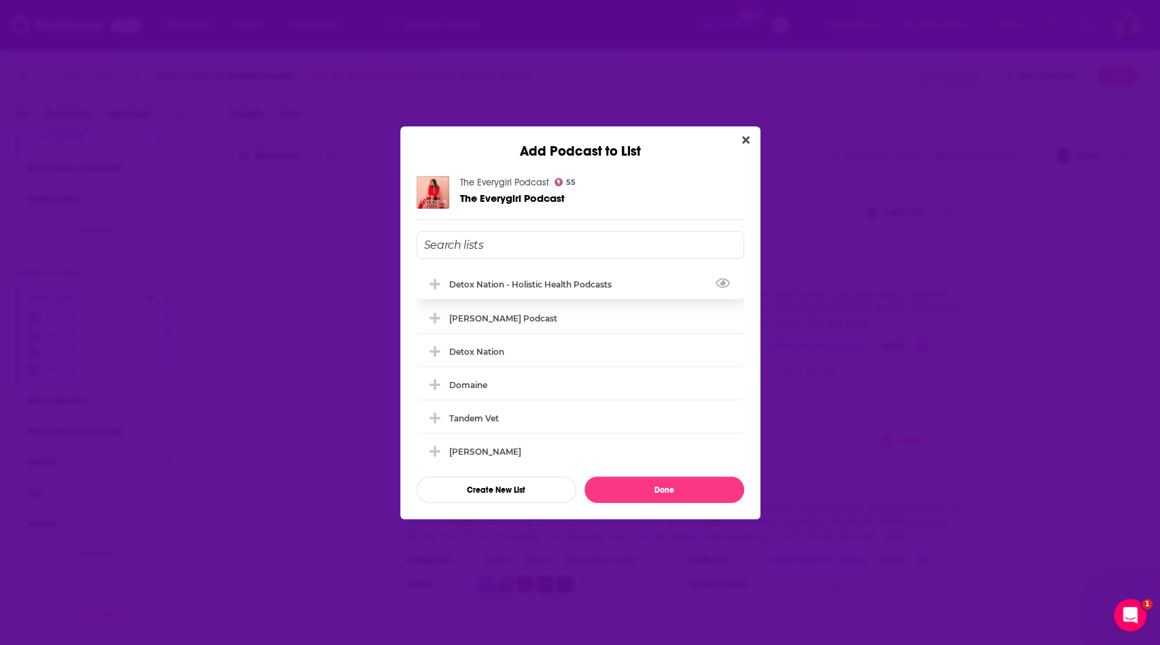
click at [564, 286] on div "Detox Nation - Holistic Health Podcasts" at bounding box center [534, 284] width 171 height 10
click at [655, 489] on button "Done" at bounding box center [665, 490] width 160 height 27
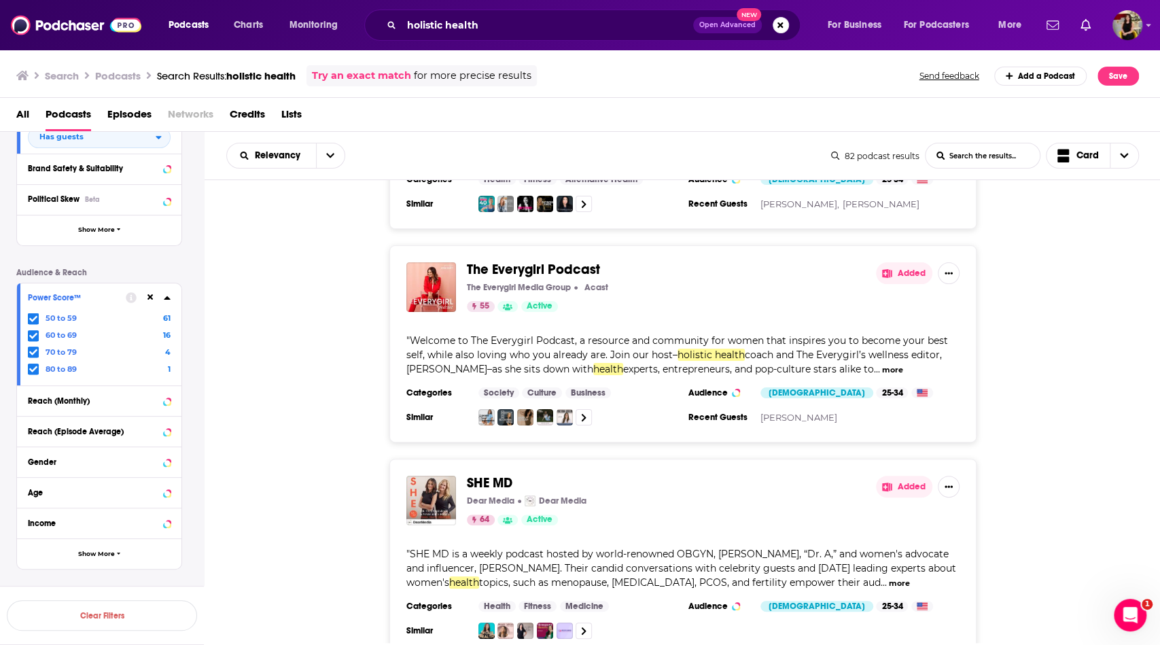
scroll to position [14005, 0]
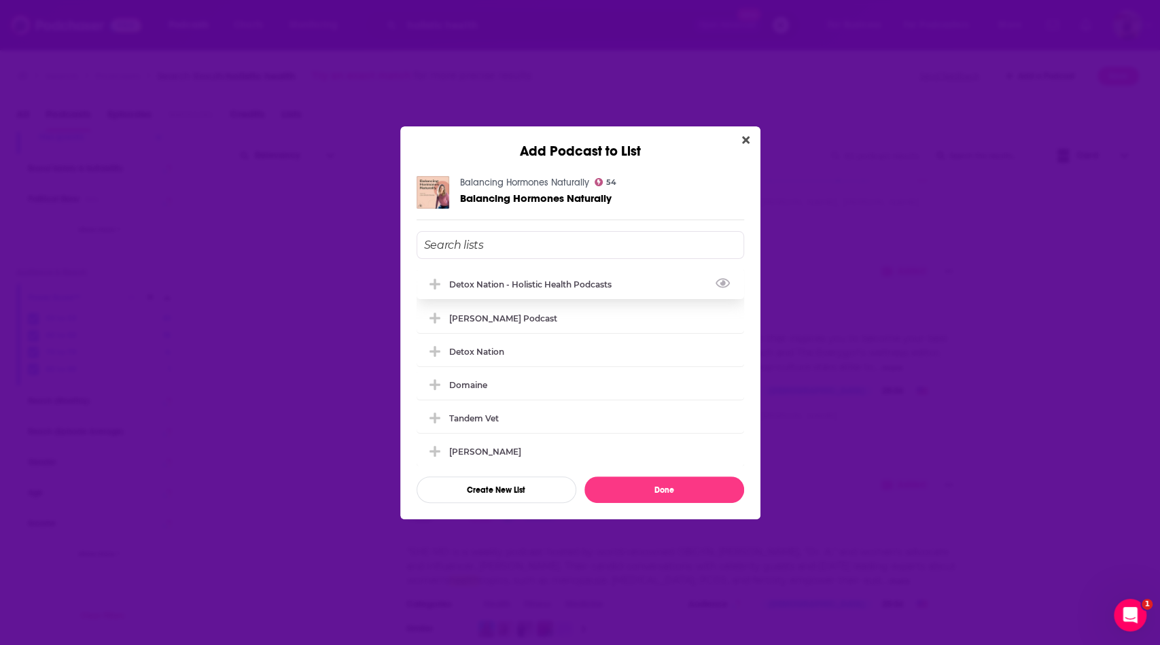
click at [605, 283] on div "Detox Nation - Holistic Health Podcasts" at bounding box center [534, 284] width 171 height 10
click at [674, 491] on button "Done" at bounding box center [665, 490] width 160 height 27
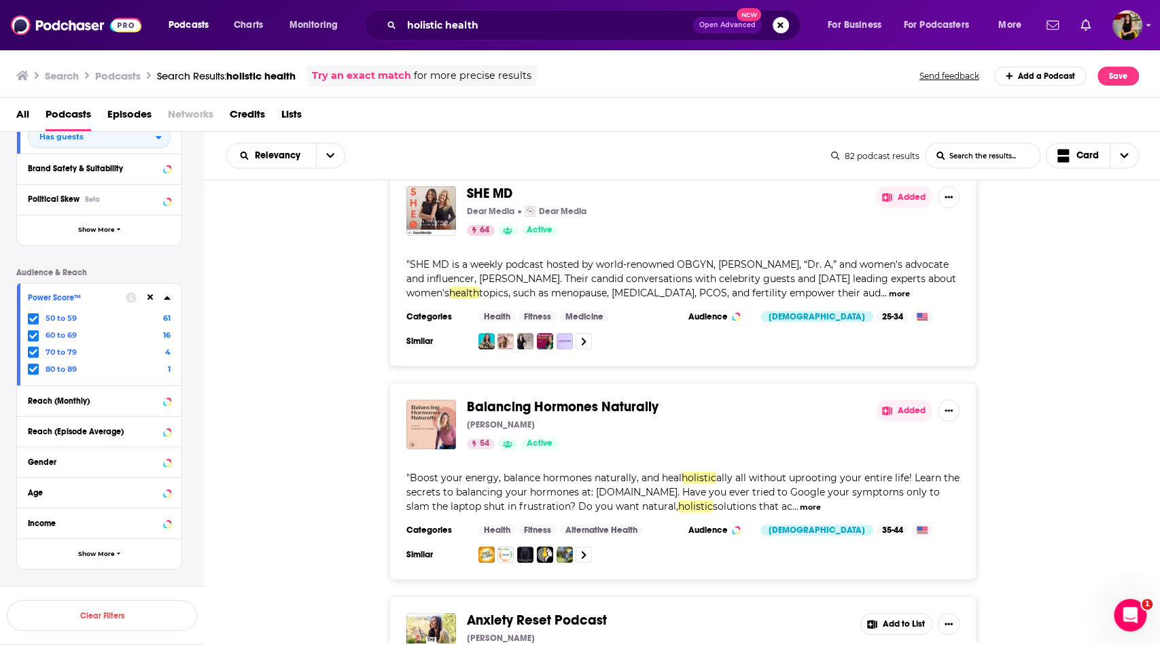
scroll to position [14296, 0]
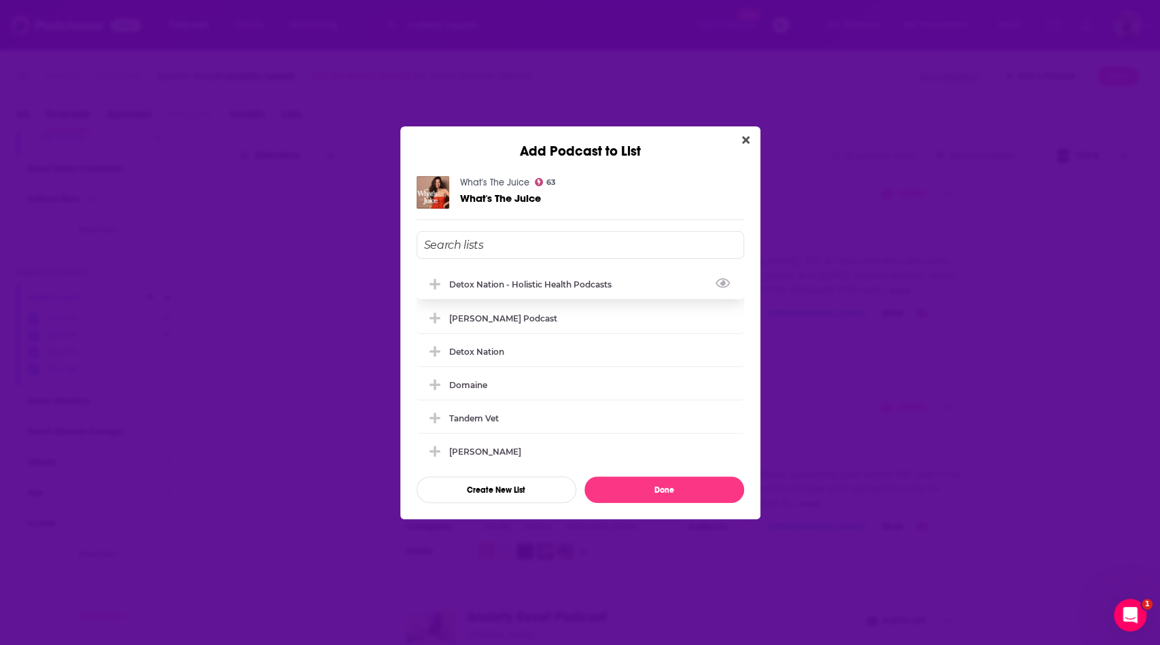
click at [598, 283] on div "Detox Nation - Holistic Health Podcasts" at bounding box center [534, 284] width 171 height 10
click at [656, 490] on button "Done" at bounding box center [665, 490] width 160 height 27
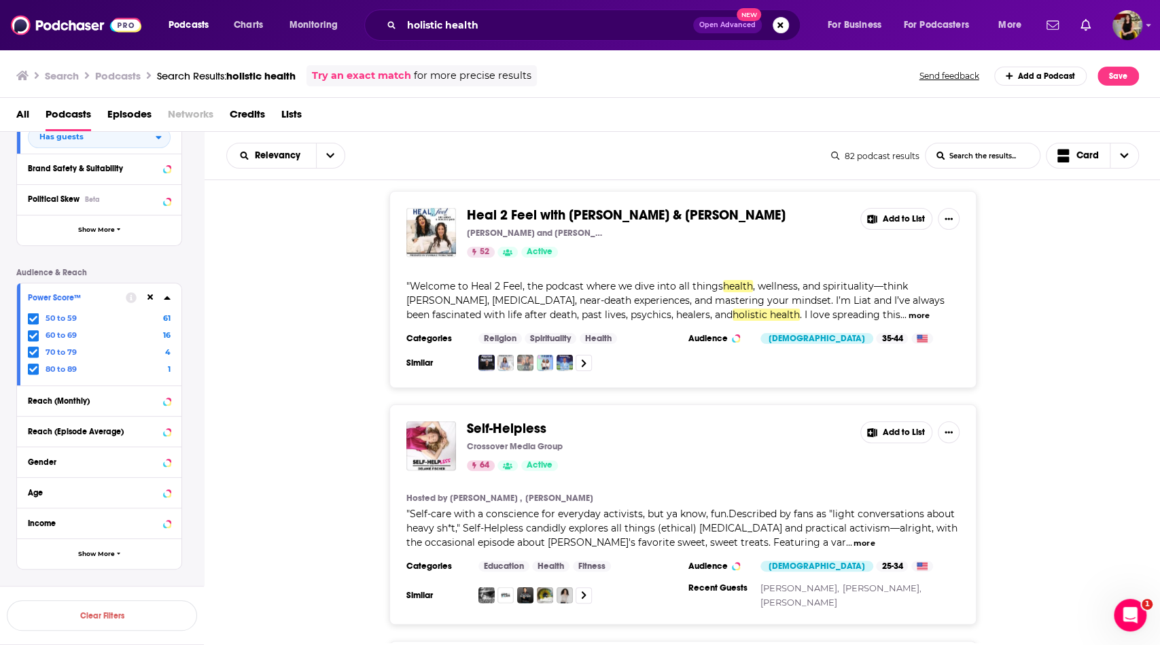
scroll to position [16056, 0]
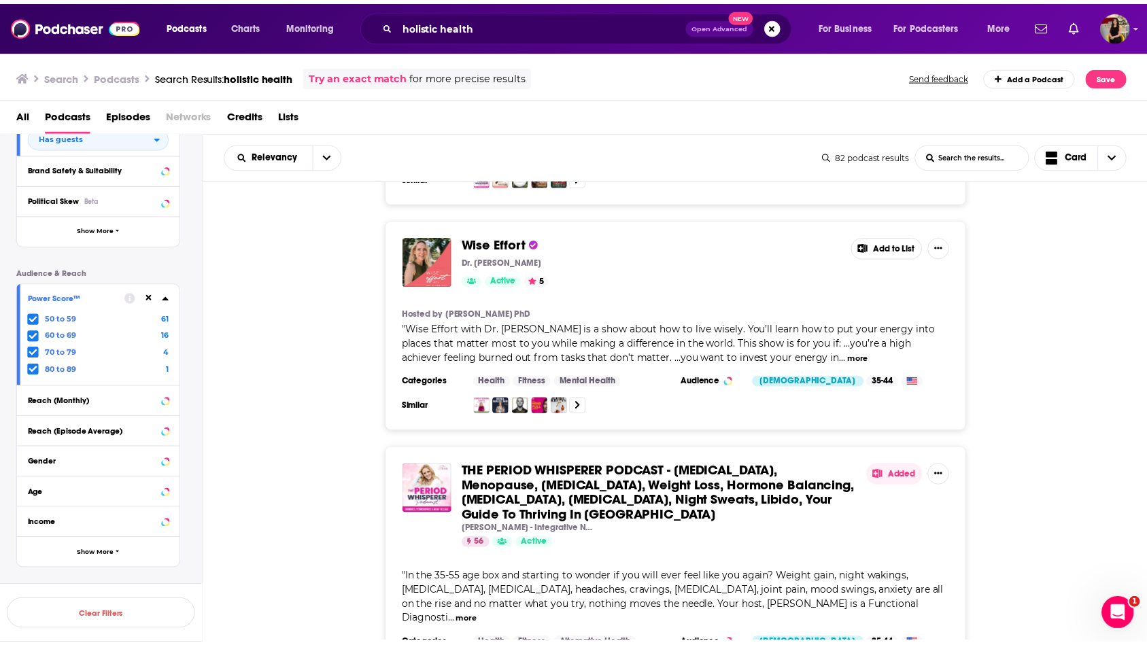
scroll to position [17524, 0]
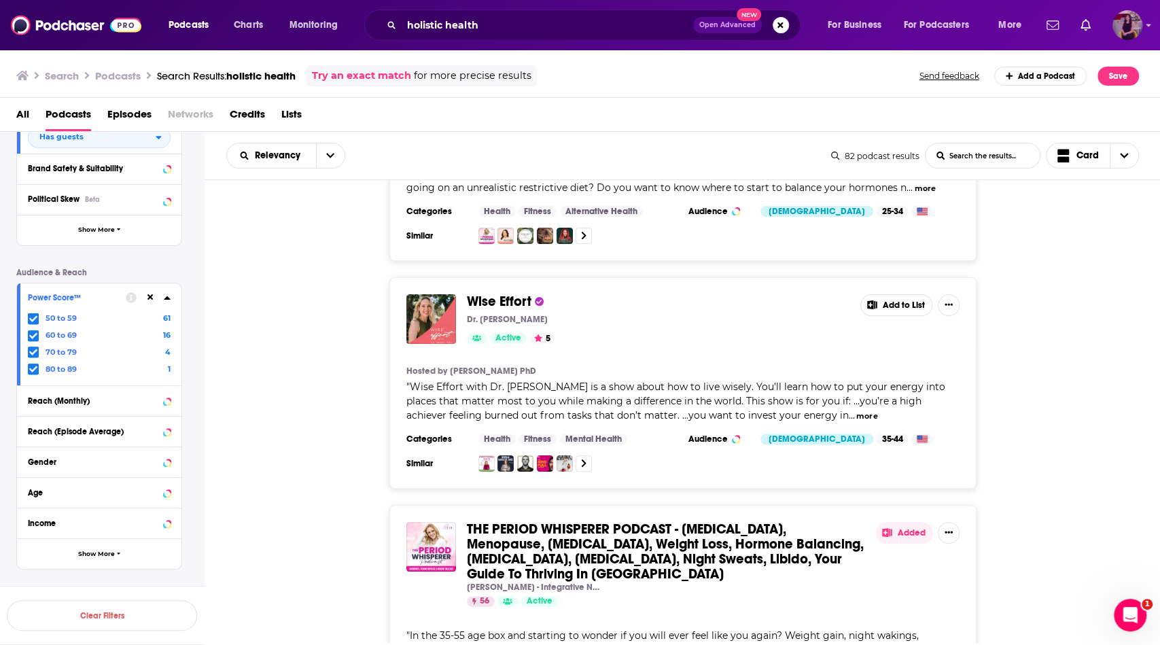
click at [1128, 29] on img "Logged in as cassey" at bounding box center [1128, 25] width 30 height 30
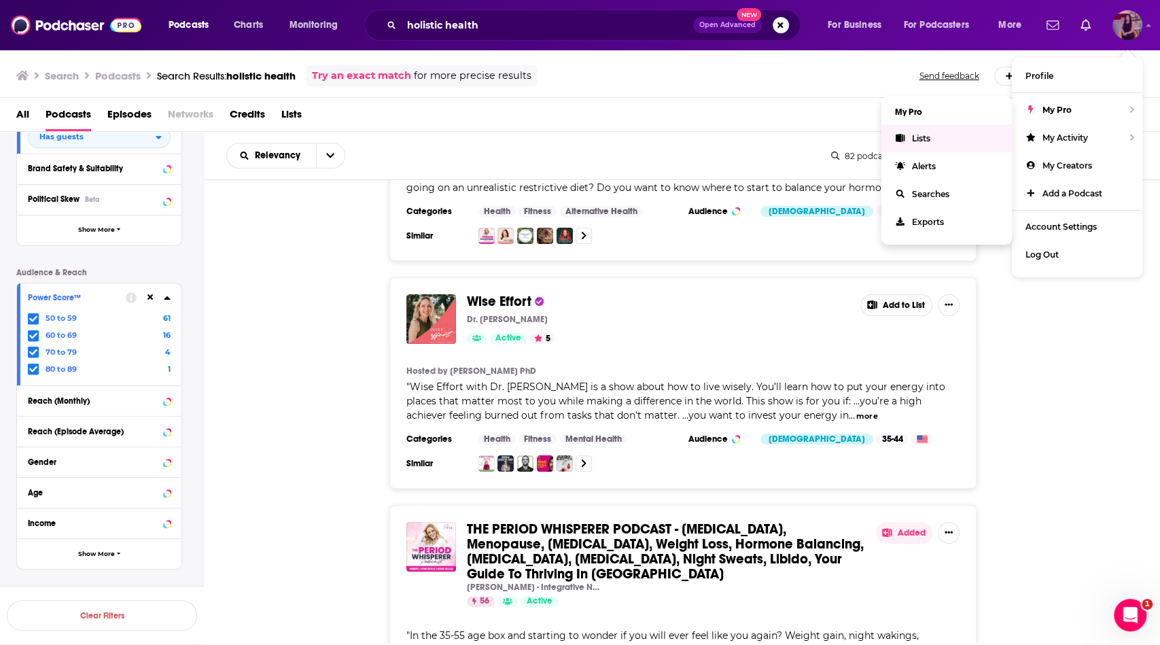
click at [942, 141] on link "Lists" at bounding box center [947, 138] width 131 height 28
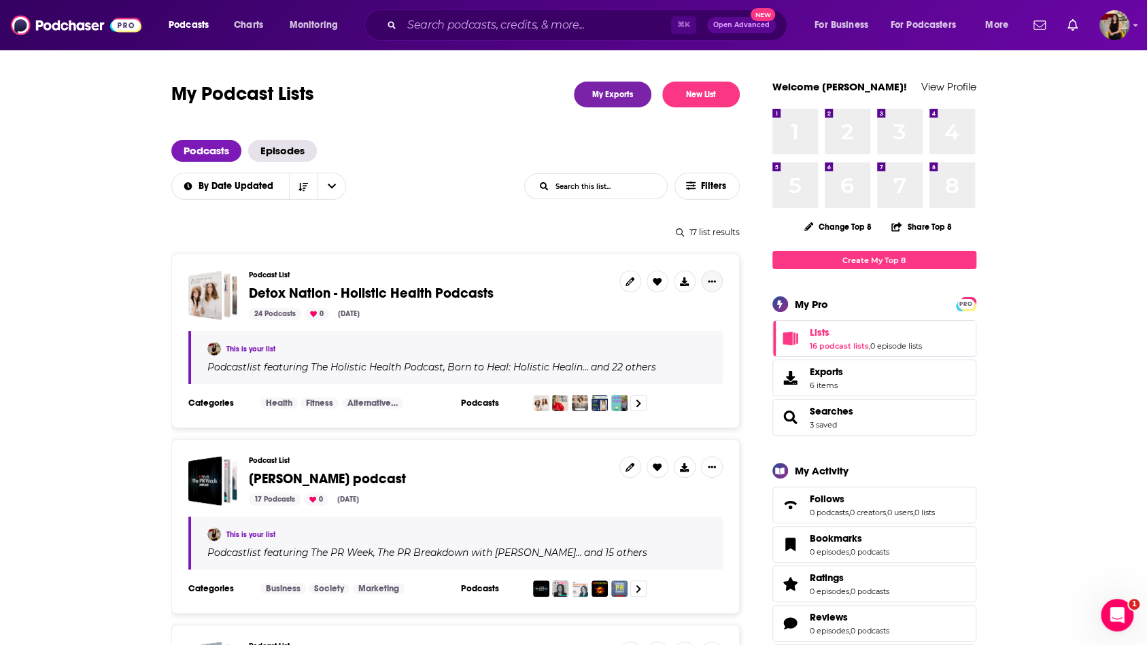
click at [712, 283] on icon "Show More Button" at bounding box center [712, 281] width 8 height 8
click at [689, 278] on button at bounding box center [685, 282] width 22 height 22
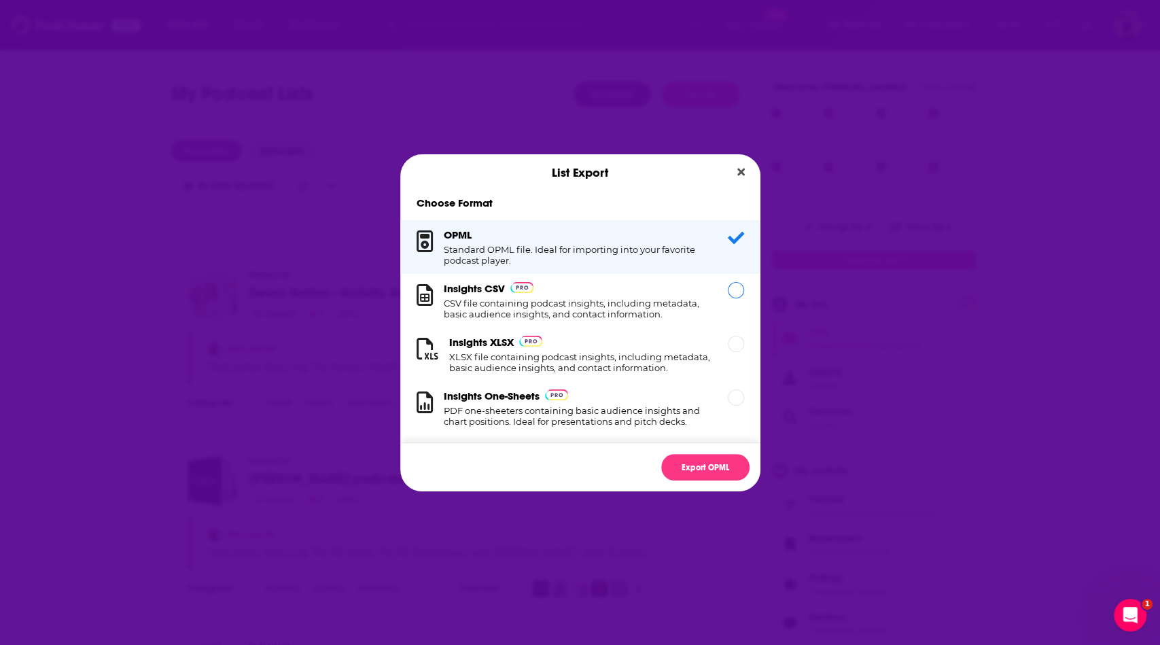
click at [728, 292] on div "Dialog" at bounding box center [736, 290] width 16 height 16
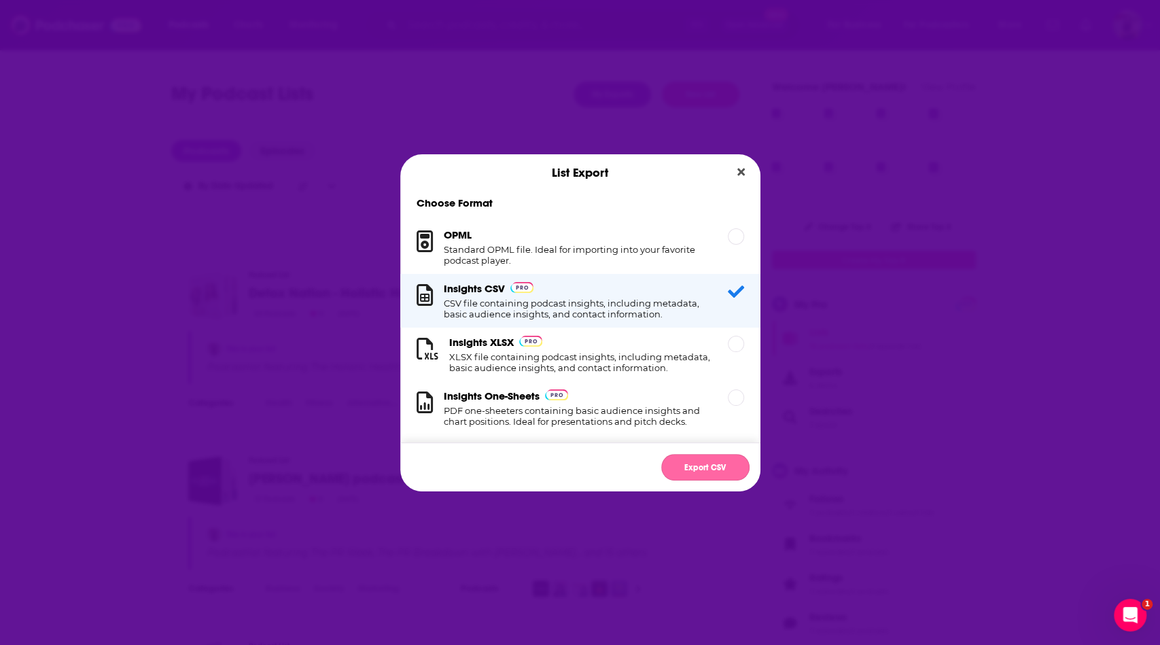
click at [716, 470] on button "Export CSV" at bounding box center [705, 467] width 88 height 27
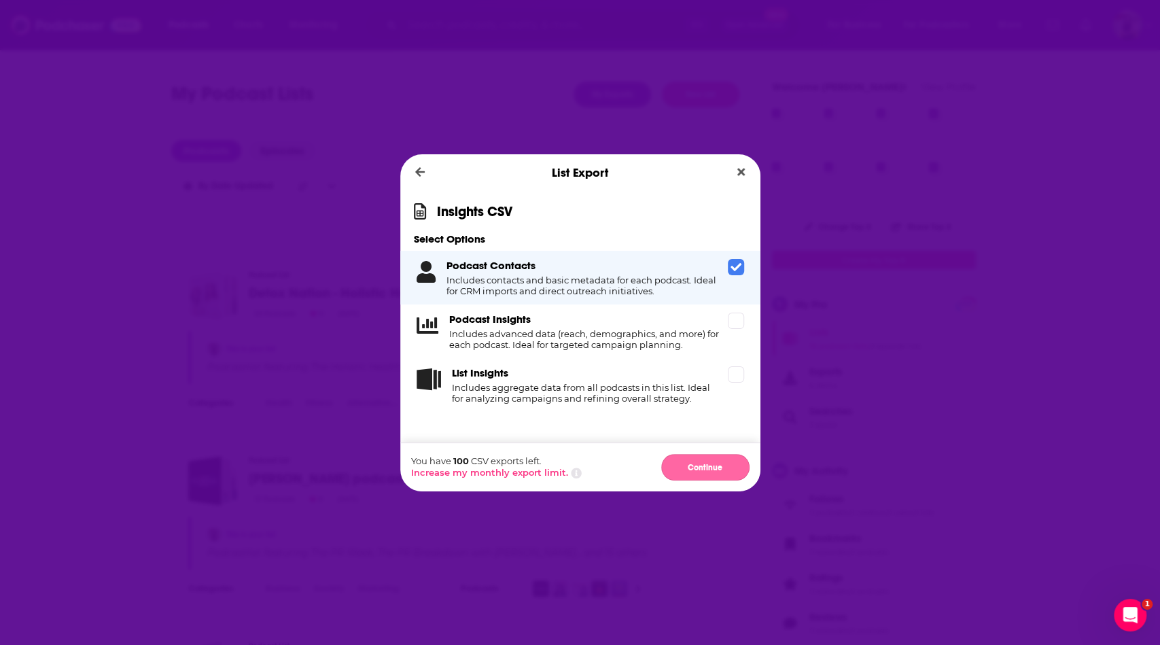
click at [702, 466] on button "Continue" at bounding box center [705, 467] width 88 height 27
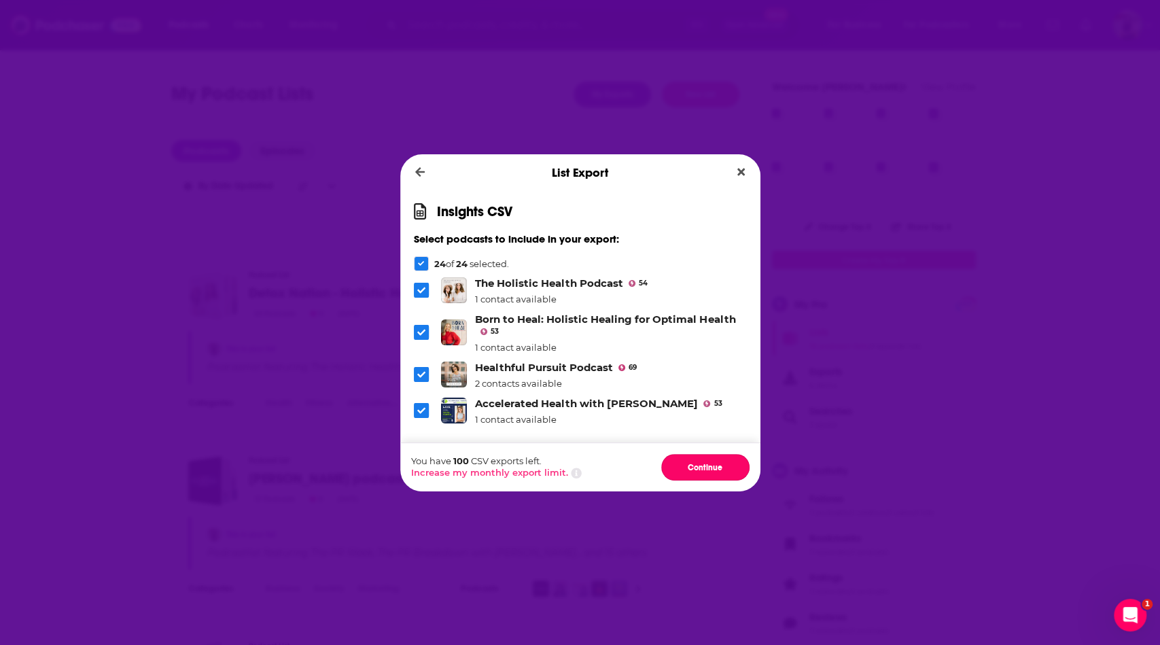
click at [702, 466] on button "Continue" at bounding box center [705, 467] width 88 height 27
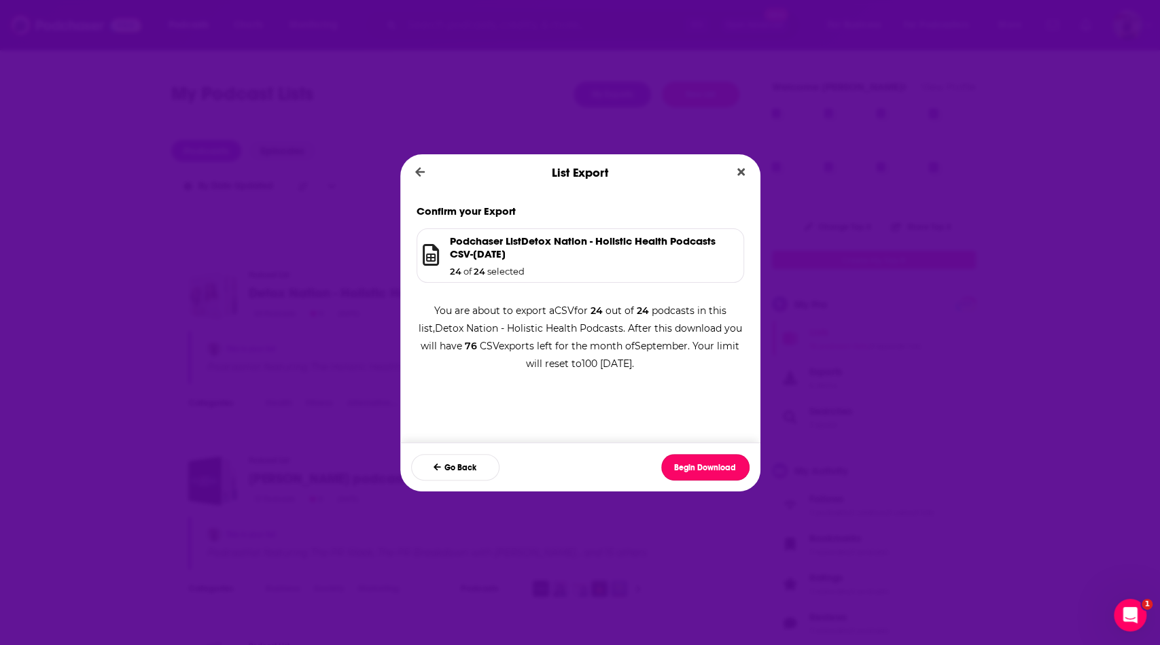
click at [702, 466] on button "Begin Download" at bounding box center [705, 467] width 88 height 27
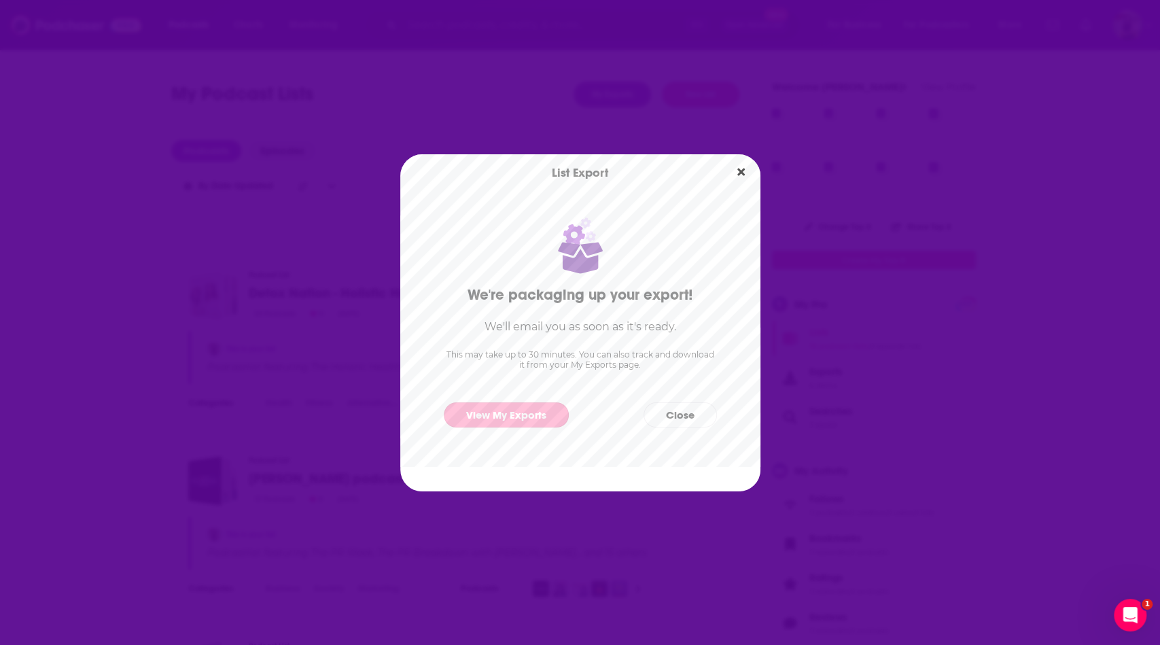
click at [539, 419] on link "View My Exports" at bounding box center [506, 414] width 125 height 25
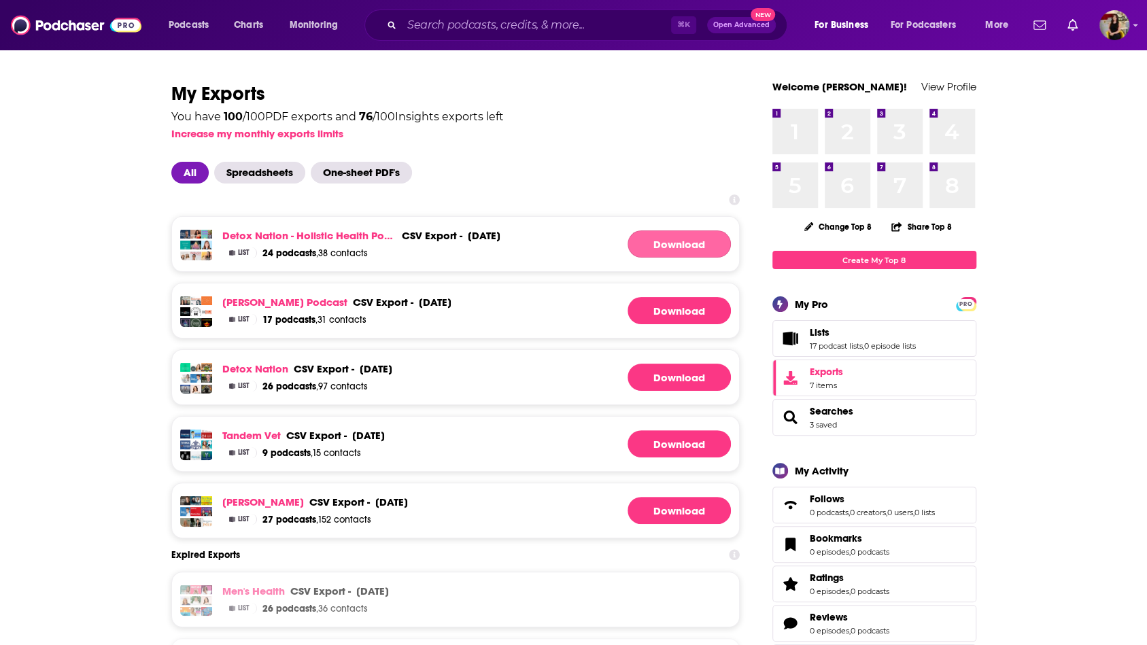
click at [678, 241] on link "Download" at bounding box center [678, 243] width 103 height 27
click at [324, 232] on link "Detox Nation - Holistic Health Podcasts" at bounding box center [309, 235] width 174 height 13
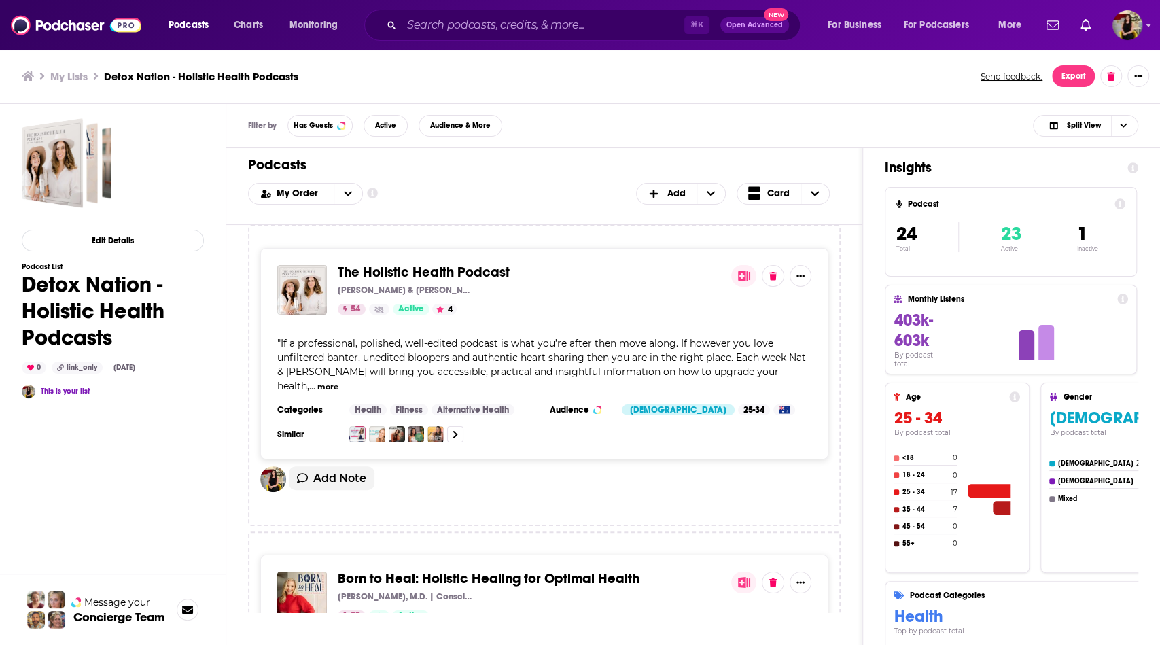
click at [339, 381] on button "more" at bounding box center [327, 387] width 21 height 12
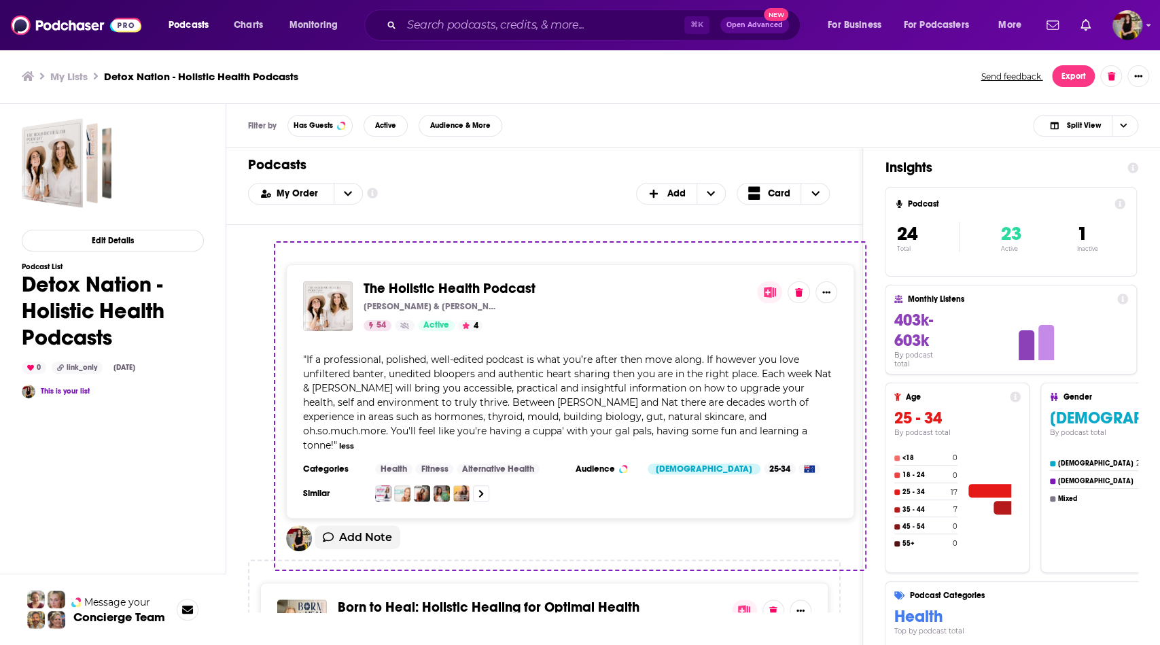
drag, startPoint x: 740, startPoint y: 360, endPoint x: 767, endPoint y: 381, distance: 34.4
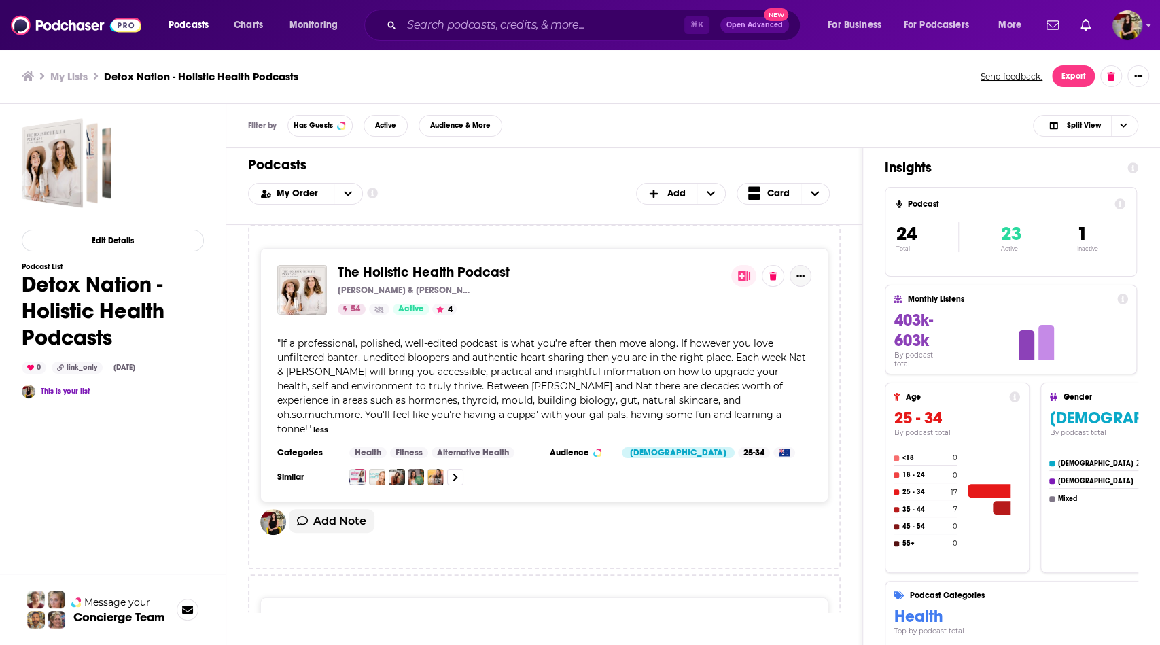
click at [808, 277] on button "Show More Button" at bounding box center [801, 276] width 22 height 22
click at [816, 300] on div "The Holistic Health Podcast Natalie K. Douglas & Amie Skilton 54 Active 4 " If …" at bounding box center [544, 375] width 568 height 254
click at [653, 407] on div "" If a professional, polished, well-edited podcast is what you’re after then mo…" at bounding box center [544, 386] width 534 height 100
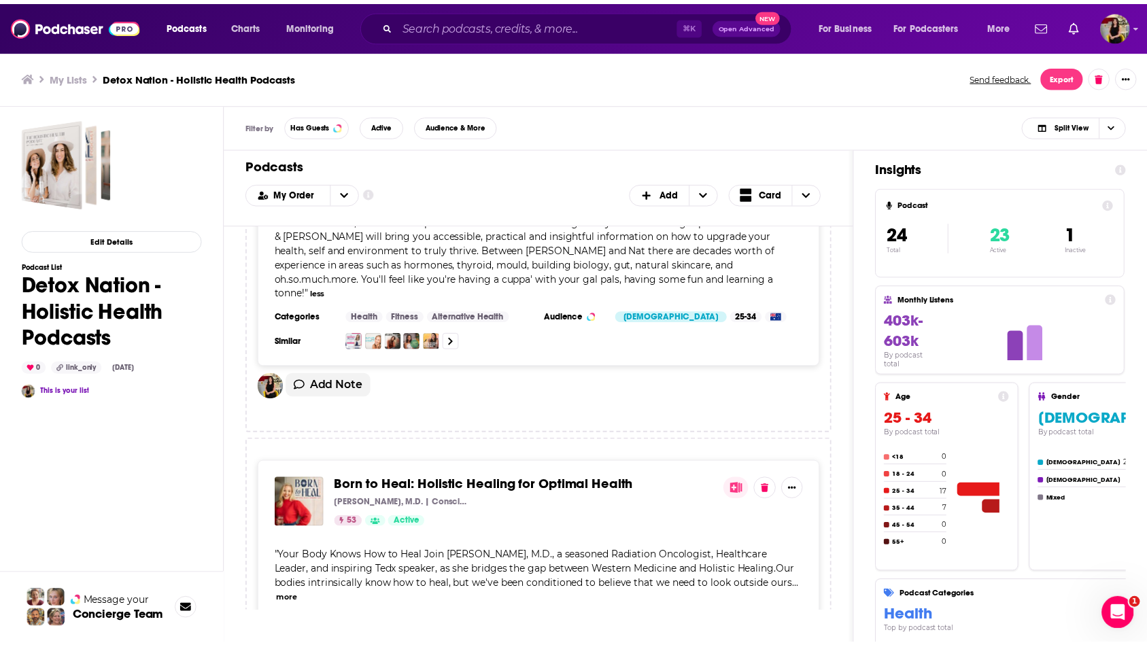
scroll to position [276, 0]
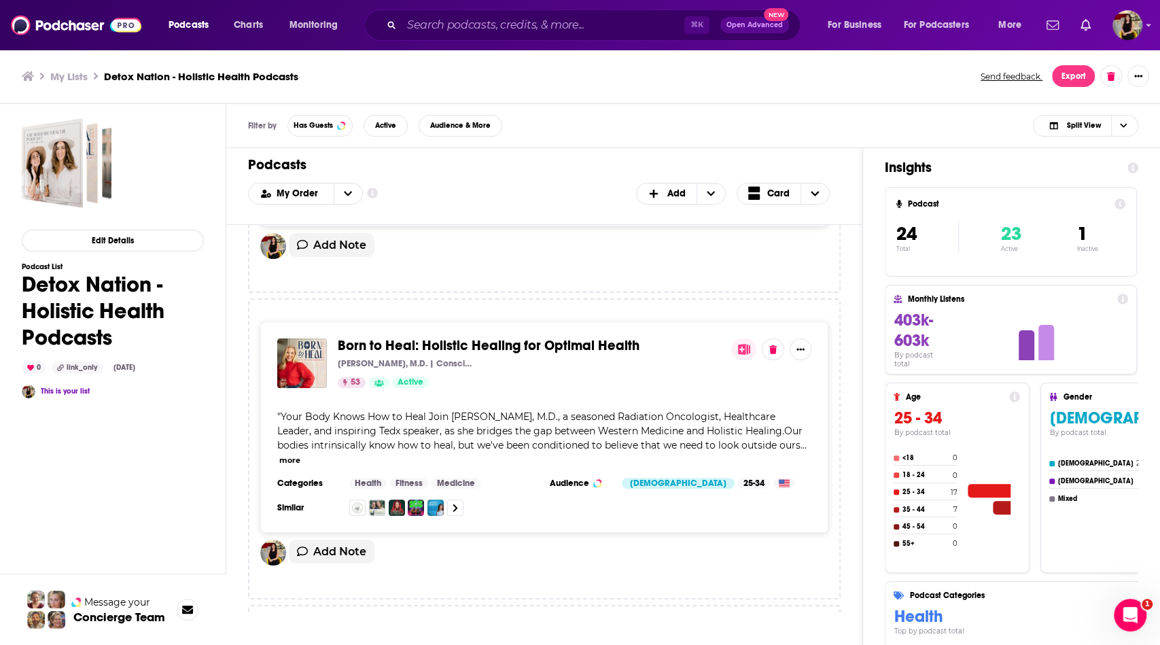
click at [781, 435] on div "" Your Body Knows How to Heal Join Dr. Katie Deming, M.D., a seasoned Radiation…" at bounding box center [544, 438] width 534 height 57
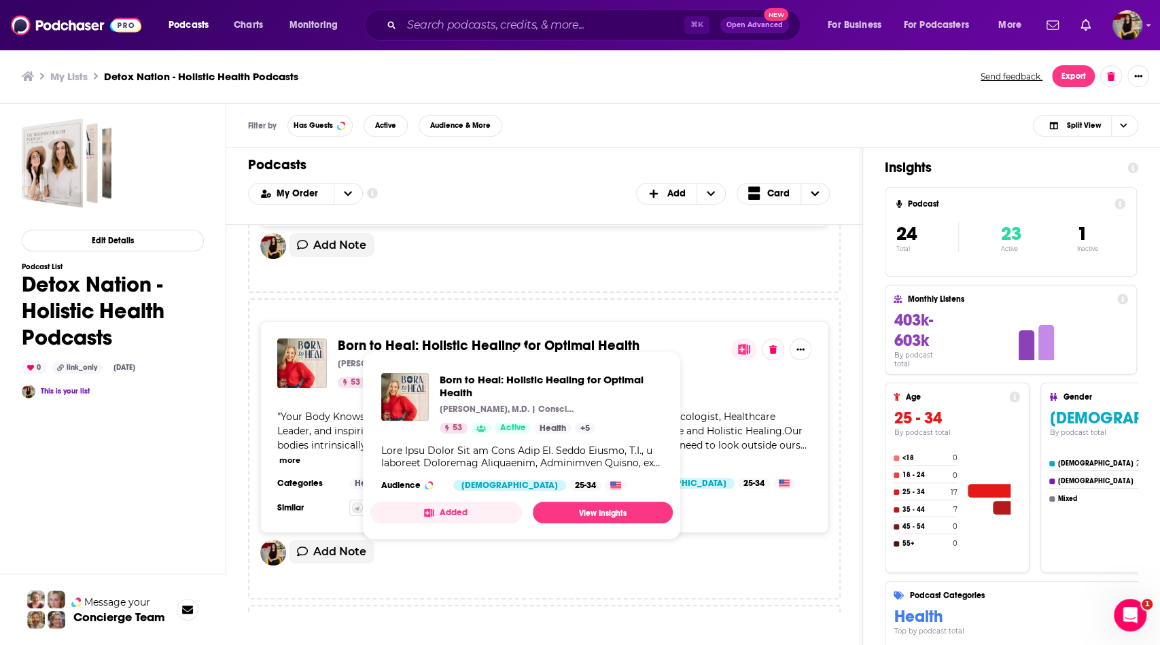
click at [461, 337] on span "Born to Heal: Holistic Healing for Optimal Health" at bounding box center [489, 345] width 302 height 17
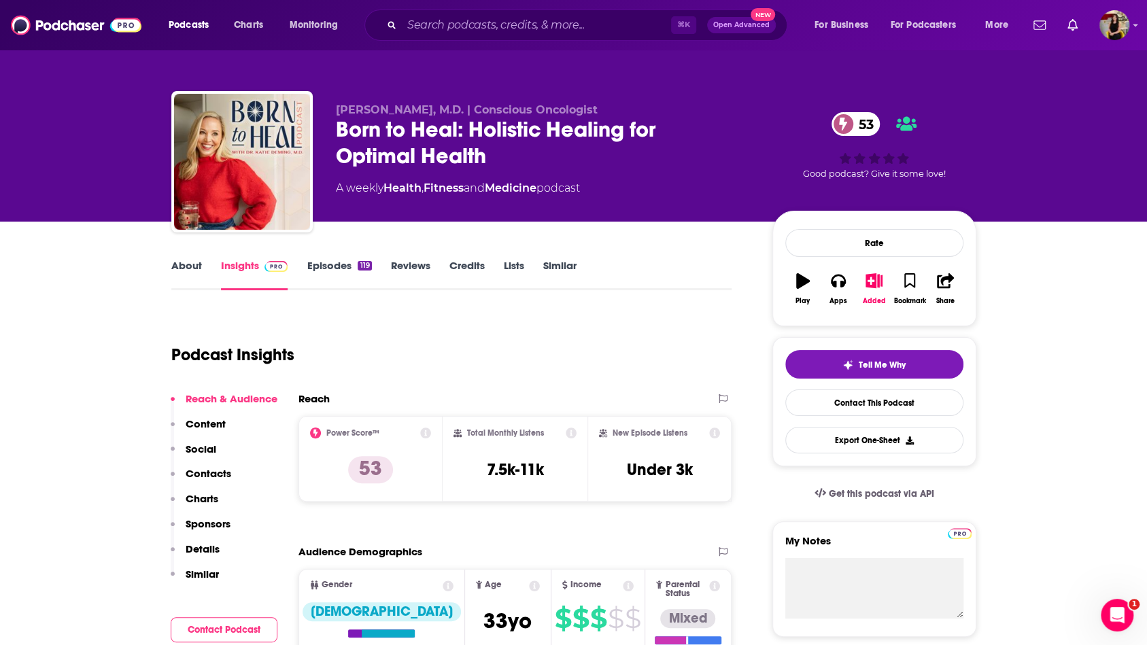
click at [192, 270] on link "About" at bounding box center [186, 274] width 31 height 31
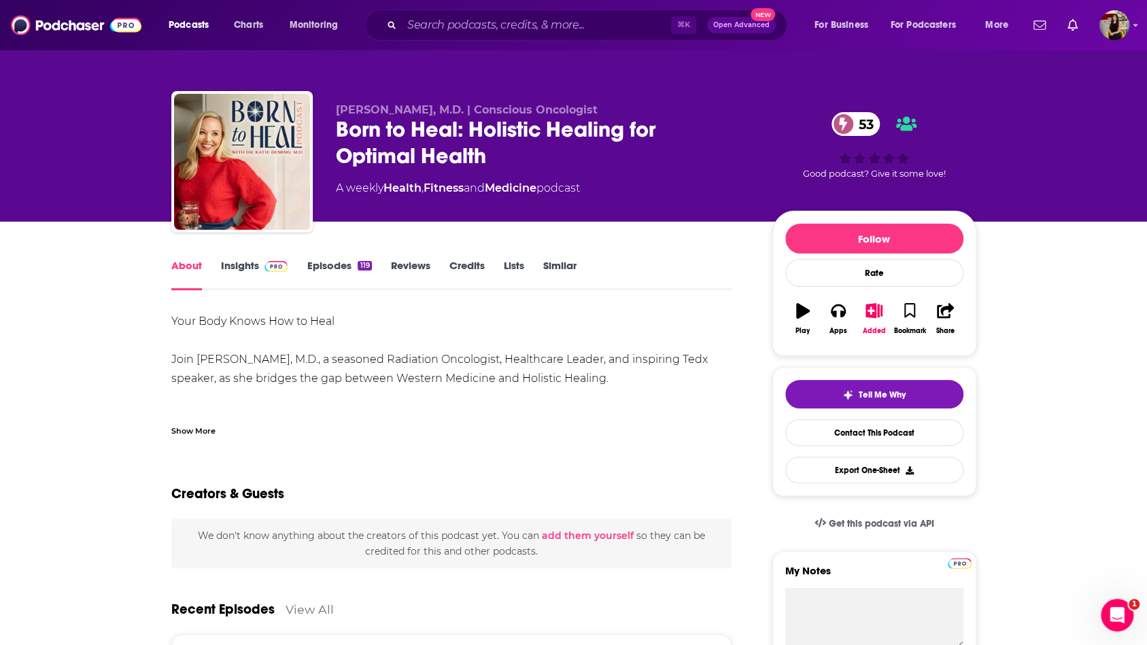
click at [202, 433] on div "Show More" at bounding box center [193, 429] width 44 height 13
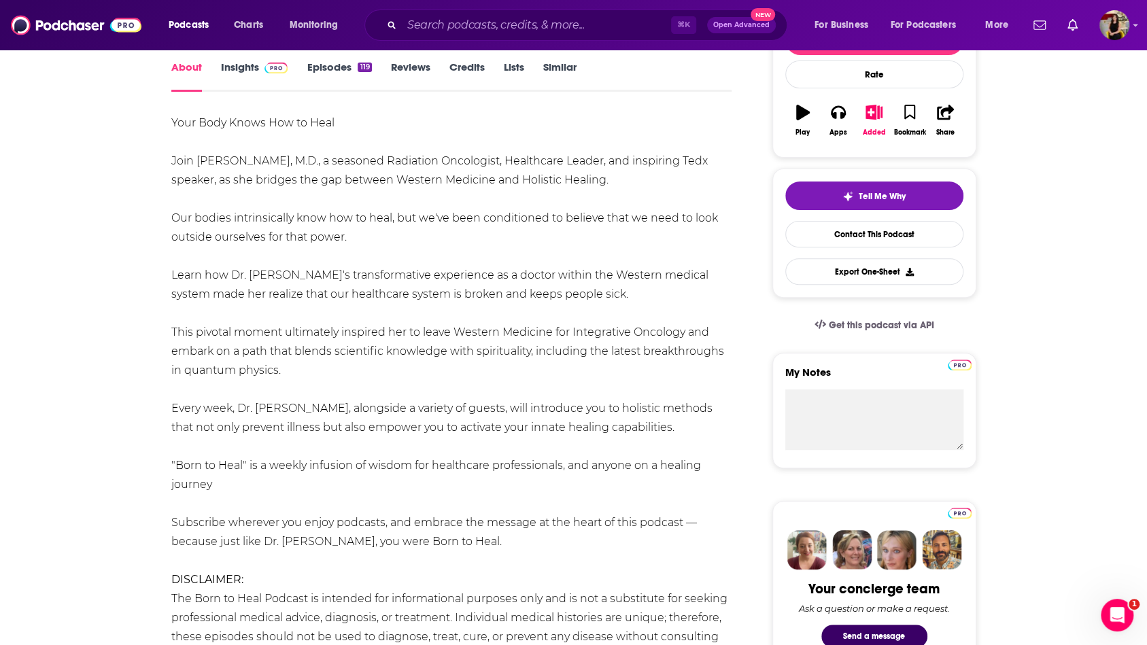
scroll to position [207, 0]
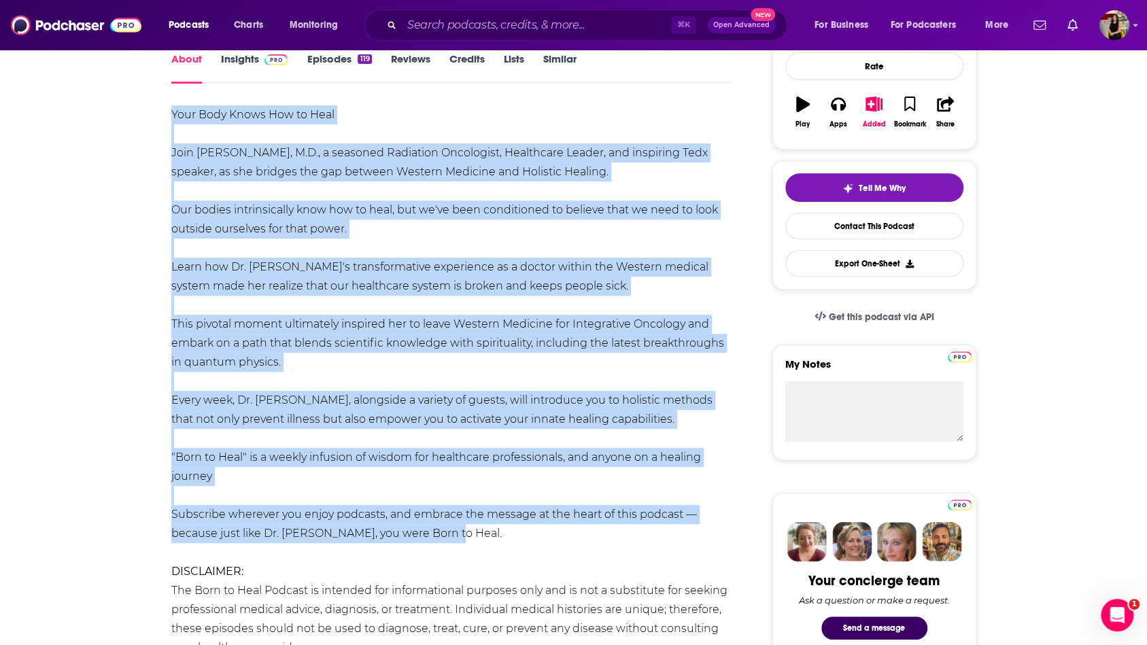
drag, startPoint x: 171, startPoint y: 212, endPoint x: 443, endPoint y: 539, distance: 425.7
click at [443, 539] on div "Your Body Knows How to Heal Join Dr. Katie Deming, M.D., a seasoned Radiation O…" at bounding box center [451, 381] width 561 height 552
copy div "Your Body Knows How to Heal Join Dr. Katie Deming, M.D., a seasoned Radiation O…"
